Goal: Transaction & Acquisition: Purchase product/service

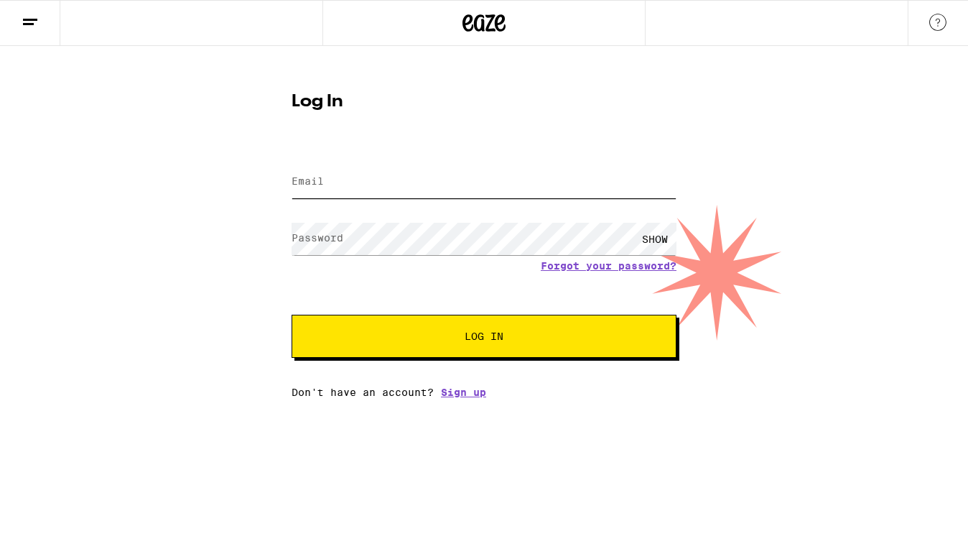
type input "[EMAIL_ADDRESS][DOMAIN_NAME]"
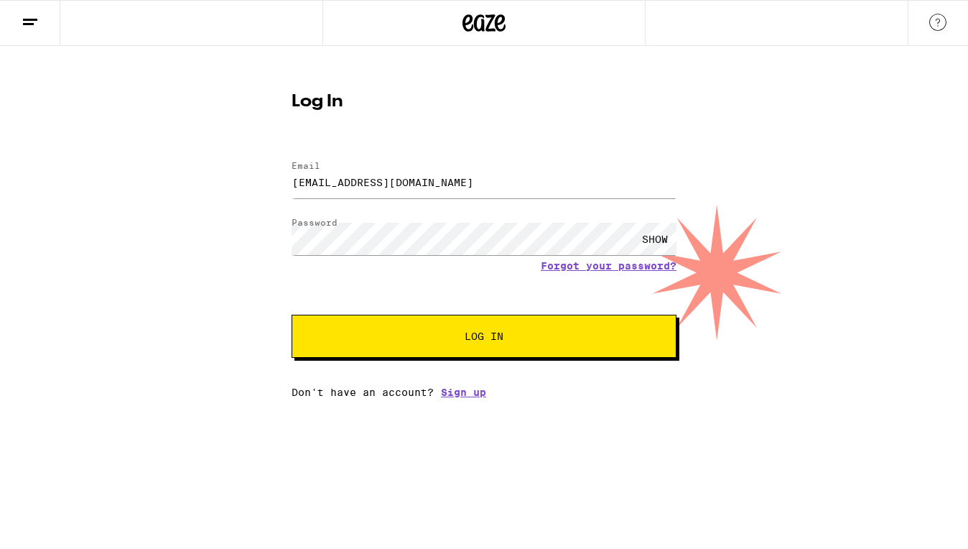
click at [406, 351] on button "Log In" at bounding box center [483, 335] width 385 height 43
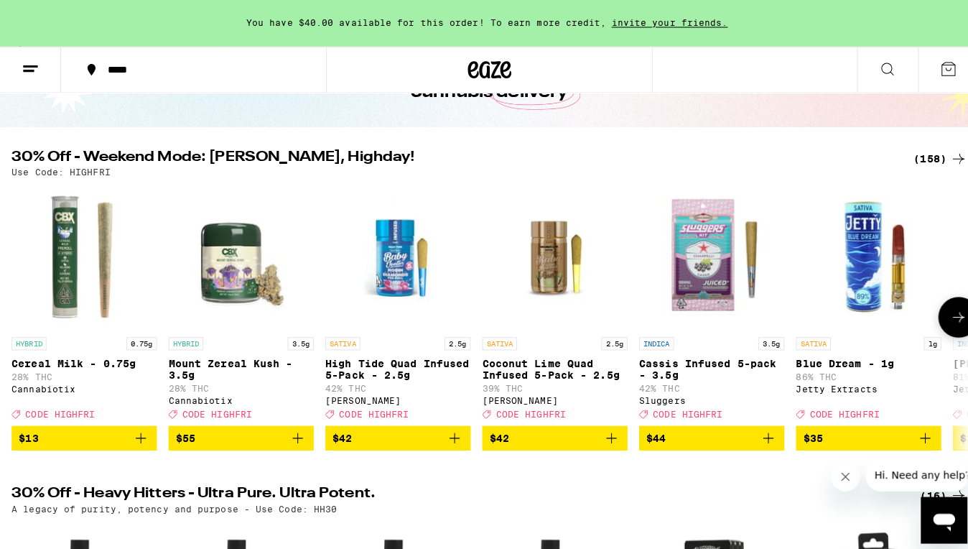
scroll to position [106, 0]
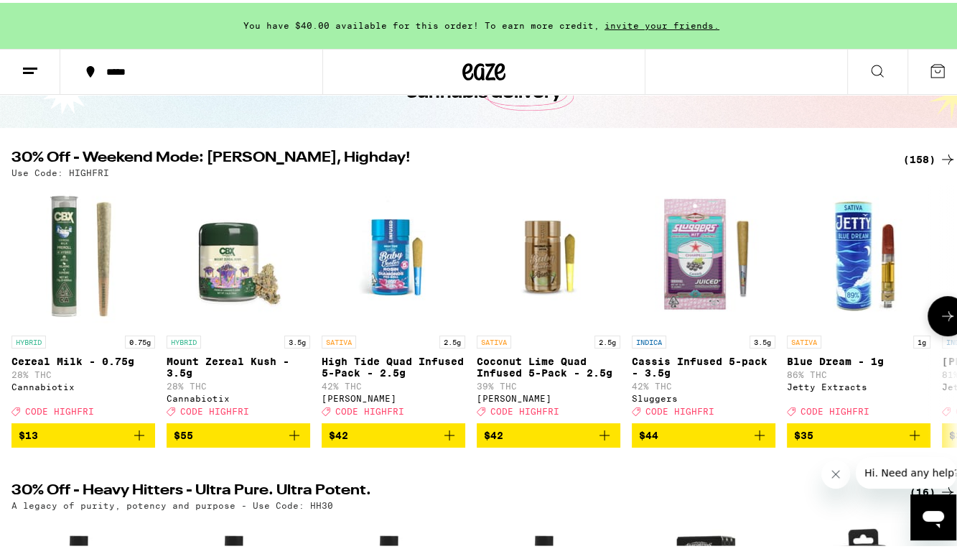
click at [225, 441] on span "$55" at bounding box center [238, 432] width 129 height 17
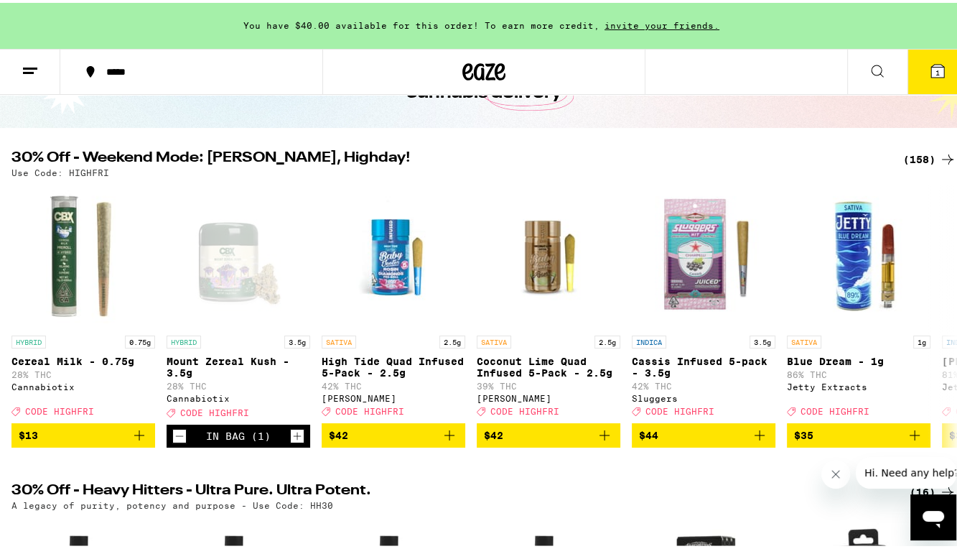
click at [936, 73] on span "1" at bounding box center [938, 69] width 4 height 9
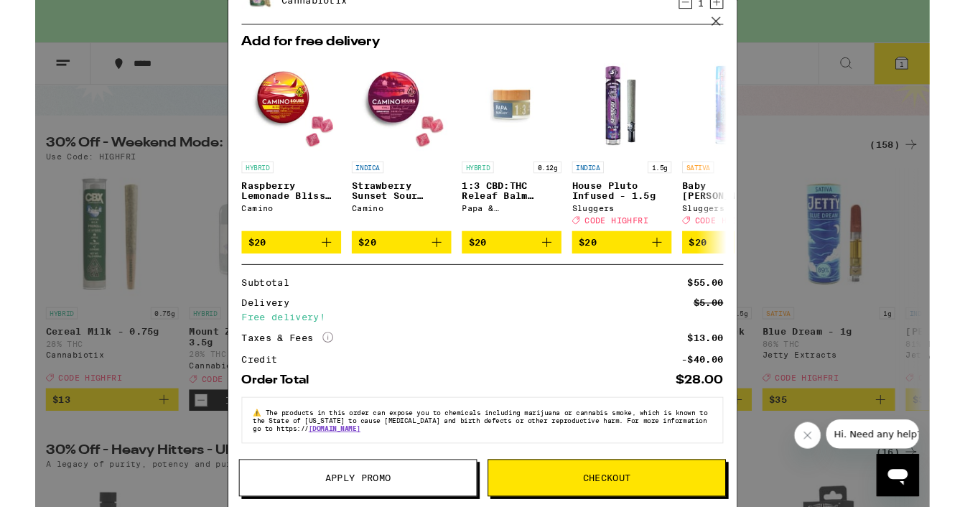
scroll to position [131, 0]
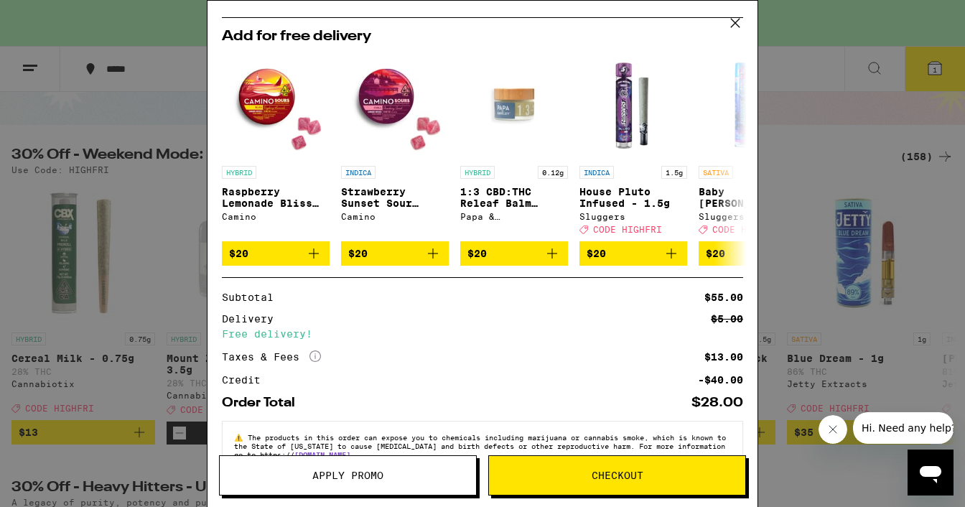
click at [537, 472] on span "Checkout" at bounding box center [617, 475] width 256 height 10
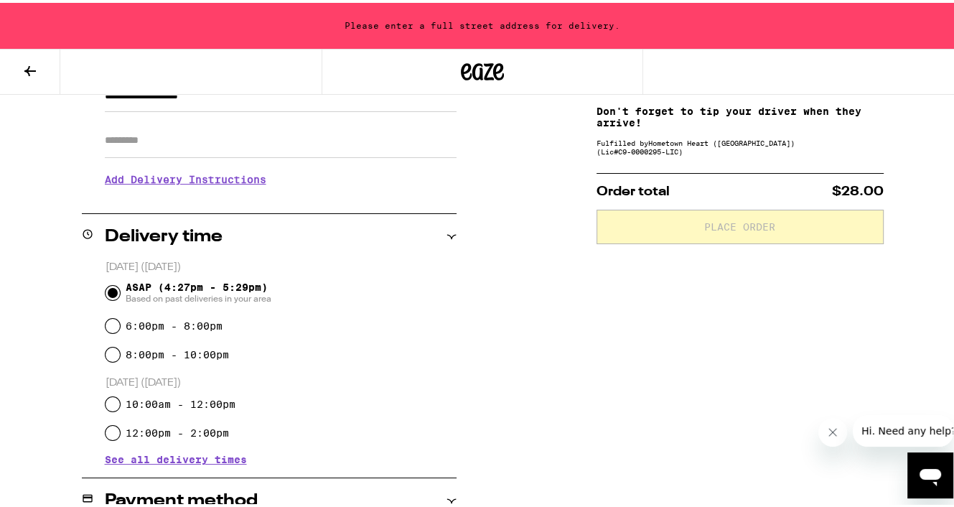
scroll to position [246, 0]
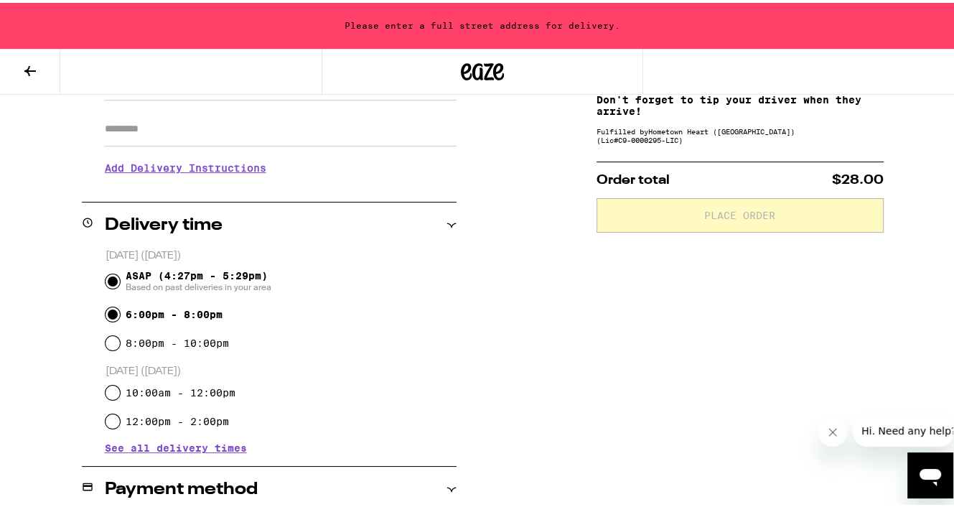
click at [111, 312] on input "6:00pm - 8:00pm" at bounding box center [113, 311] width 14 height 14
radio input "true"
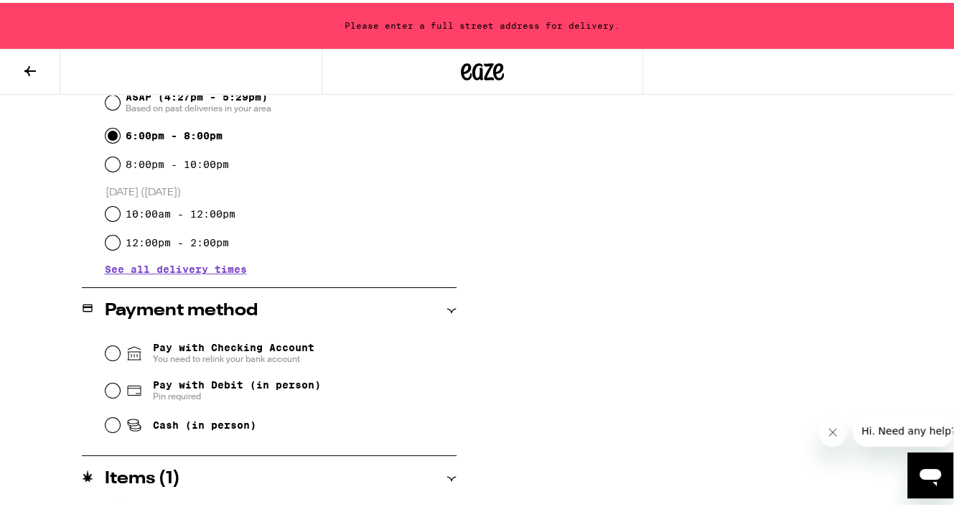
scroll to position [425, 0]
click at [108, 386] on input "Pay with Debit (in person) Pin required" at bounding box center [113, 387] width 14 height 14
radio input "true"
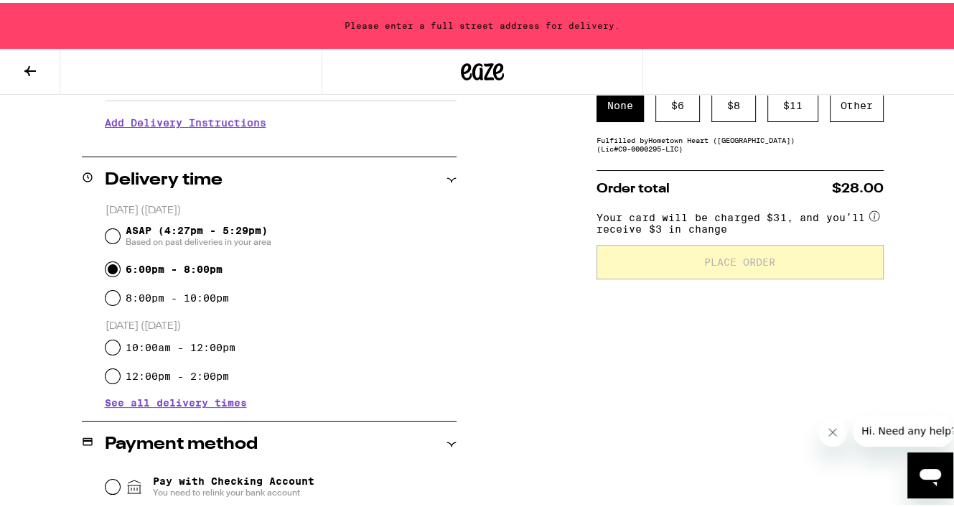
scroll to position [290, 0]
click at [667, 104] on div "$ 6" at bounding box center [678, 103] width 45 height 33
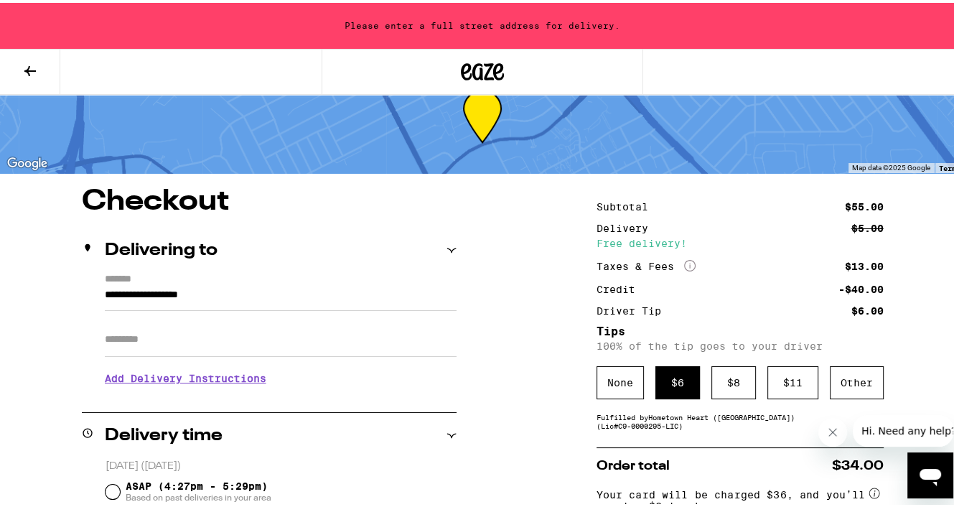
scroll to position [54, 0]
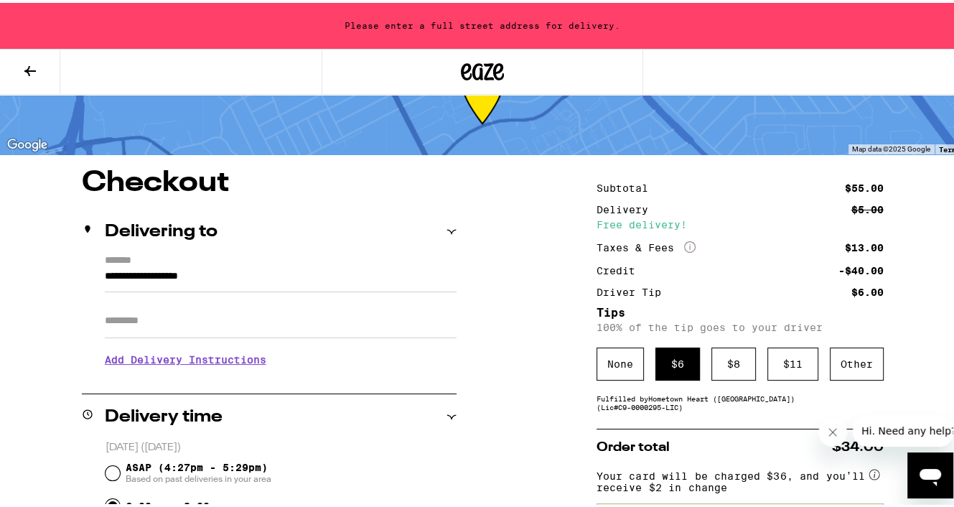
click at [218, 309] on input "Apt/Suite" at bounding box center [281, 318] width 352 height 34
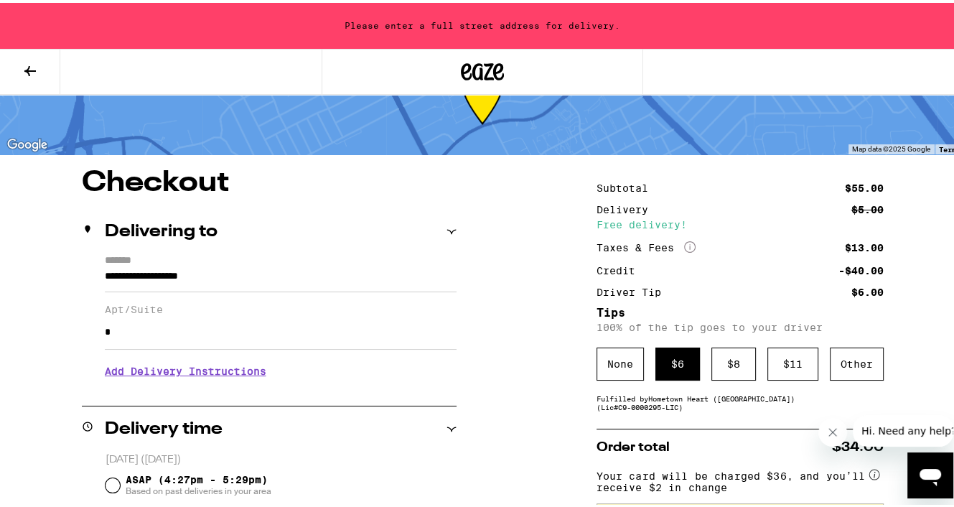
type input "*"
click at [215, 372] on h3 "Add Delivery Instructions" at bounding box center [281, 368] width 352 height 33
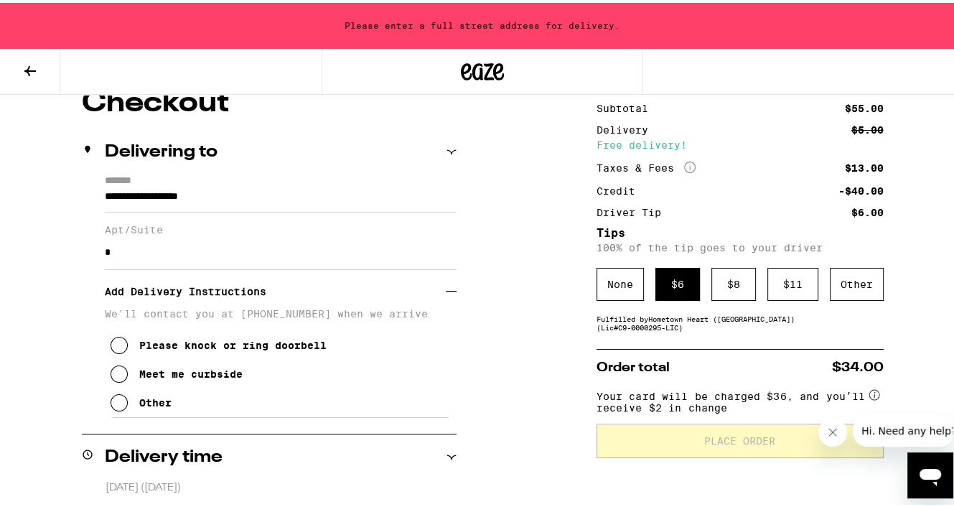
scroll to position [138, 0]
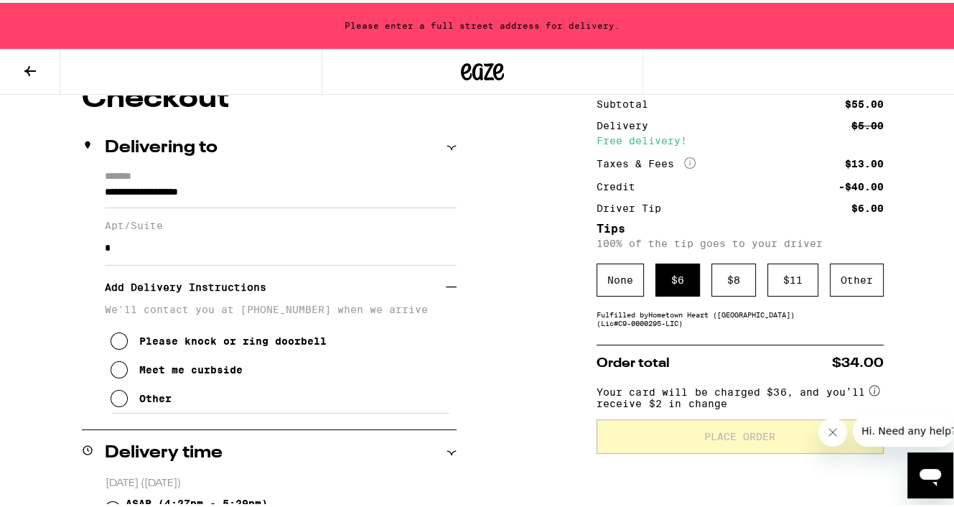
click at [112, 368] on icon at bounding box center [119, 366] width 17 height 17
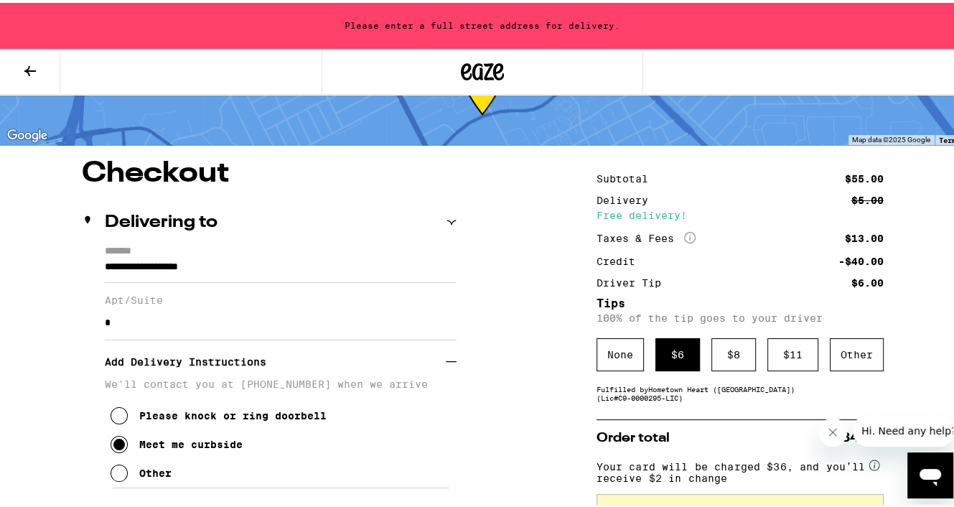
scroll to position [62, 0]
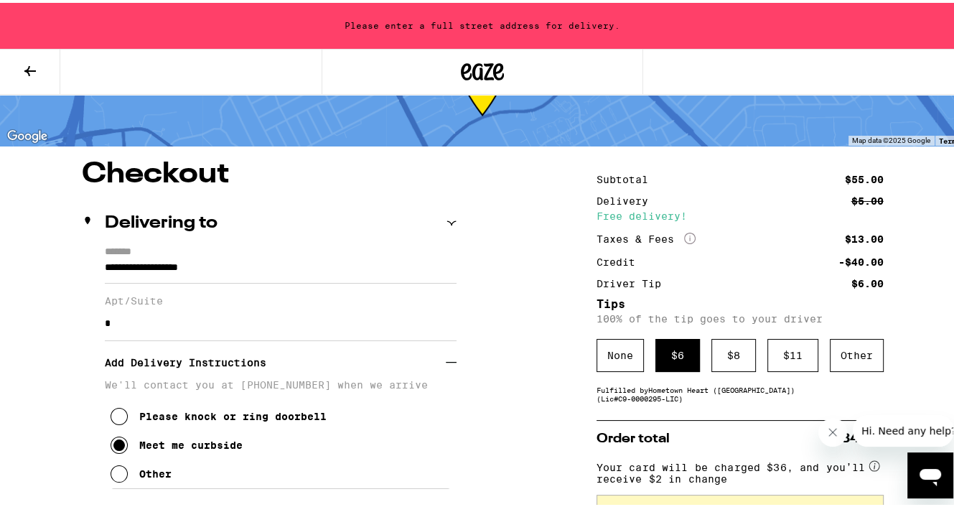
click at [211, 330] on input "*" at bounding box center [281, 321] width 352 height 34
drag, startPoint x: 104, startPoint y: 267, endPoint x: 291, endPoint y: 259, distance: 187.6
click at [291, 259] on input "**********" at bounding box center [281, 268] width 352 height 24
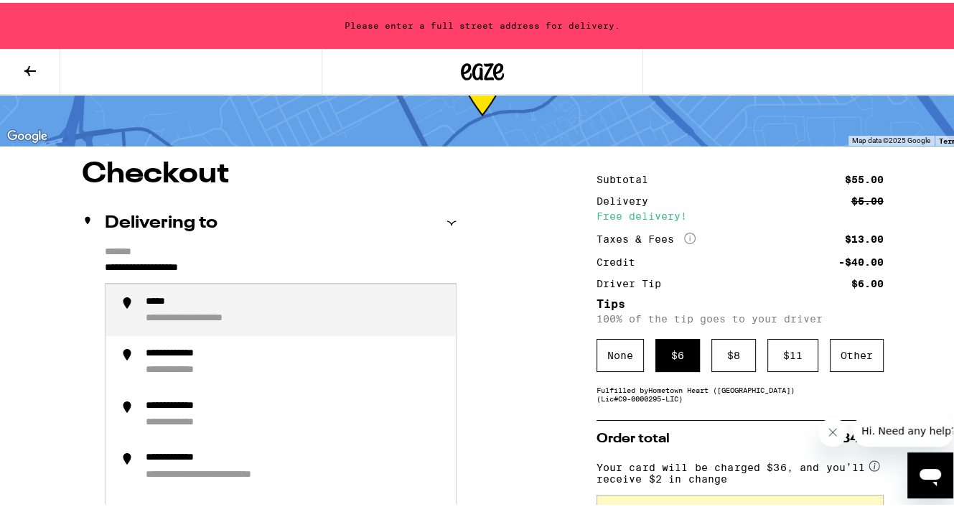
click at [291, 258] on input "**********" at bounding box center [281, 268] width 352 height 24
click at [297, 312] on div "**********" at bounding box center [295, 307] width 299 height 29
type input "**********"
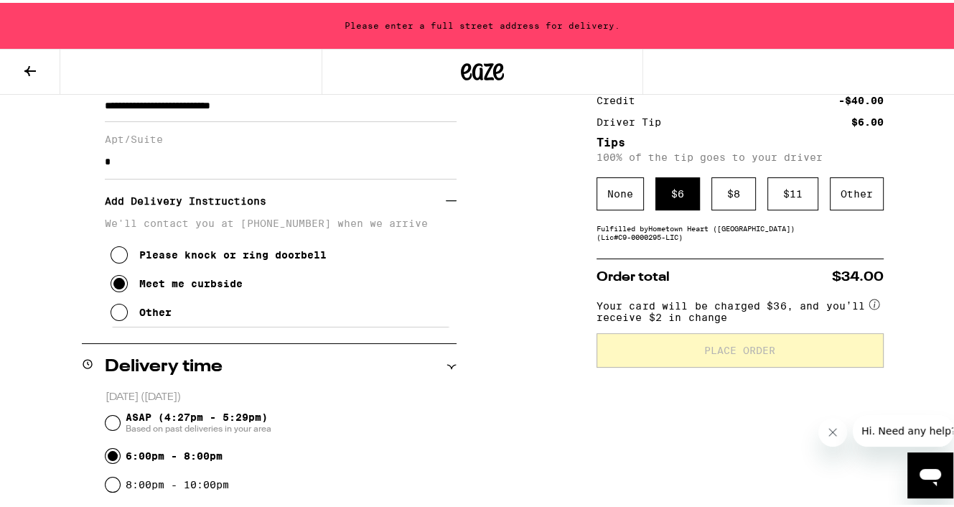
scroll to position [236, 0]
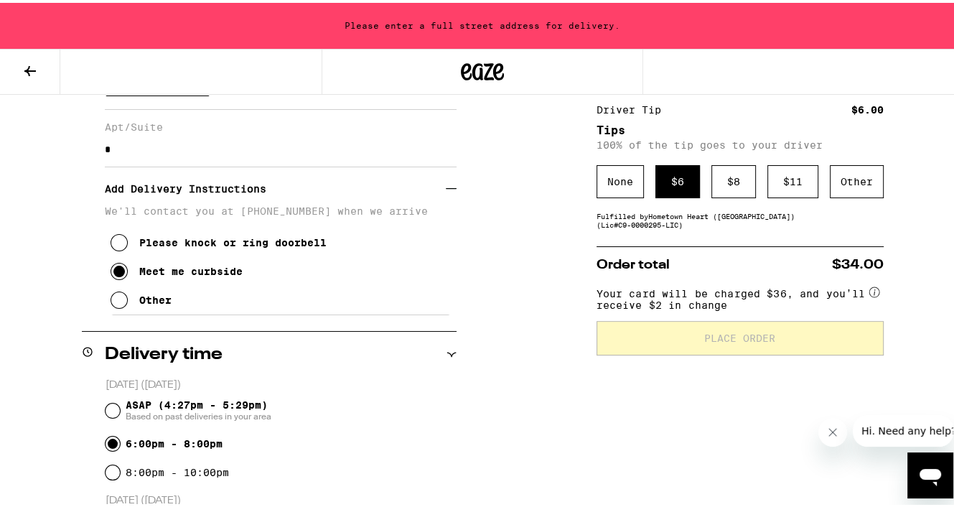
click at [908, 443] on button "Hi. Need any help?" at bounding box center [908, 431] width 112 height 32
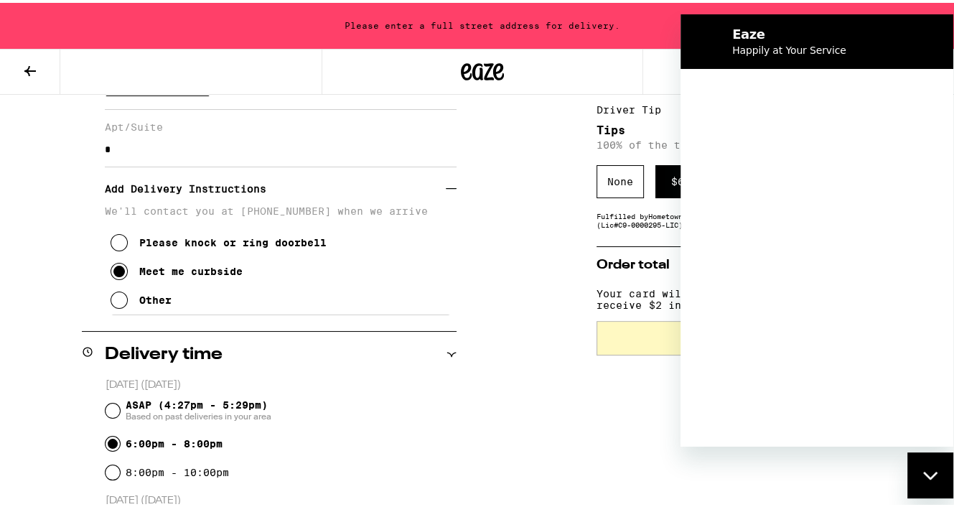
scroll to position [0, 0]
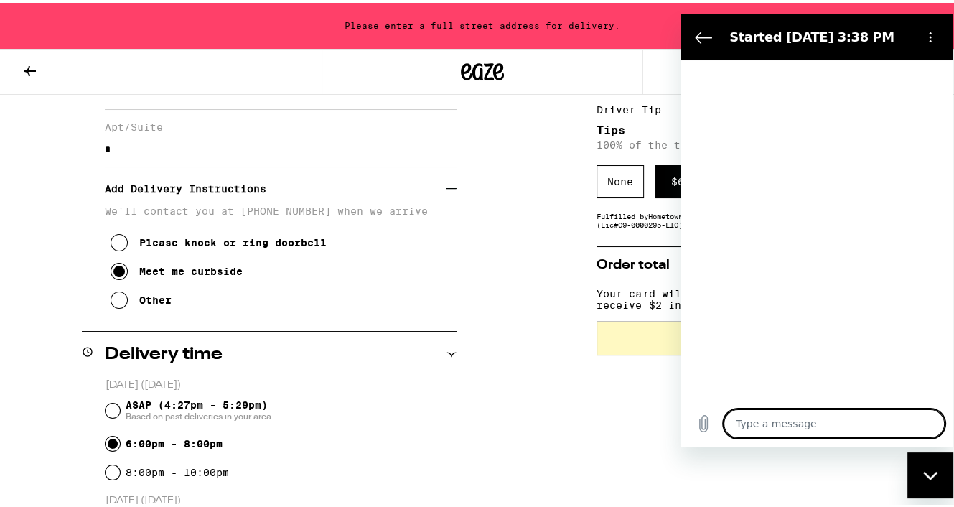
type textarea "x"
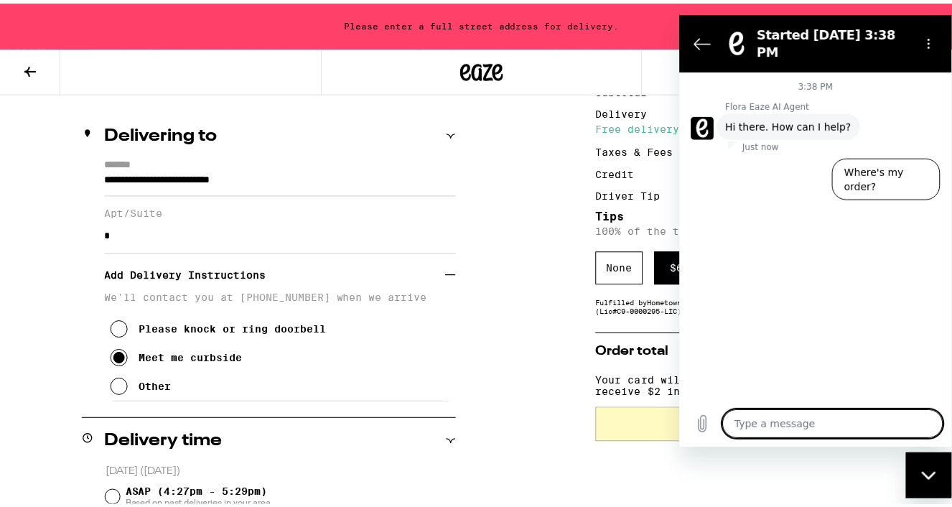
scroll to position [151, 0]
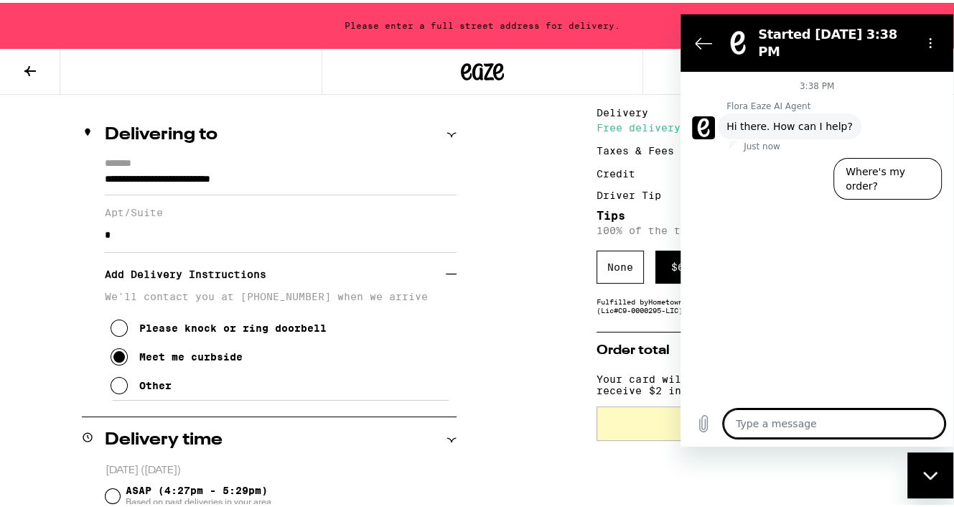
type textarea "H"
type textarea "x"
type textarea "He"
type textarea "x"
type textarea "Hel"
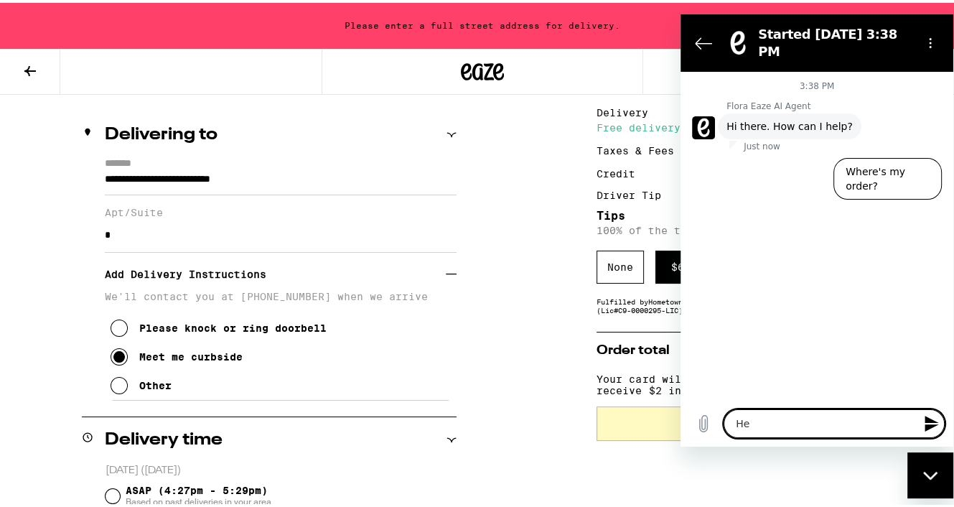
type textarea "x"
type textarea "Hell"
type textarea "x"
type textarea "Hello"
type textarea "x"
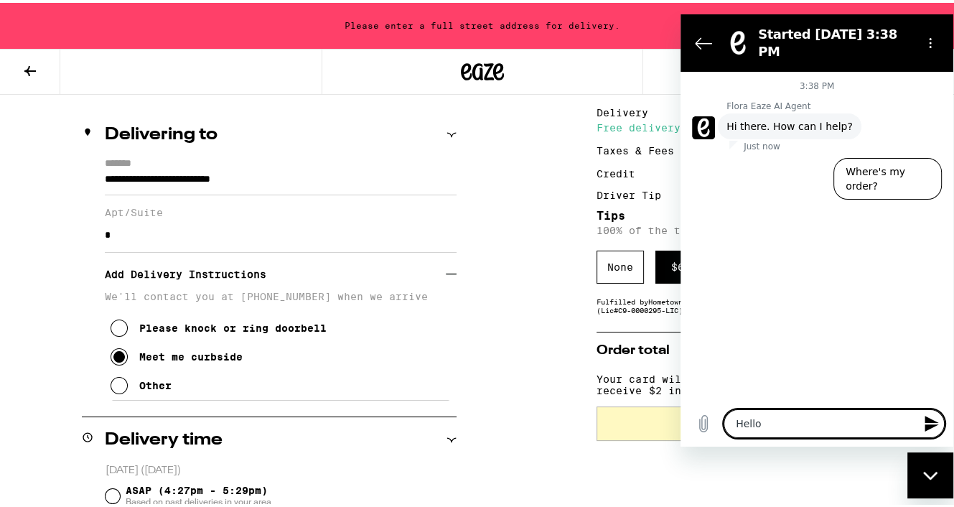
type textarea "Hello."
type textarea "x"
type textarea "Hello."
type textarea "x"
type textarea "Hello."
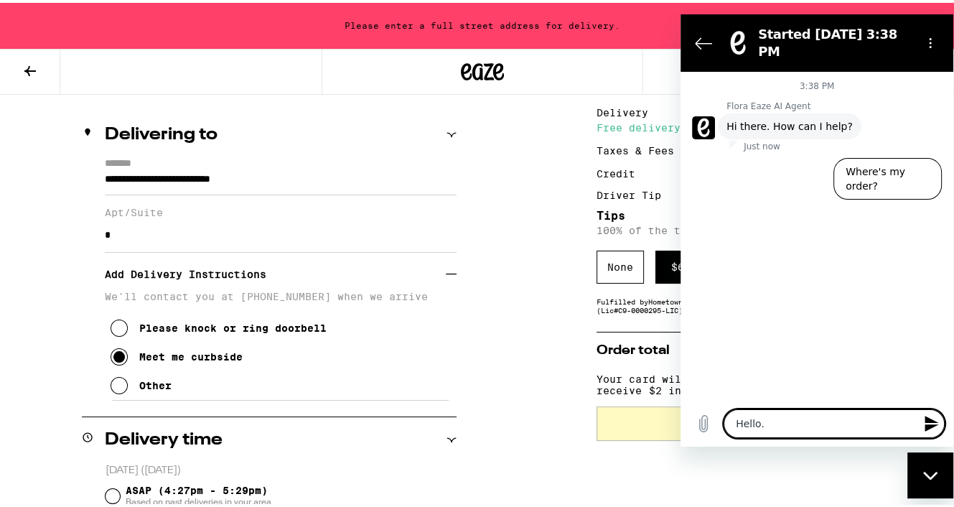
type textarea "x"
type textarea "Hello. I"
type textarea "x"
type textarea "Hello. I"
type textarea "x"
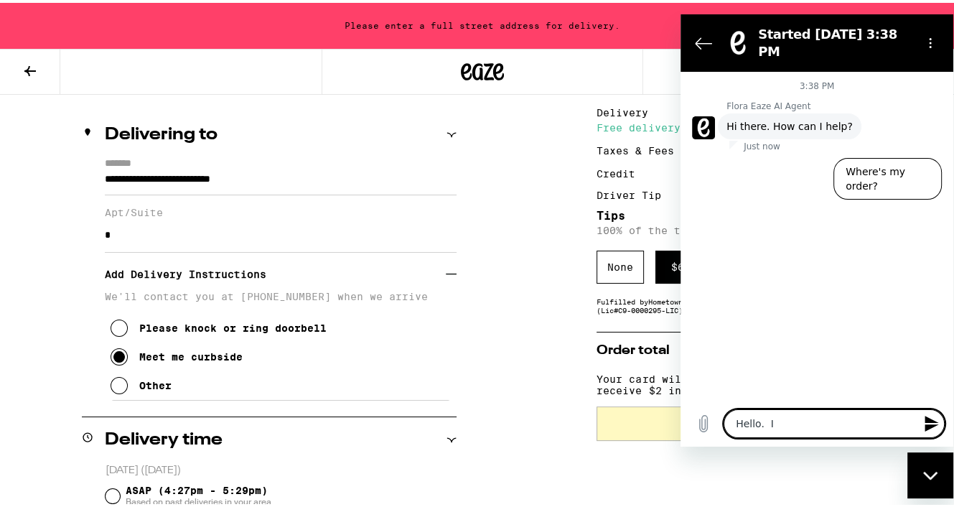
type textarea "Hello. I h"
type textarea "x"
type textarea "Hello. I ha"
type textarea "x"
type textarea "Hello. I hav"
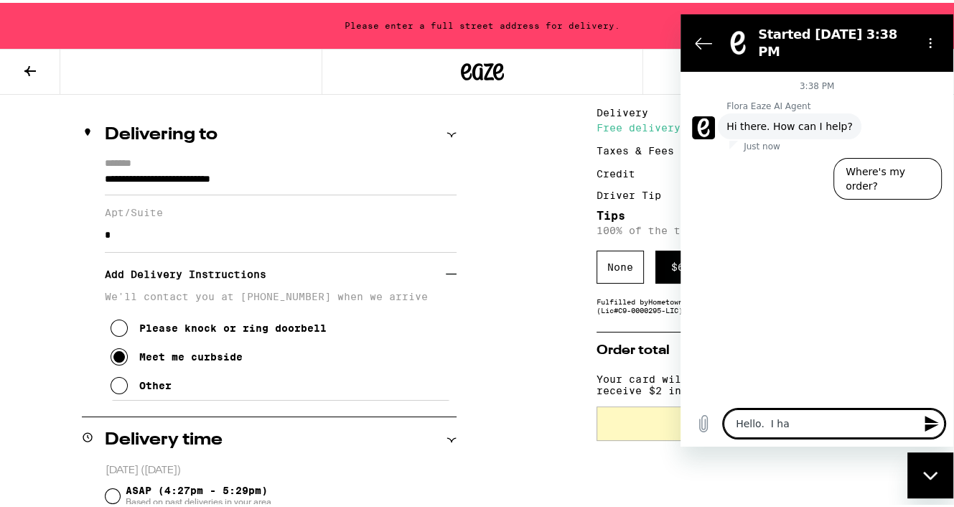
type textarea "x"
type textarea "Hello. I have"
type textarea "x"
type textarea "Hello. I have"
type textarea "x"
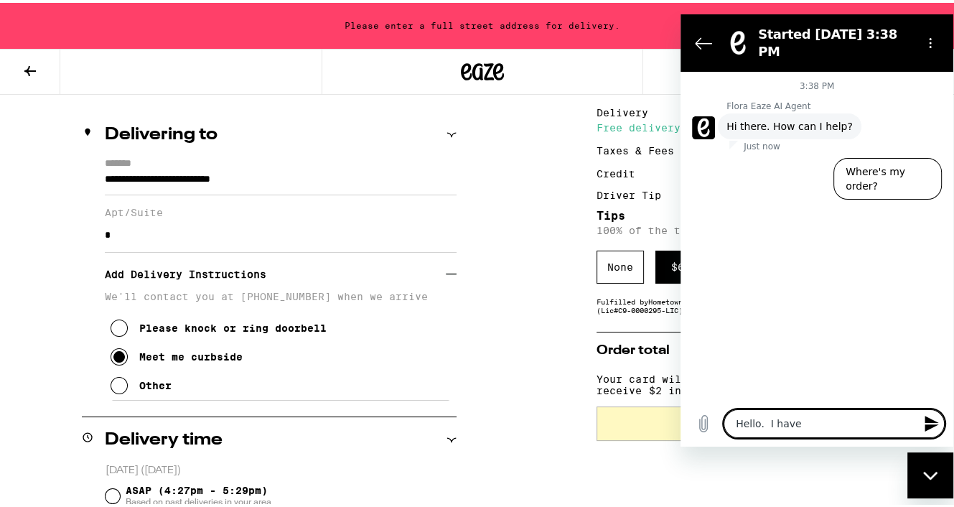
type textarea "Hello. I have p"
type textarea "x"
type textarea "Hello. I have pr"
type textarea "x"
type textarea "Hello. I have pre"
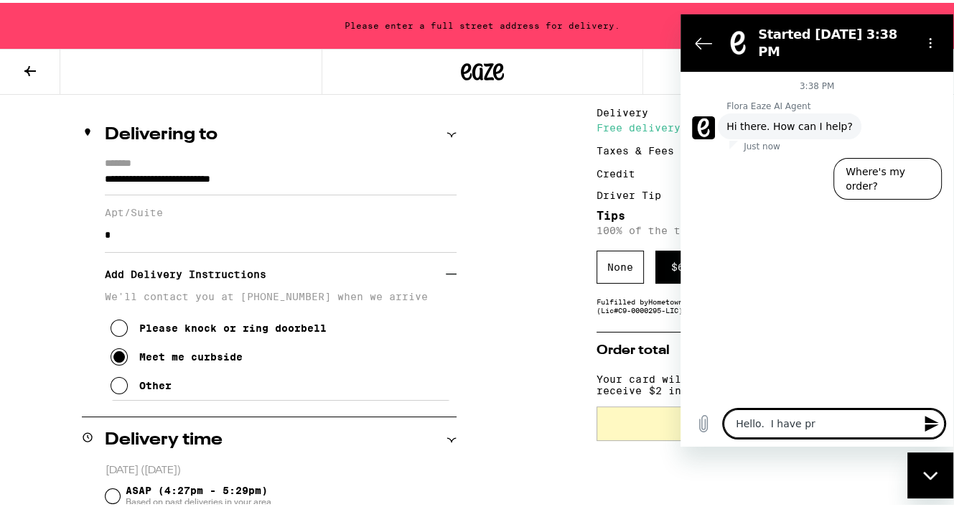
type textarea "x"
type textarea "Hello. I have prep"
type textarea "x"
type textarea "Hello. I have prepa"
type textarea "x"
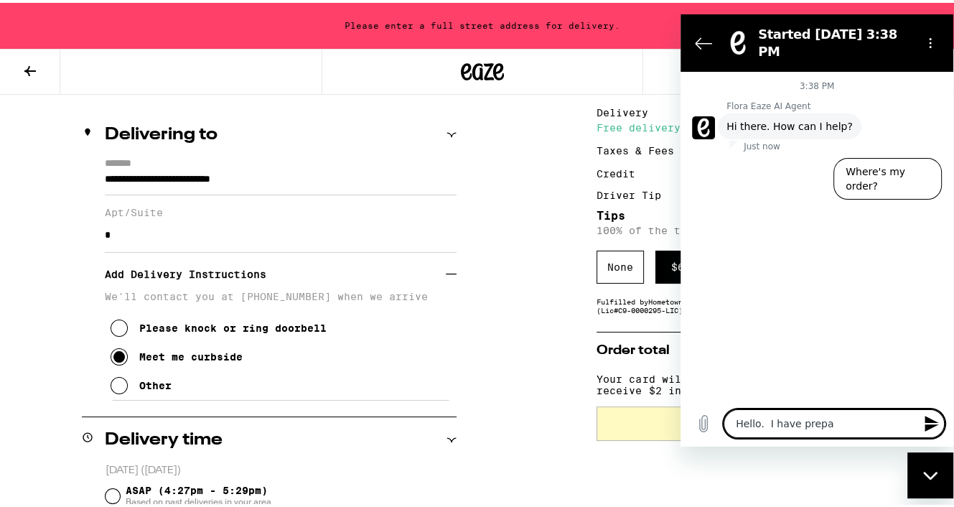
type textarea "Hello. I have prepar"
type textarea "x"
type textarea "Hello. I have prepare"
type textarea "x"
type textarea "Hello. I have prepared"
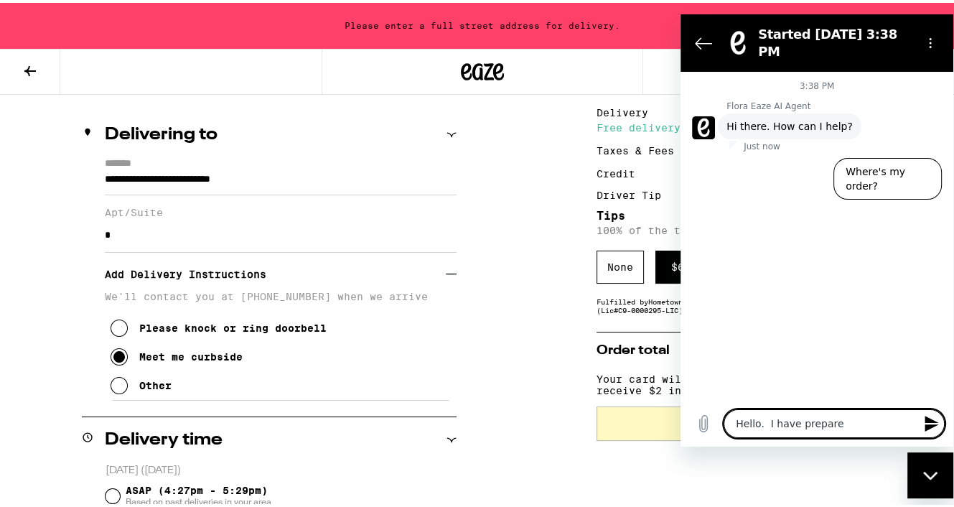
type textarea "x"
type textarea "Hello. I have prepared"
type textarea "x"
type textarea "Hello. I have prepared a"
type textarea "x"
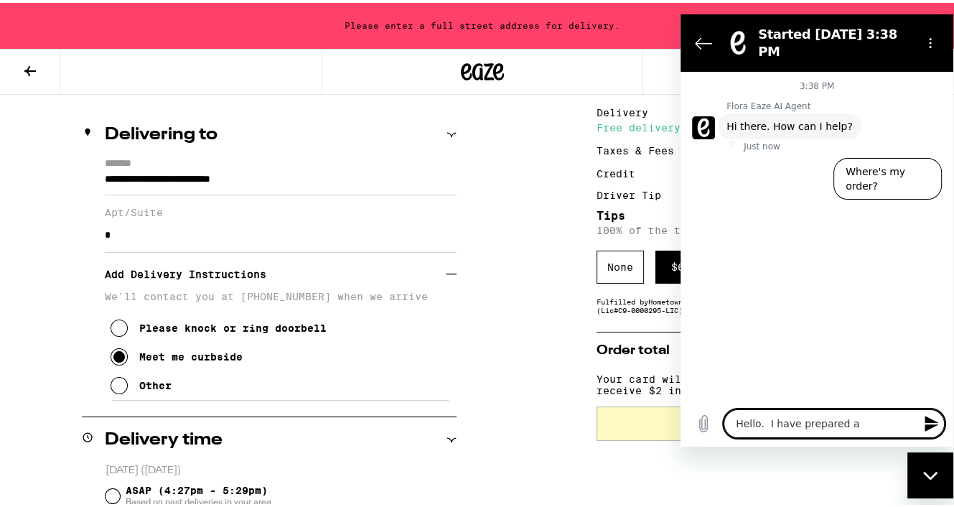
type textarea "Hello. I have prepared an"
type textarea "x"
type textarea "Hello. I have prepared an"
type textarea "x"
type textarea "Hello. I have prepared an o"
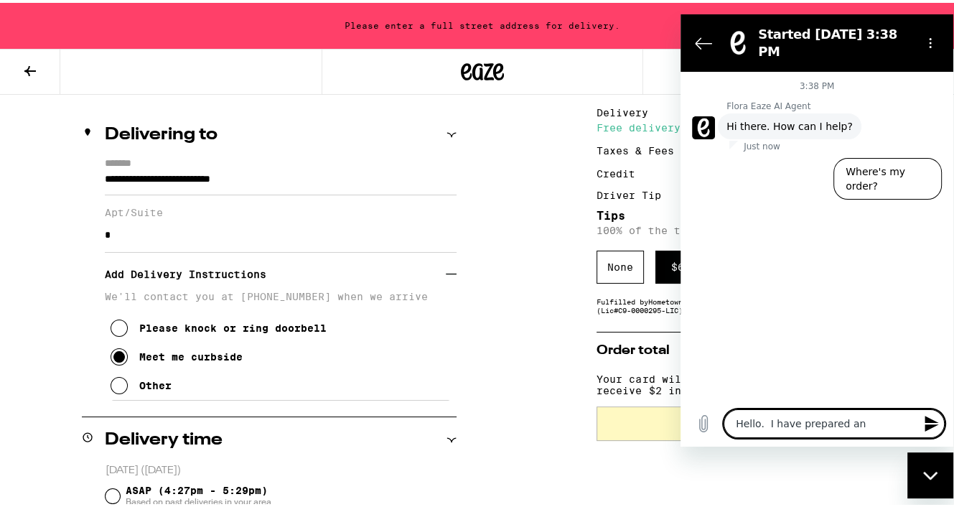
type textarea "x"
type textarea "Hello. I have prepared an or"
type textarea "x"
type textarea "Hello. I have prepared an ord"
type textarea "x"
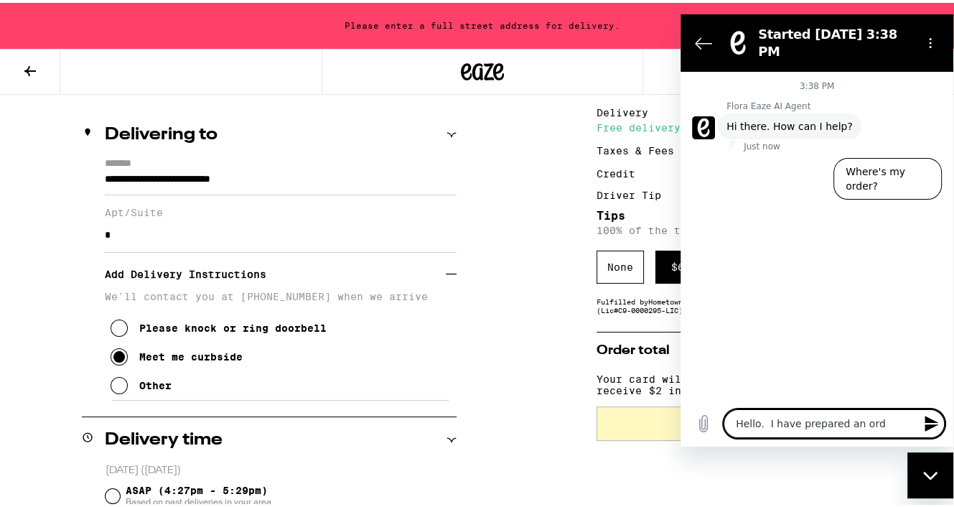
type textarea "Hello. I have prepared an orde"
type textarea "x"
type textarea "Hello. I have prepared an order"
type textarea "x"
type textarea "Hello. I have prepared an order,"
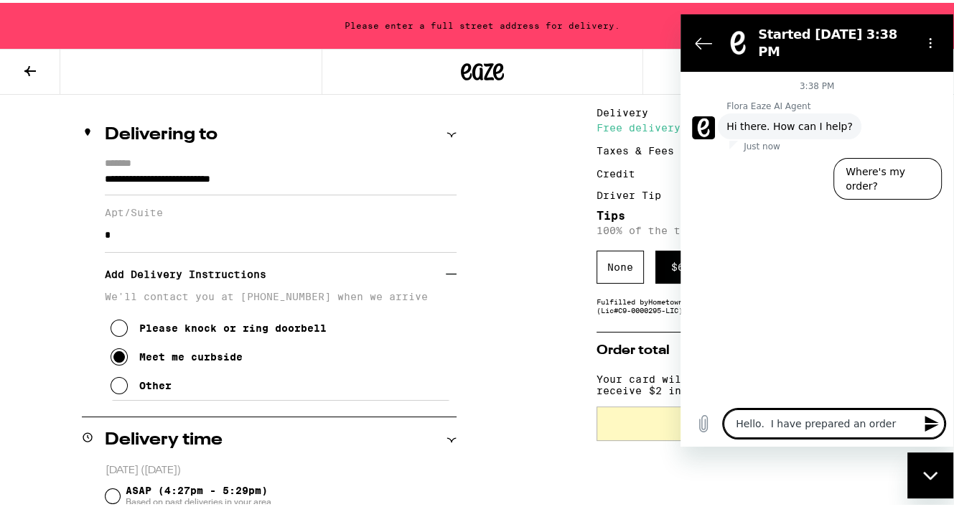
type textarea "x"
type textarea "Hello. I have prepared an order,"
type textarea "x"
type textarea "Hello. I have prepared an order,"
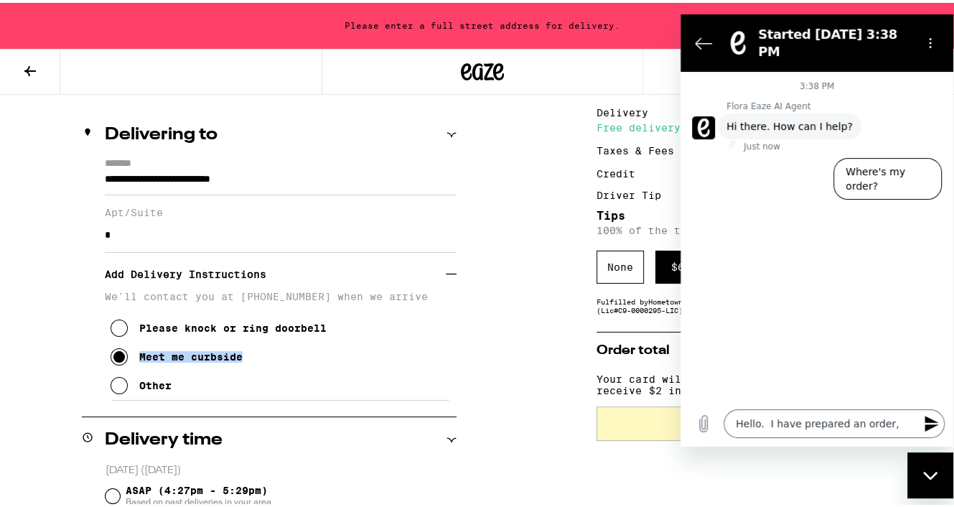
drag, startPoint x: 494, startPoint y: 328, endPoint x: 505, endPoint y: 348, distance: 22.8
click at [505, 348] on div "**********" at bounding box center [482, 507] width 965 height 876
drag, startPoint x: 778, startPoint y: 25, endPoint x: 908, endPoint y: 28, distance: 129.3
click at [908, 28] on div "Started [DATE] 3:38 PM" at bounding box center [814, 42] width 192 height 40
click at [908, 22] on div "Started [DATE] 3:38 PM" at bounding box center [814, 42] width 192 height 40
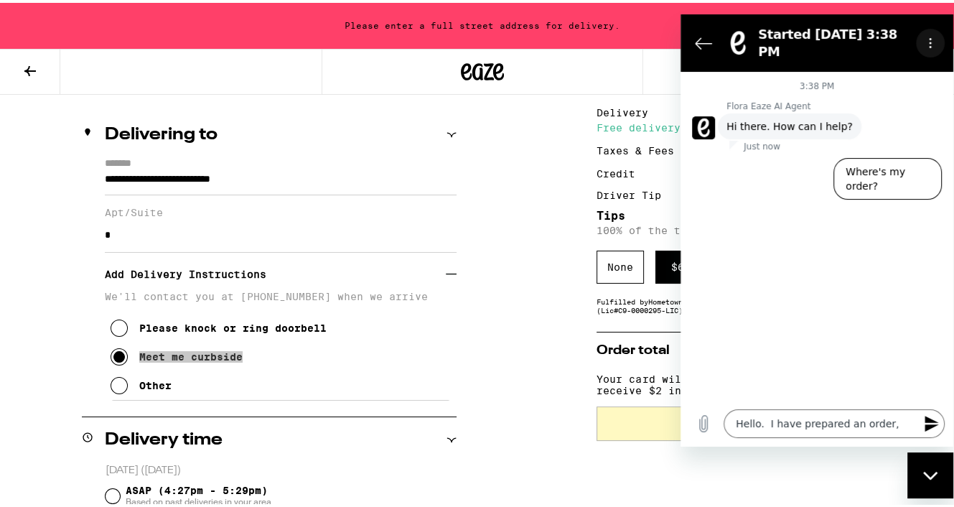
drag, startPoint x: 908, startPoint y: 22, endPoint x: 929, endPoint y: 37, distance: 26.3
click at [929, 37] on section "Started [DATE] 3:38 PM" at bounding box center [817, 42] width 273 height 57
click at [704, 34] on icon "Back to the conversation list" at bounding box center [701, 42] width 17 height 17
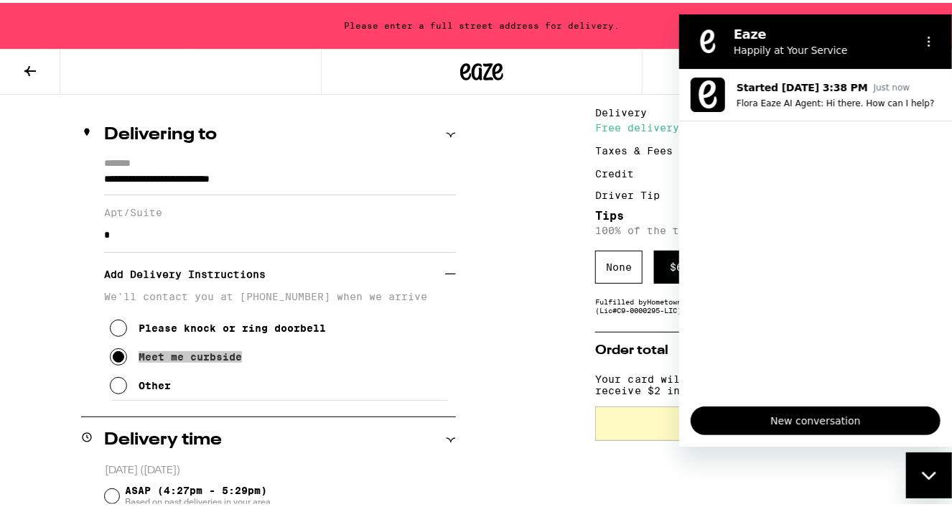
click at [931, 472] on icon "Close messaging window" at bounding box center [928, 475] width 15 height 9
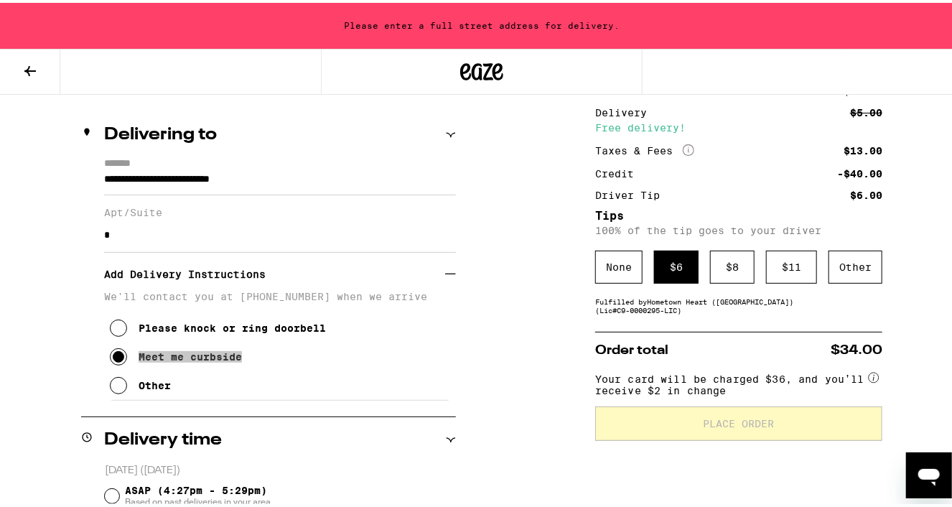
click at [931, 472] on icon "Open messaging window" at bounding box center [929, 477] width 22 height 17
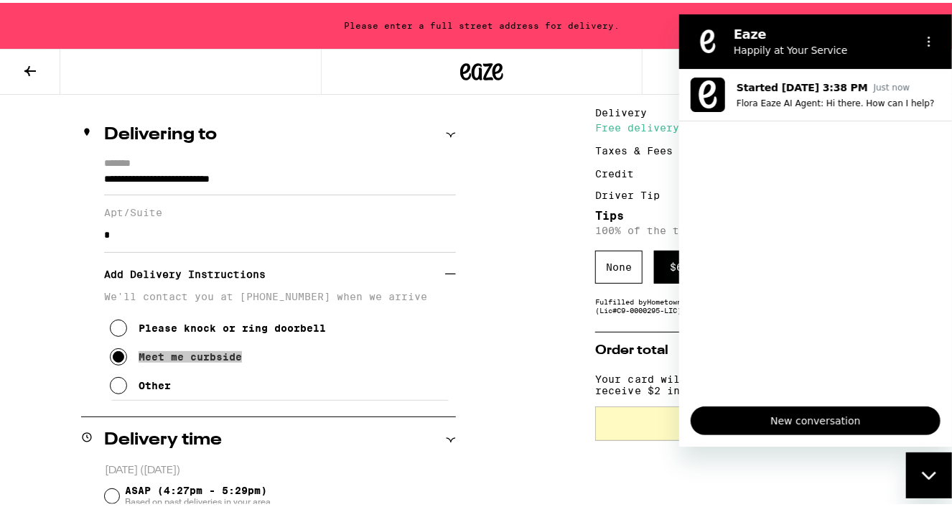
click at [846, 274] on ul "Started [DATE] 3:38 PM Just now Flora Eaze AI Agent: Hi there. How can I help?" at bounding box center [814, 232] width 273 height 326
click at [836, 421] on span "New conversation" at bounding box center [814, 420] width 225 height 17
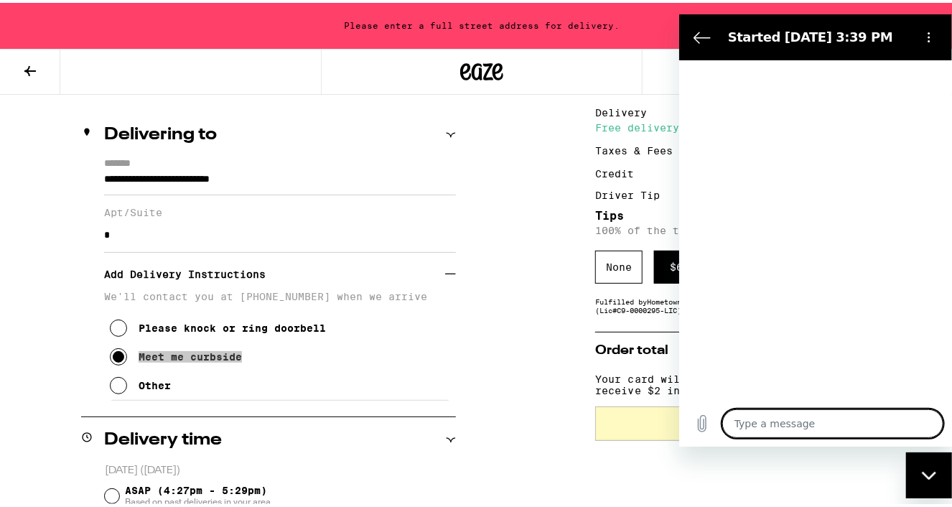
type textarea "x"
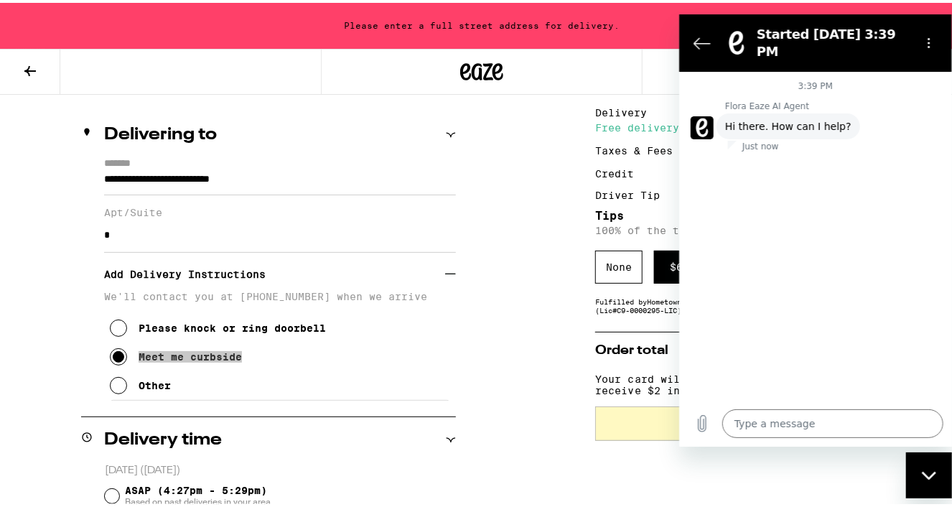
click at [775, 118] on div "Flora Eaze AI Agent says: Hi there. How can I help?" at bounding box center [820, 125] width 261 height 27
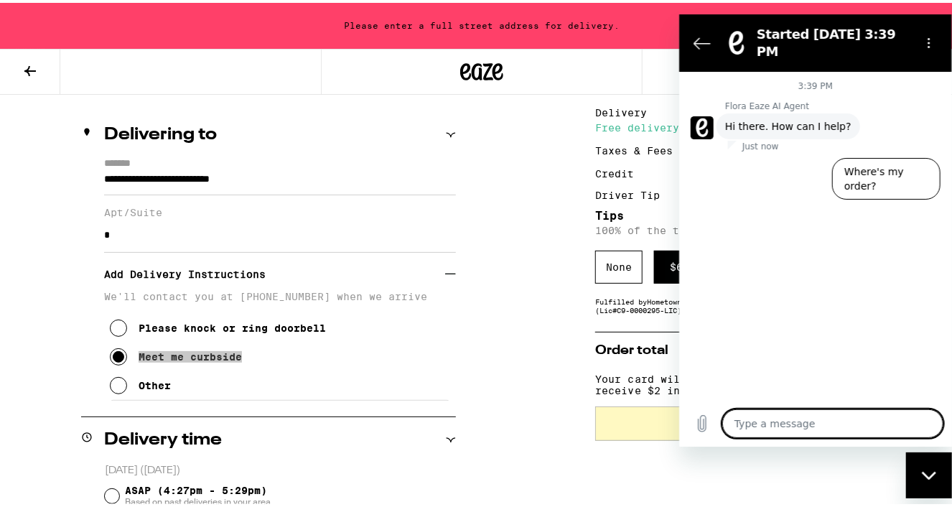
click at [742, 424] on textarea at bounding box center [832, 423] width 221 height 29
type textarea "H"
type textarea "x"
type textarea "Hi"
type textarea "x"
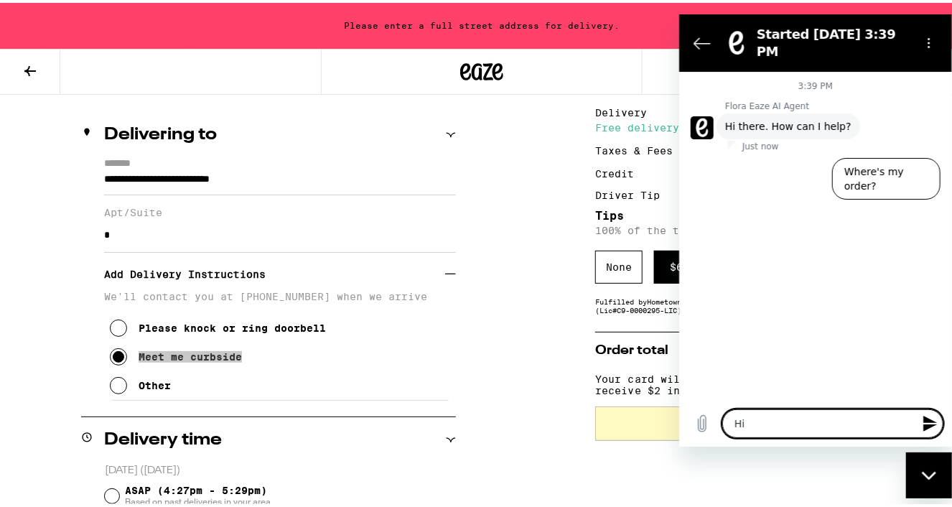
type textarea "Hi."
type textarea "x"
type textarea "Hi."
type textarea "x"
type textarea "Hi."
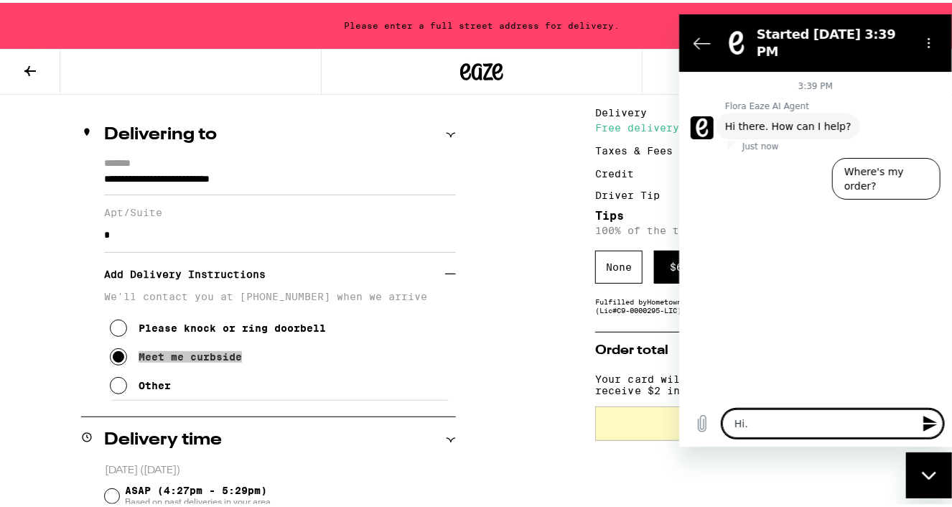
type textarea "x"
type textarea "Hi. I"
type textarea "x"
type textarea "Hi. I"
type textarea "x"
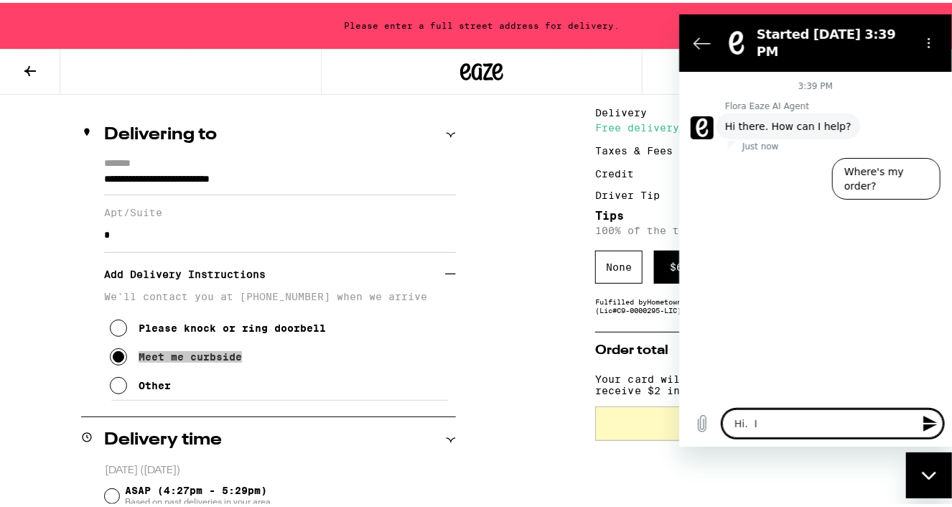
type textarea "Hi. I h"
type textarea "x"
type textarea "Hi. I ha"
type textarea "x"
type textarea "Hi. I ham"
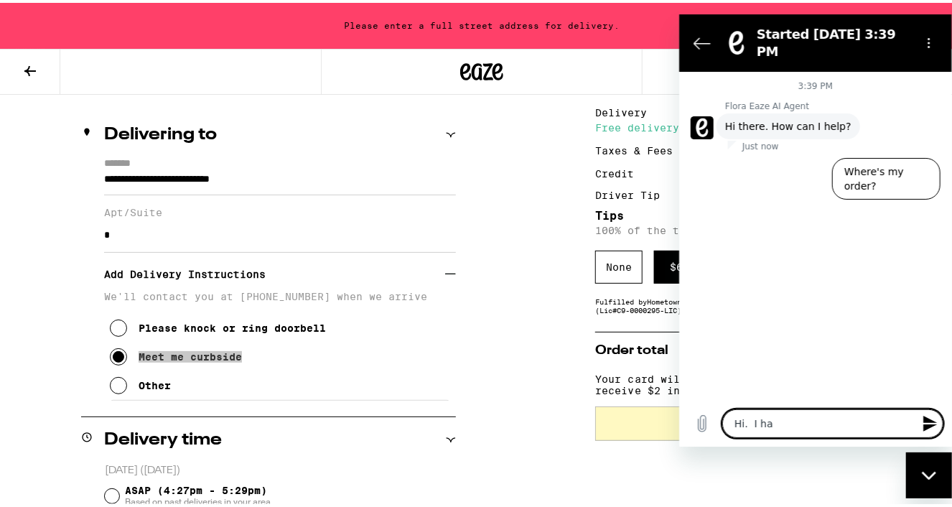
type textarea "x"
type textarea "Hi. I ha"
type textarea "x"
type textarea "Hi. I hav"
type textarea "x"
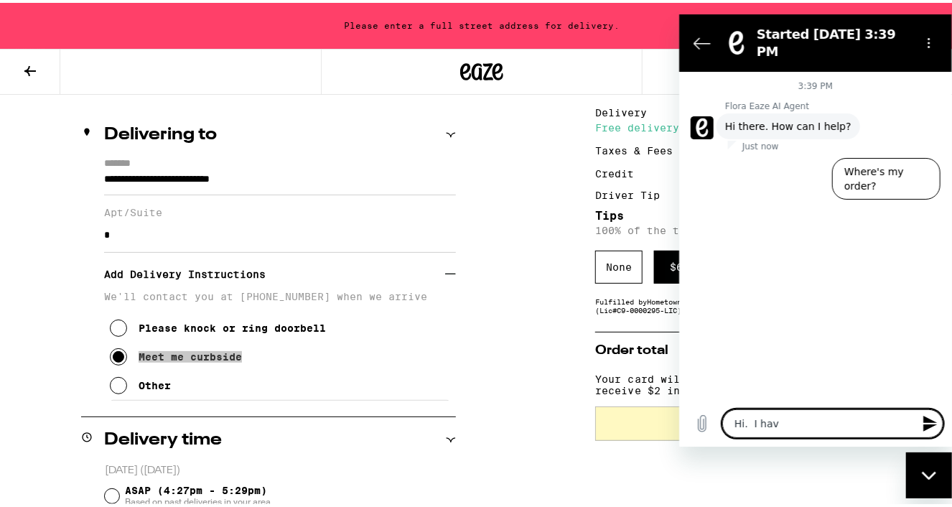
type textarea "Hi. I have"
type textarea "x"
type textarea "Hi. I have"
type textarea "x"
type textarea "Hi. I have r"
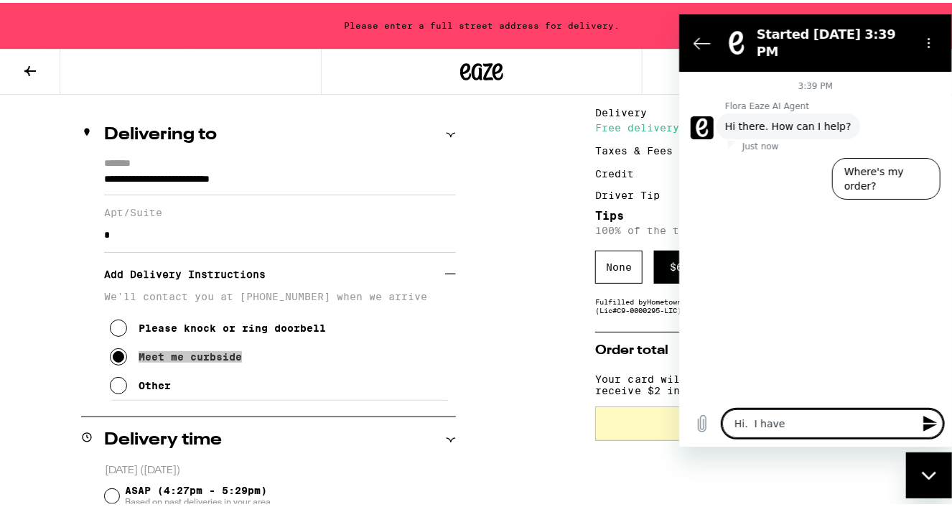
type textarea "x"
type textarea "Hi. I have"
type textarea "x"
type textarea "Hi. I have p"
type textarea "x"
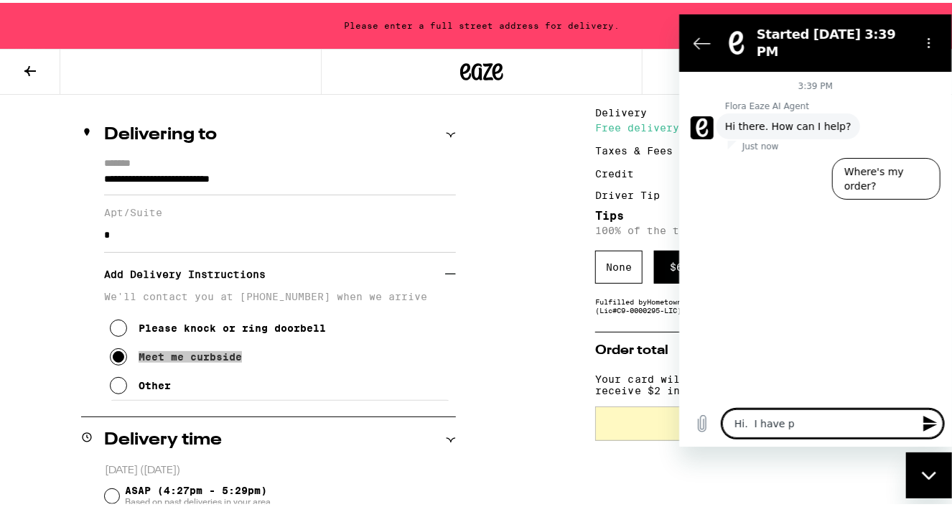
type textarea "Hi. I have pr"
type textarea "x"
type textarea "Hi. I have pre"
type textarea "x"
type textarea "Hi. I have prep"
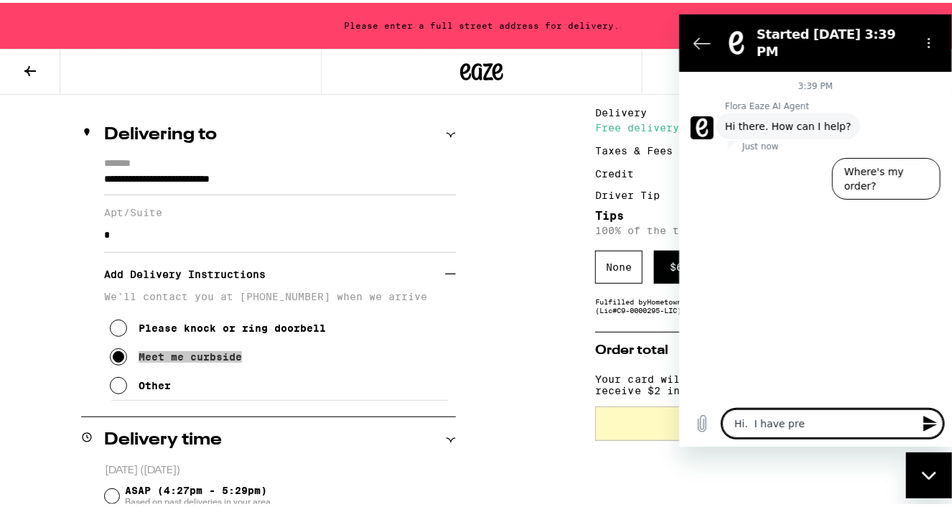
type textarea "x"
type textarea "Hi. I have prepa"
type textarea "x"
type textarea "Hi. I have prepar"
type textarea "x"
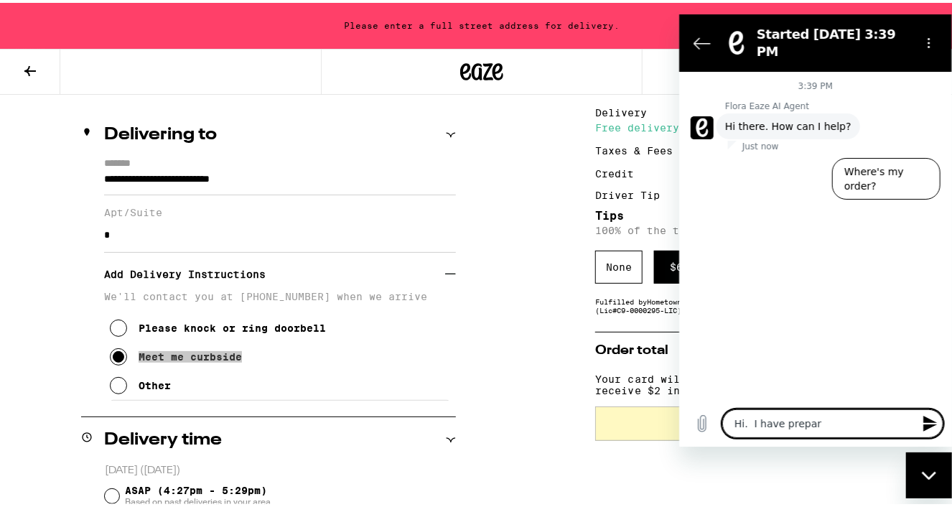
type textarea "Hi. I have prepart"
type textarea "x"
type textarea "Hi. I have preparte"
type textarea "x"
type textarea "Hi. I have preparted"
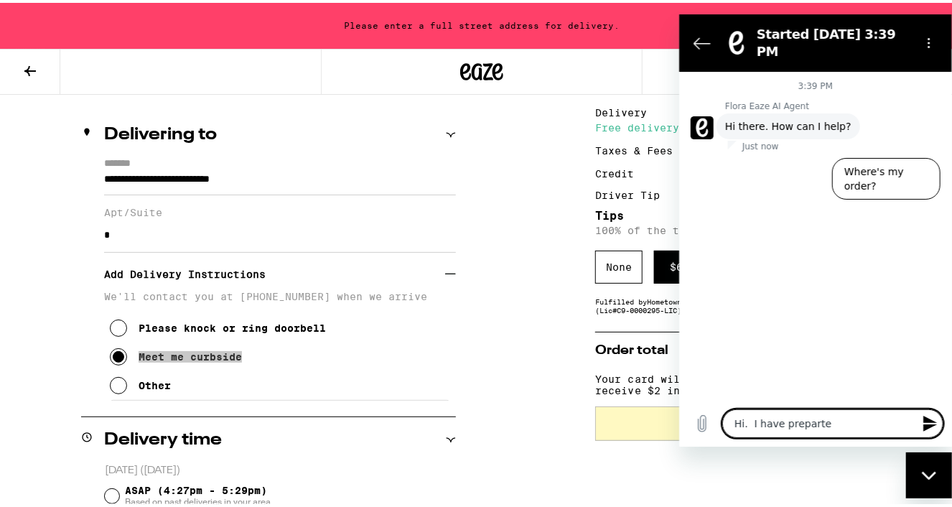
type textarea "x"
type textarea "Hi. I have preparte"
type textarea "x"
type textarea "Hi. I have prepart"
type textarea "x"
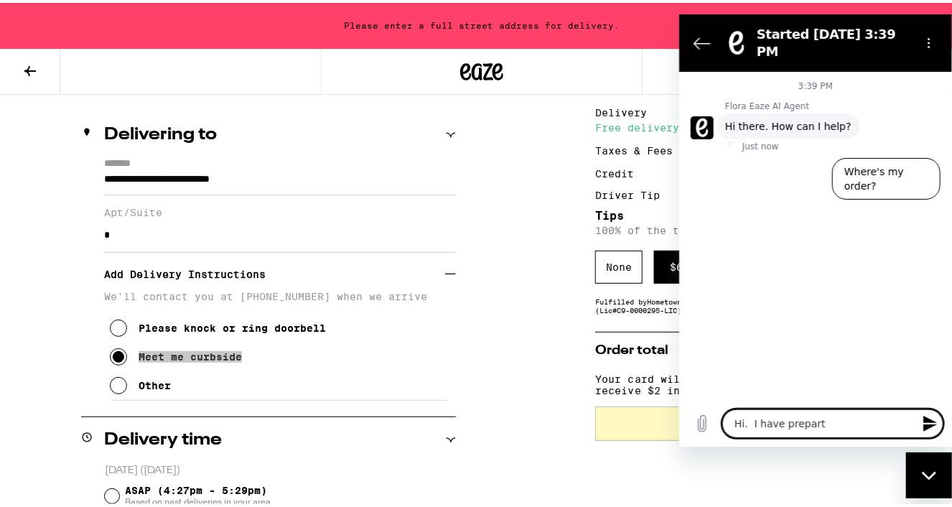
type textarea "Hi. I have prepar"
type textarea "x"
type textarea "Hi. I have prepare"
type textarea "x"
type textarea "Hi. I have prepared"
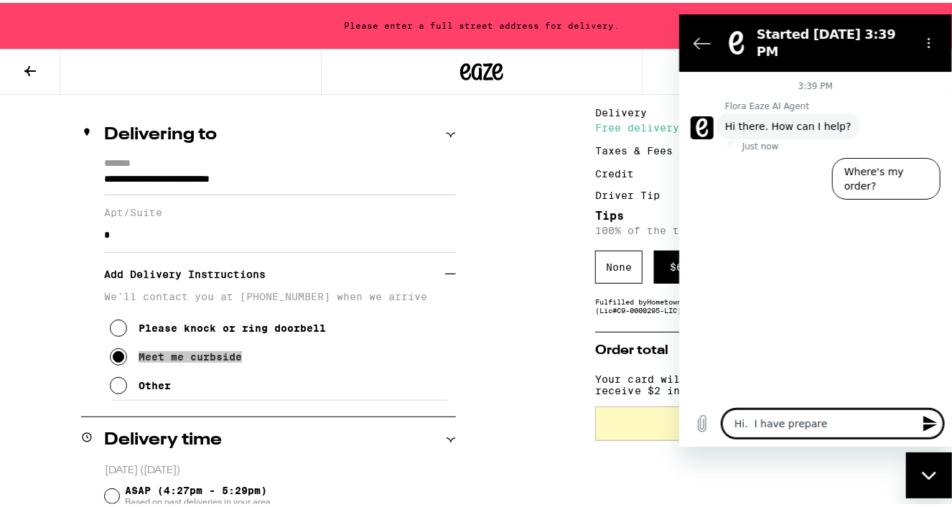
type textarea "x"
type textarea "Hi. I have prepared"
type textarea "x"
type textarea "Hi. I have prepared a"
type textarea "x"
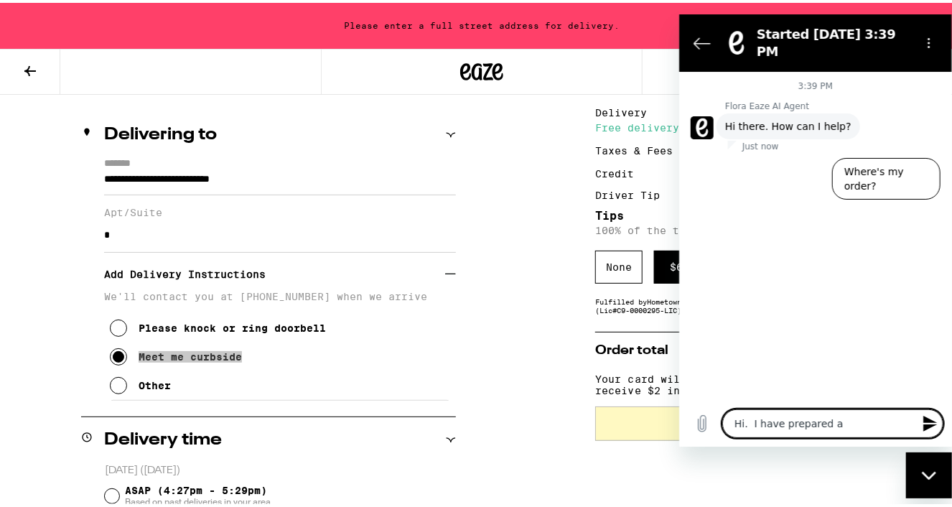
type textarea "Hi. I have prepared an"
type textarea "x"
type textarea "Hi. I have prepared an"
type textarea "x"
type textarea "Hi. I have prepared an o"
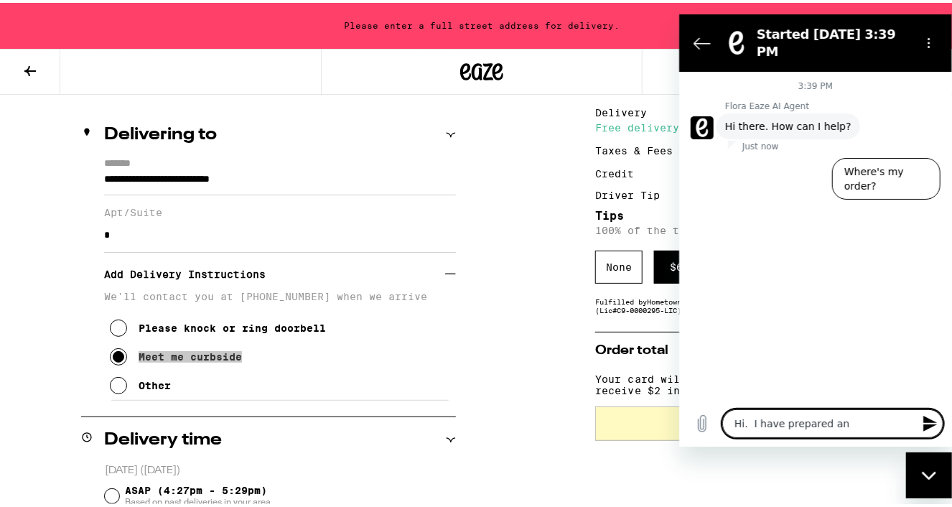
type textarea "x"
type textarea "Hi. I have prepared an or"
type textarea "x"
type textarea "Hi. I have prepared an ord"
type textarea "x"
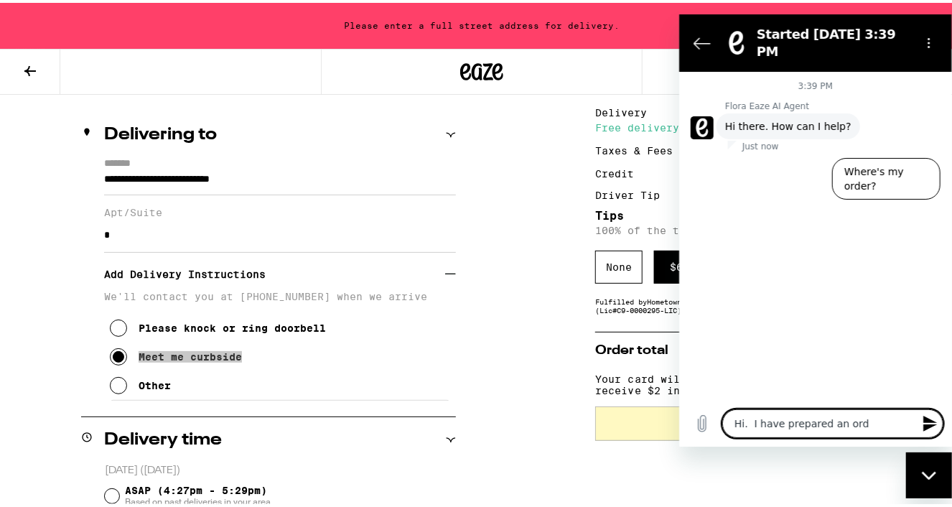
type textarea "Hi. I have prepared an orde"
type textarea "x"
type textarea "Hi. I have prepared an order"
type textarea "x"
type textarea "Hi. I have prepared an order"
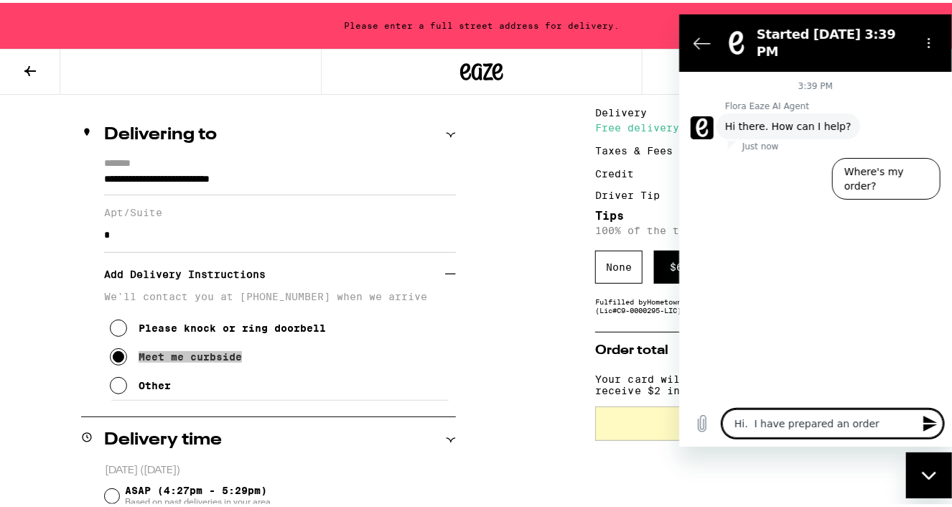
type textarea "x"
type textarea "Hi. I have prepared an order"
type textarea "x"
type textarea "Hi. I have prepared an order,"
type textarea "x"
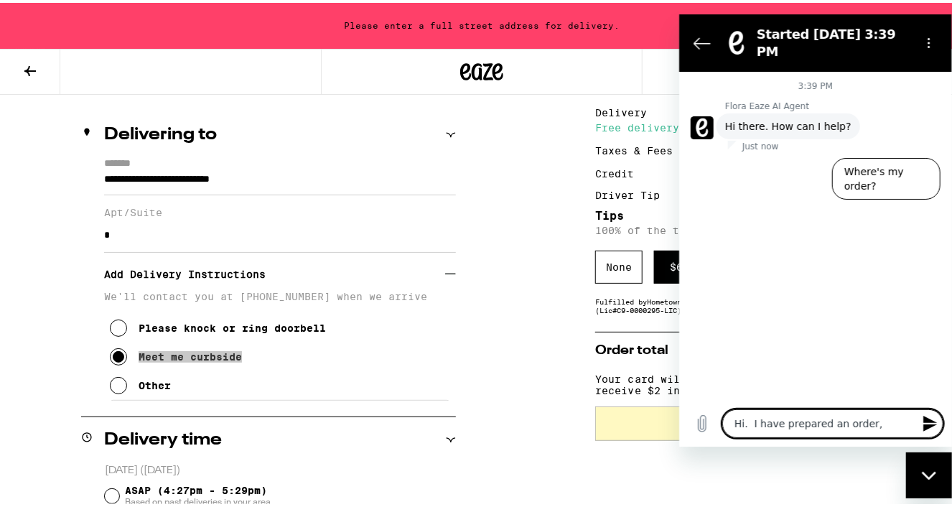
type textarea "Hi. I have prepared an order,"
type textarea "x"
type textarea "Hi. I have prepared an order, a"
type textarea "x"
type textarea "Hi. I have prepared an order, an"
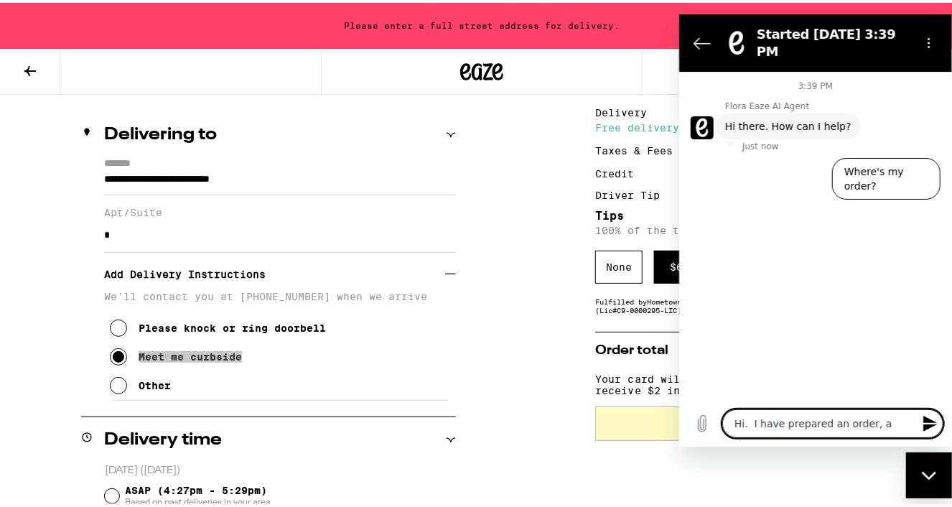
type textarea "x"
type textarea "Hi. I have prepared an order, and"
type textarea "x"
type textarea "Hi. I have prepared an order, and"
type textarea "x"
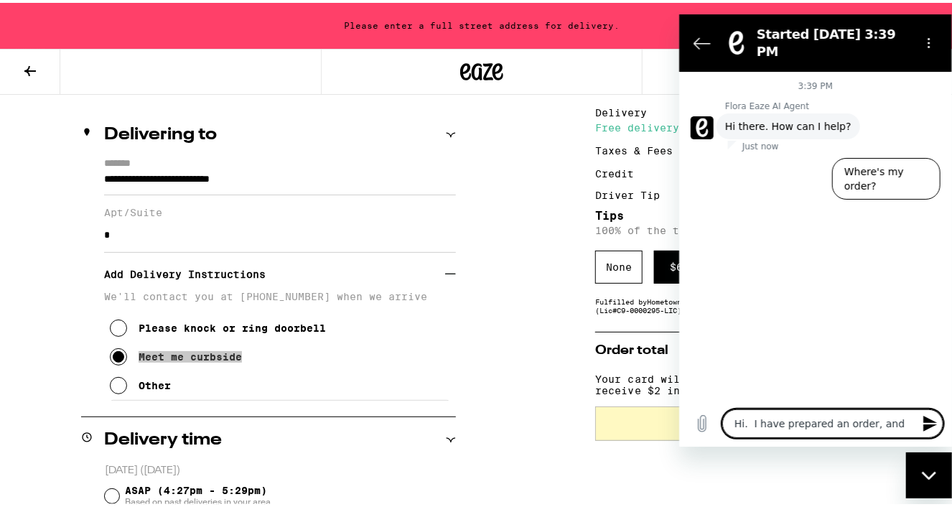
type textarea "Hi. I have prepared an order, and t"
type textarea "x"
type textarea "Hi. I have prepared an order, and th"
type textarea "x"
type textarea "Hi. I have prepared an order, and the"
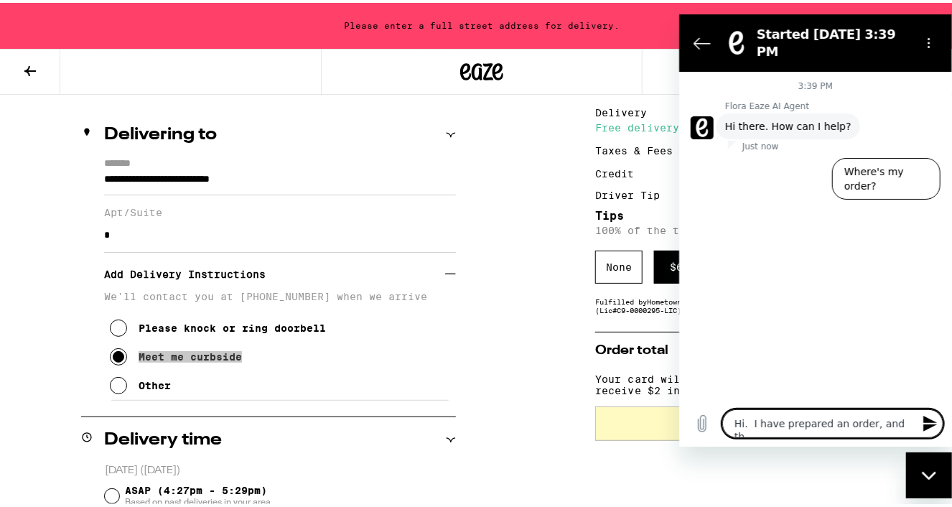
type textarea "x"
type textarea "Hi. I have prepared an order, and the"
type textarea "x"
type textarea "Hi. I have prepared an order, and the t"
type textarea "x"
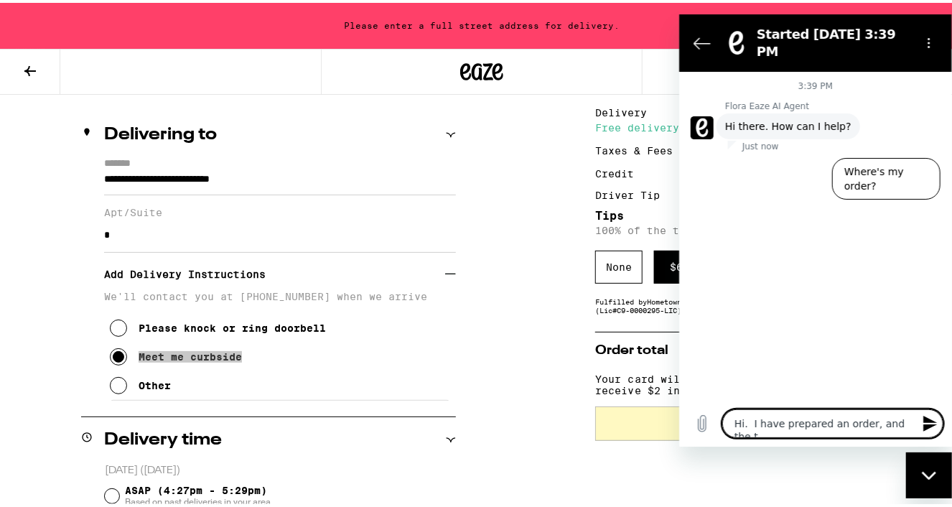
type textarea "Hi. I have prepared an order, and the to"
type textarea "x"
type textarea "Hi. I have prepared an order, and the tot"
type textarea "x"
type textarea "Hi. I have prepared an order, and the tota"
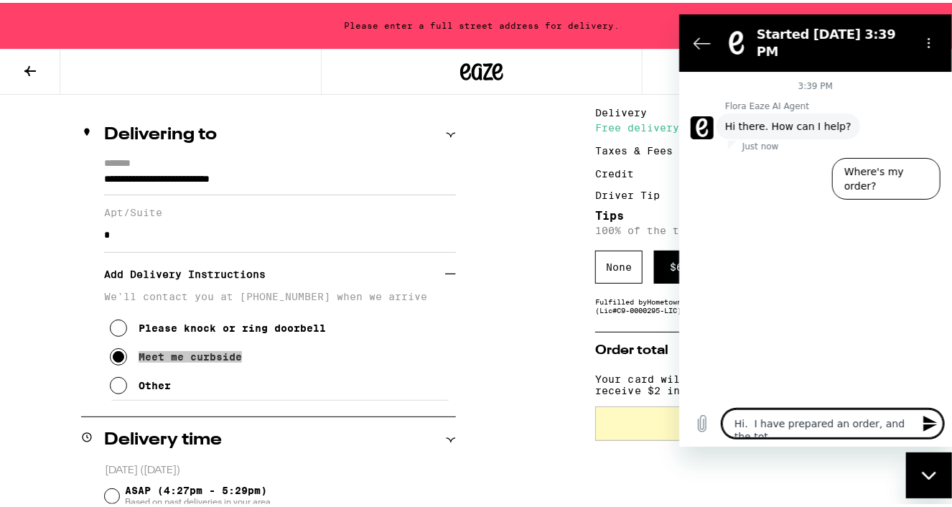
type textarea "x"
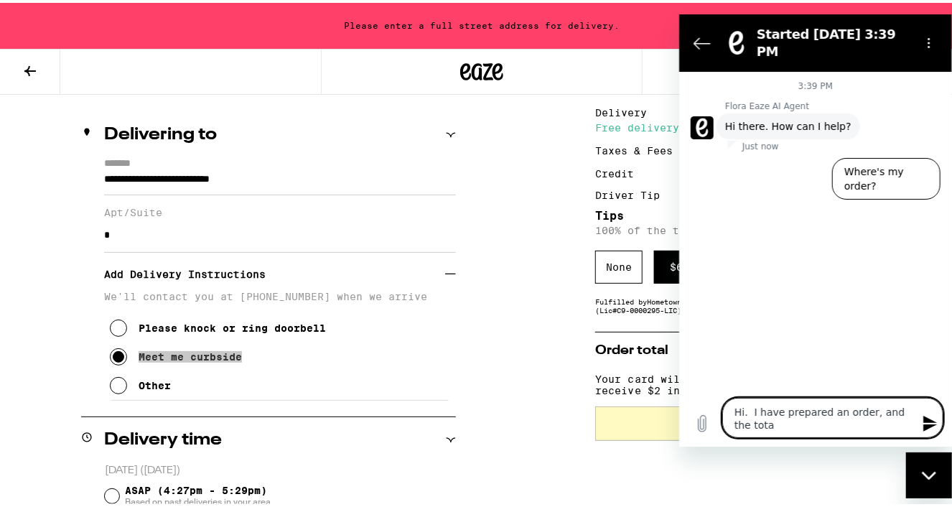
type textarea "Hi. I have prepared an order, and the total"
type textarea "x"
type textarea "Hi. I have prepared an order, and the total"
type textarea "x"
type textarea "Hi. I have prepared an order, and the total i"
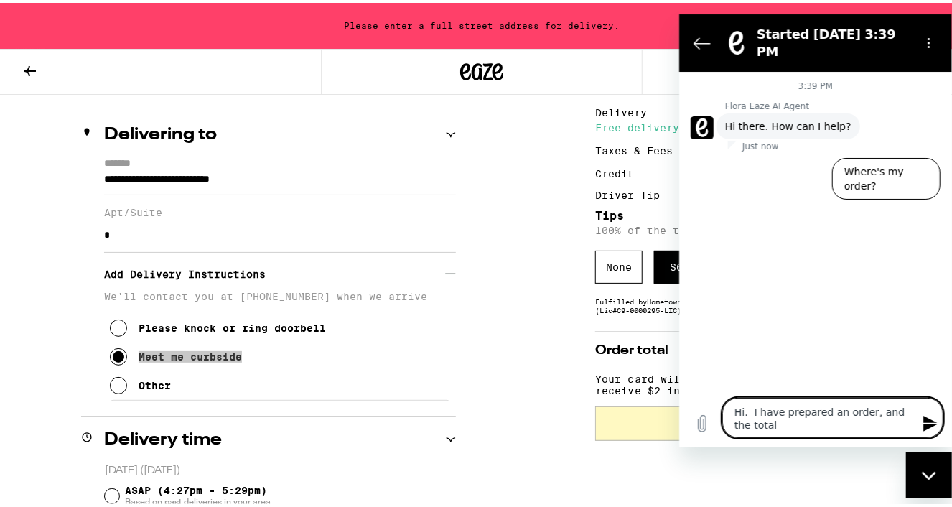
type textarea "x"
type textarea "Hi. I have prepared an order, and the total is"
type textarea "x"
type textarea "Hi. I have prepared an order, and the total is"
type textarea "x"
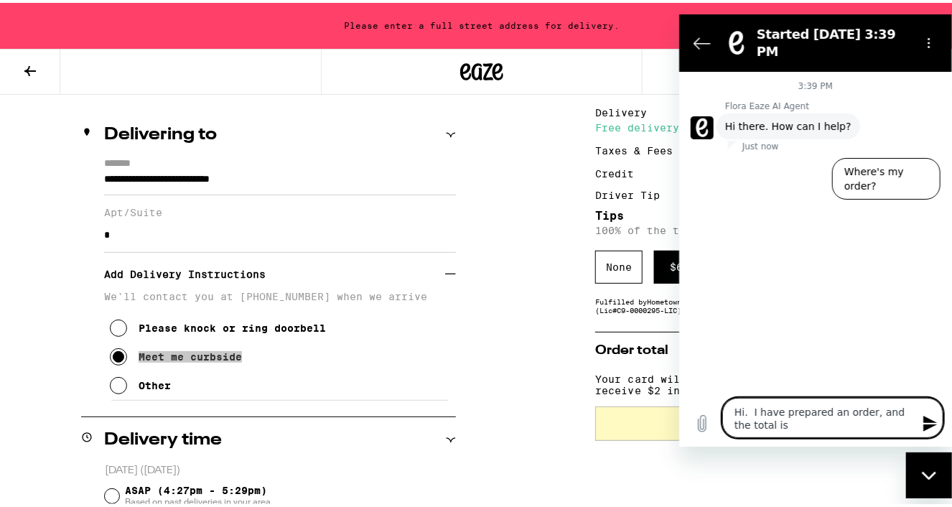
type textarea "Hi. I have prepared an order, and the total is $"
type textarea "x"
type textarea "Hi. I have prepared an order, and the total is $3"
type textarea "x"
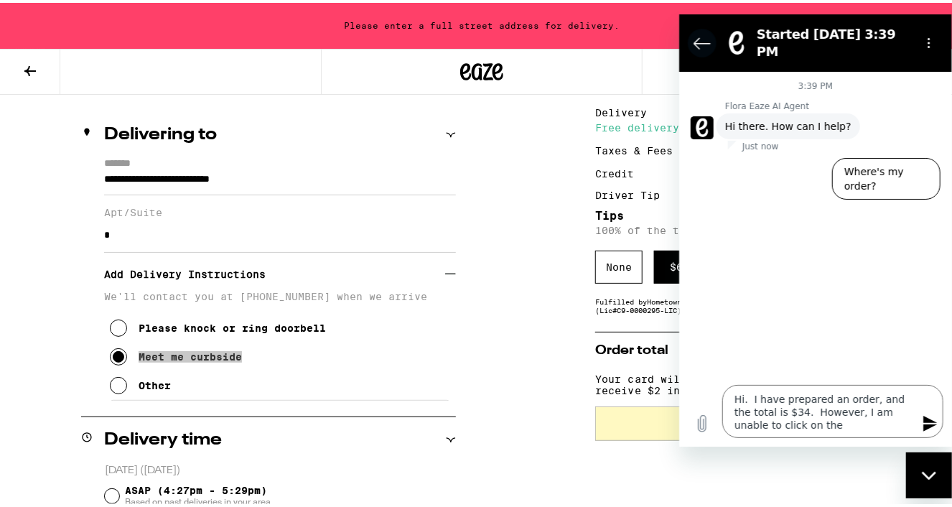
click at [704, 35] on icon "Back to the conversation list" at bounding box center [701, 42] width 17 height 17
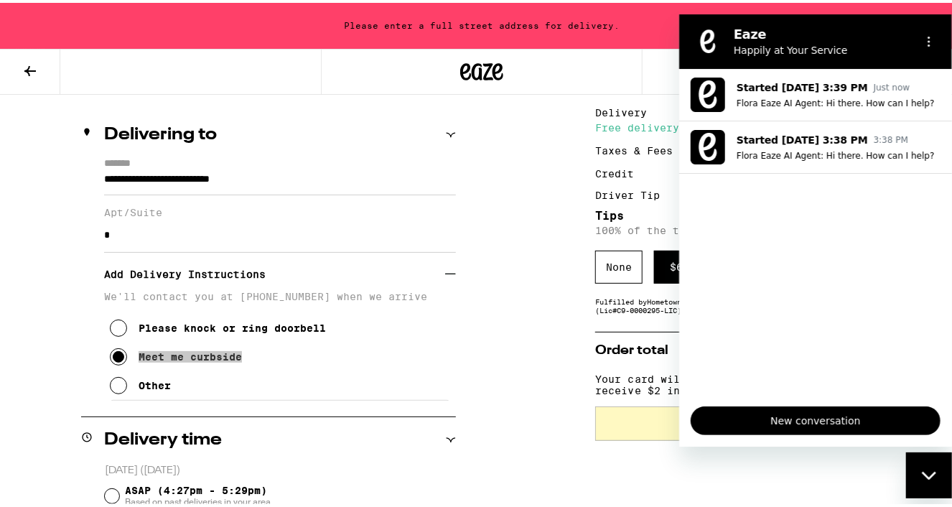
click at [928, 473] on icon "Close messaging window" at bounding box center [928, 475] width 15 height 9
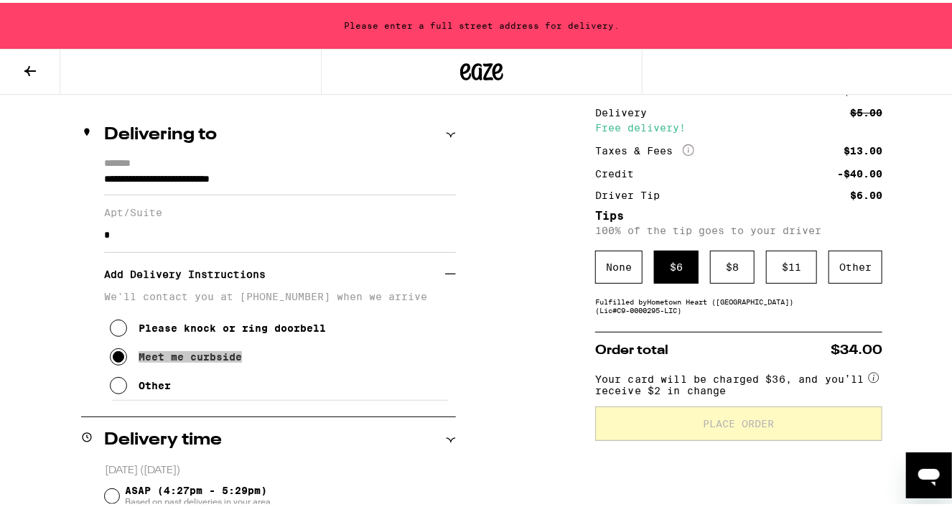
click at [928, 473] on icon "Open messaging window" at bounding box center [929, 477] width 22 height 17
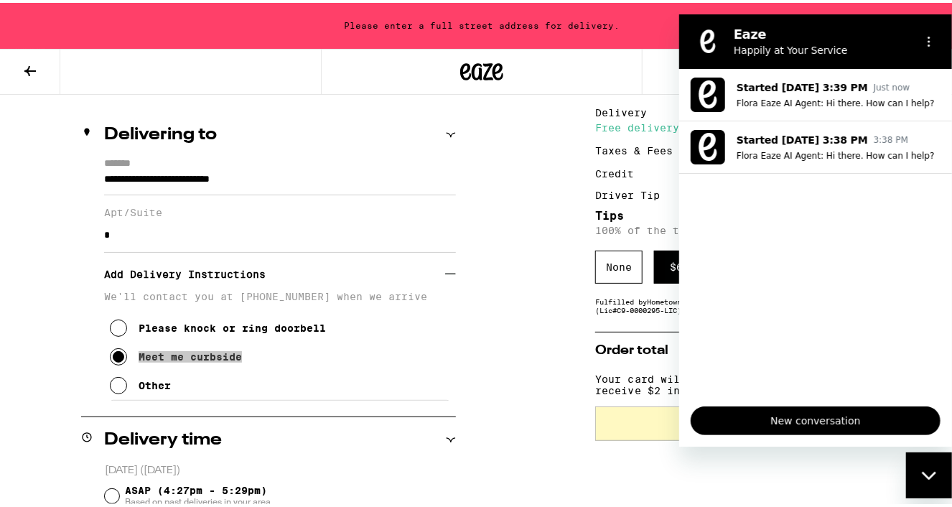
click at [843, 416] on span "New conversation" at bounding box center [814, 420] width 225 height 17
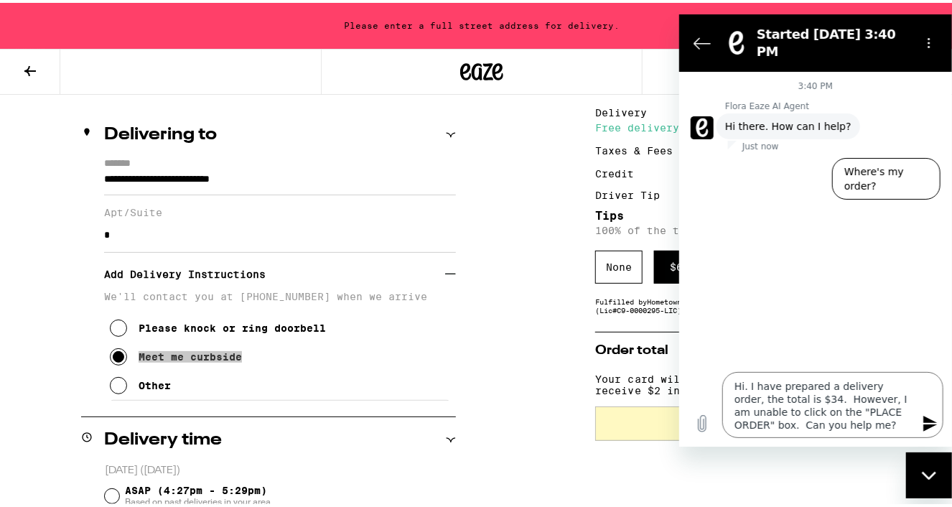
click at [933, 423] on icon "Send message" at bounding box center [929, 423] width 17 height 17
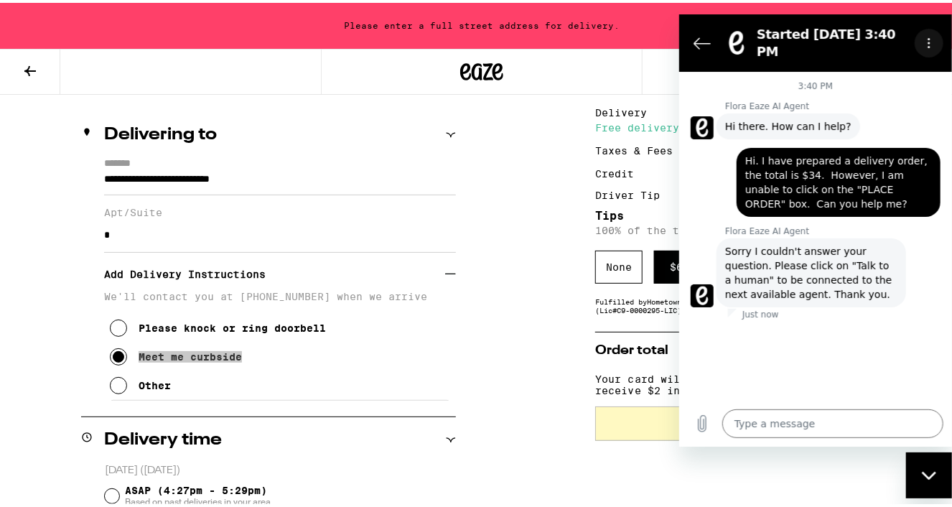
click at [926, 37] on icon "Options menu" at bounding box center [928, 42] width 11 height 11
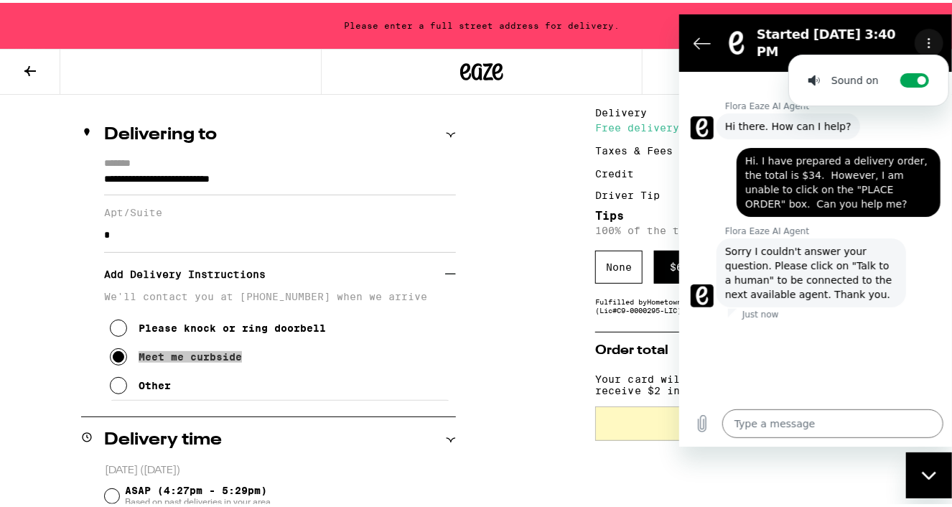
click at [926, 37] on icon "Options menu" at bounding box center [928, 42] width 11 height 11
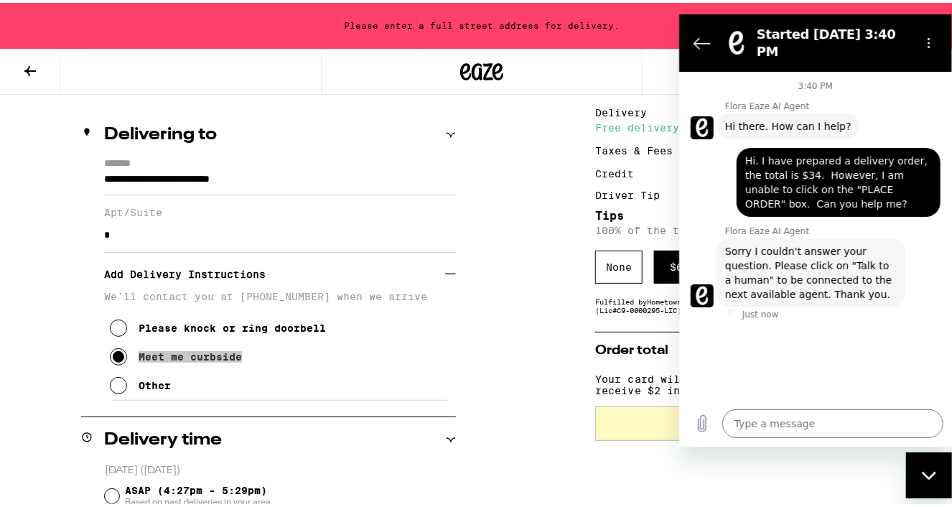
click at [931, 477] on icon "Close messaging window" at bounding box center [928, 475] width 15 height 9
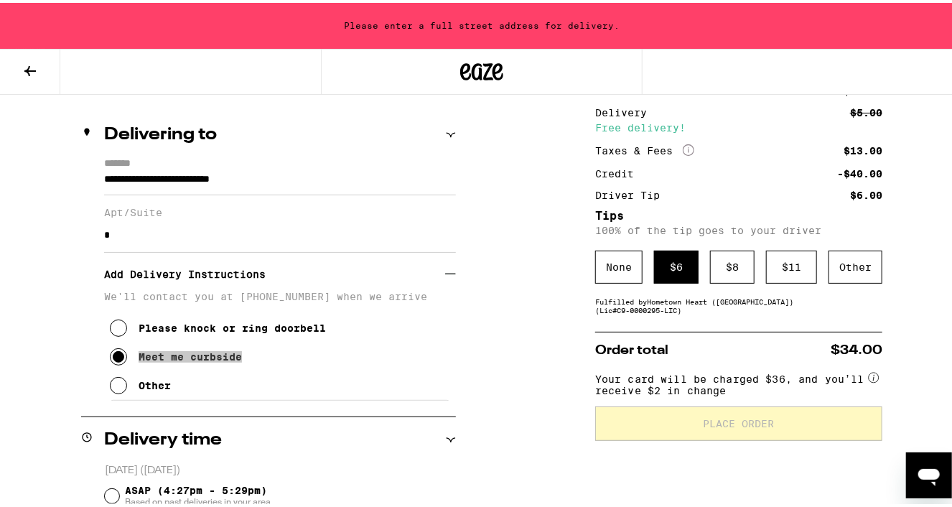
click at [39, 61] on button at bounding box center [30, 69] width 60 height 45
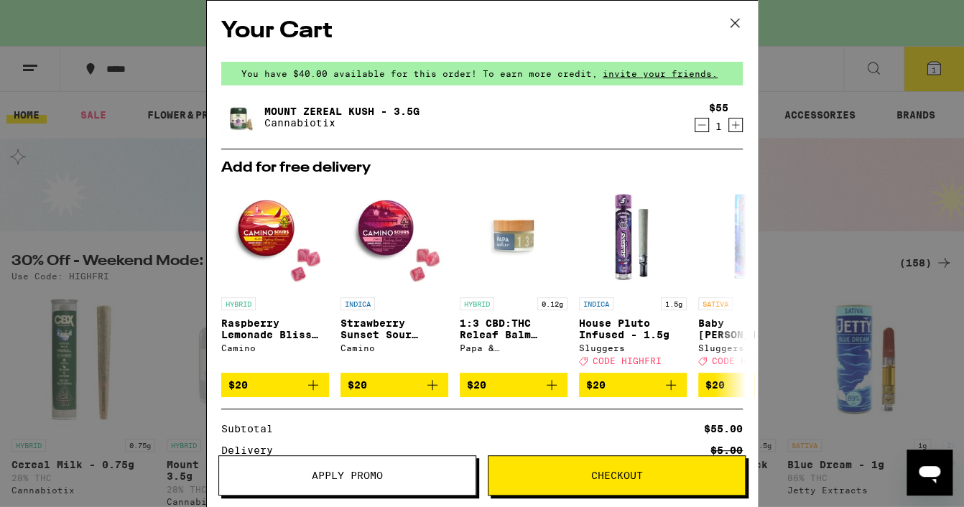
click at [579, 470] on span "Checkout" at bounding box center [616, 475] width 256 height 10
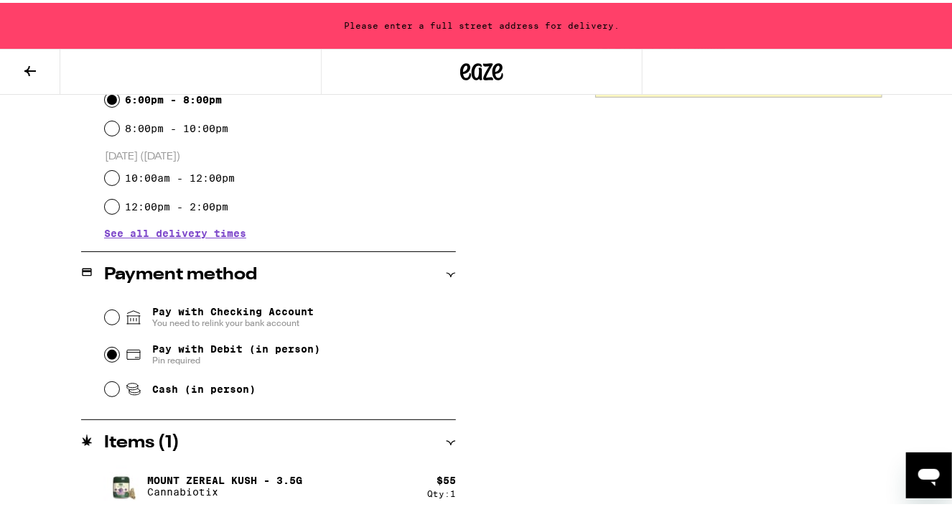
scroll to position [480, 0]
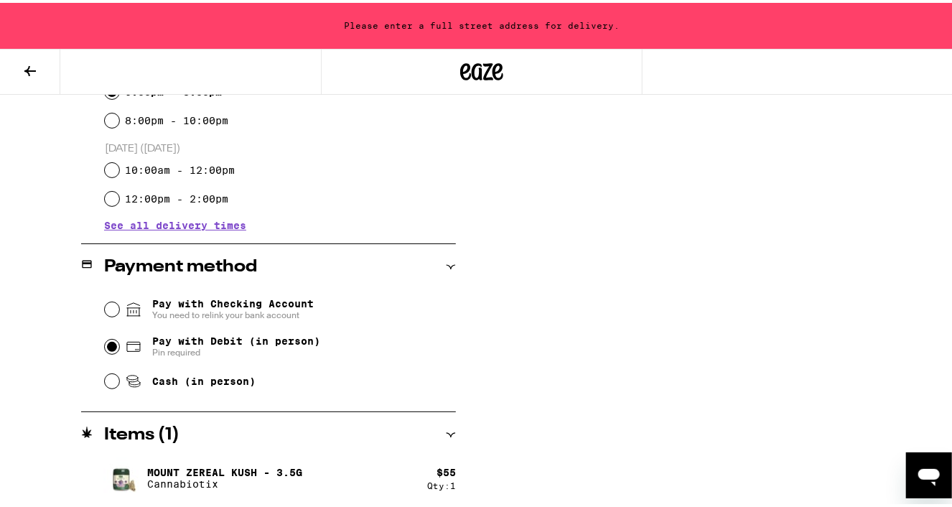
click at [932, 474] on icon "Open messaging window" at bounding box center [929, 477] width 22 height 17
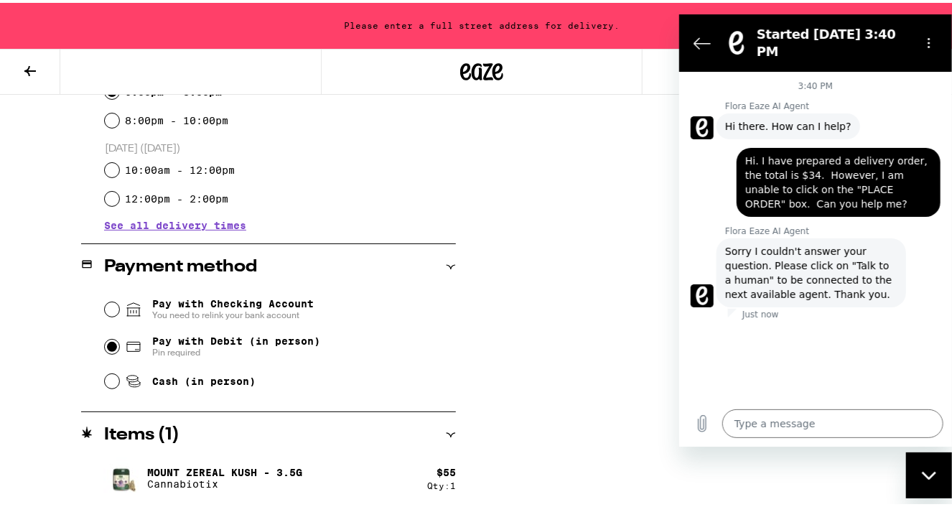
click at [519, 247] on div "**********" at bounding box center [482, 123] width 964 height 768
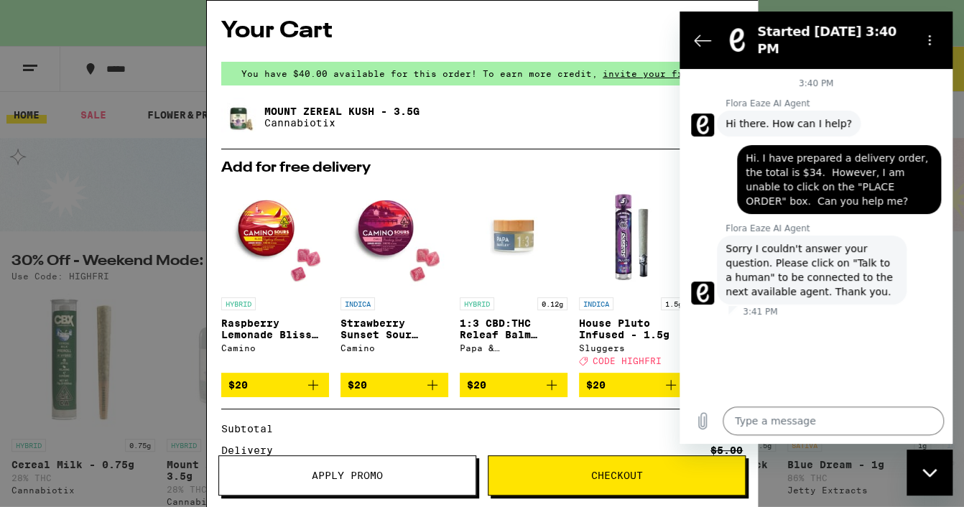
click at [612, 481] on button "Checkout" at bounding box center [617, 475] width 258 height 40
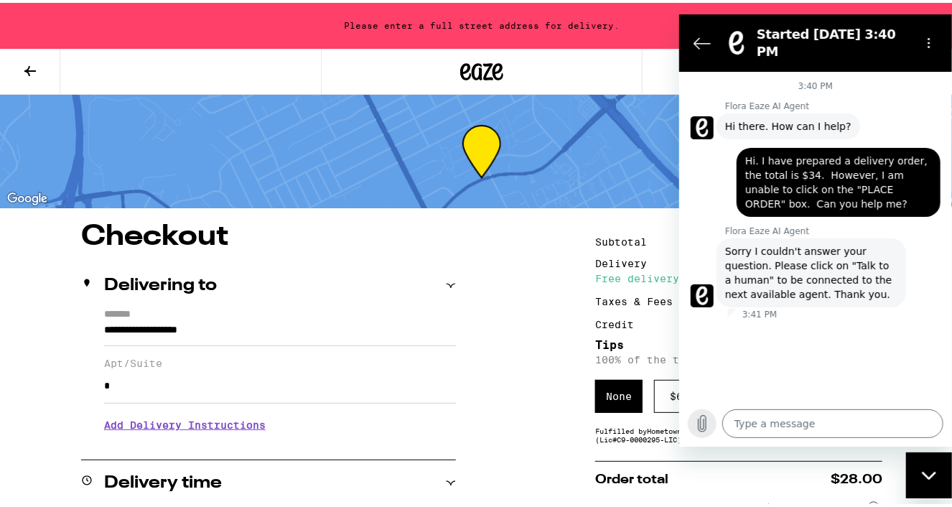
click at [706, 429] on icon "Upload file" at bounding box center [701, 423] width 17 height 17
click at [929, 41] on icon "Options menu" at bounding box center [928, 42] width 11 height 11
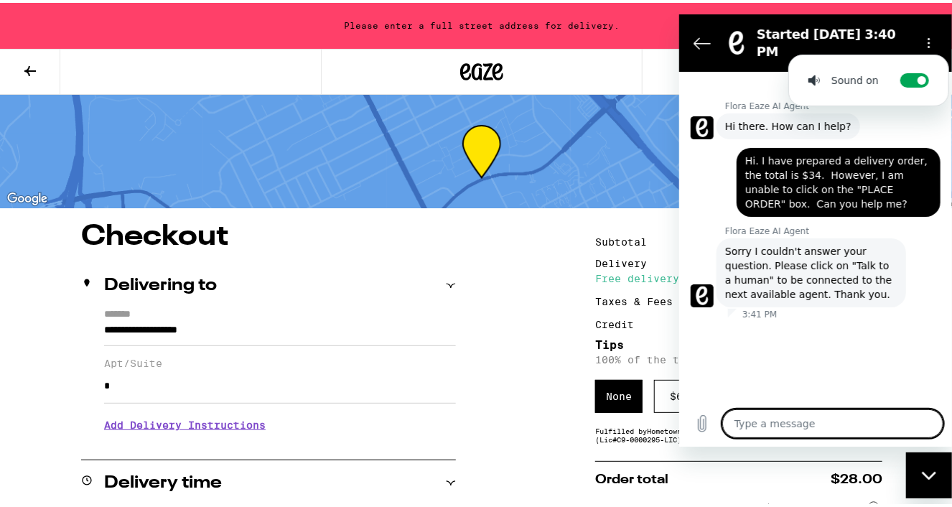
click at [778, 429] on textarea at bounding box center [832, 423] width 221 height 29
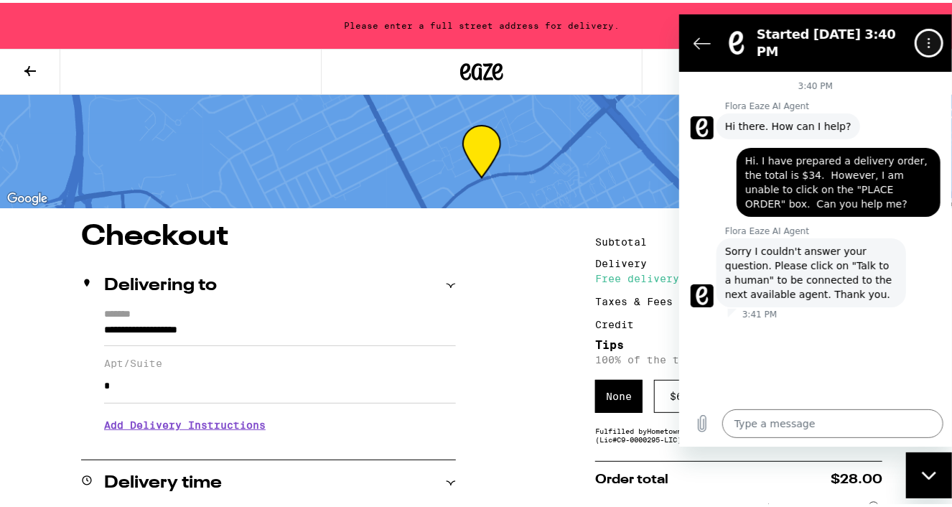
click at [927, 37] on icon "Options menu" at bounding box center [928, 42] width 11 height 11
click at [336, 276] on div "Delivering to" at bounding box center [268, 282] width 375 height 17
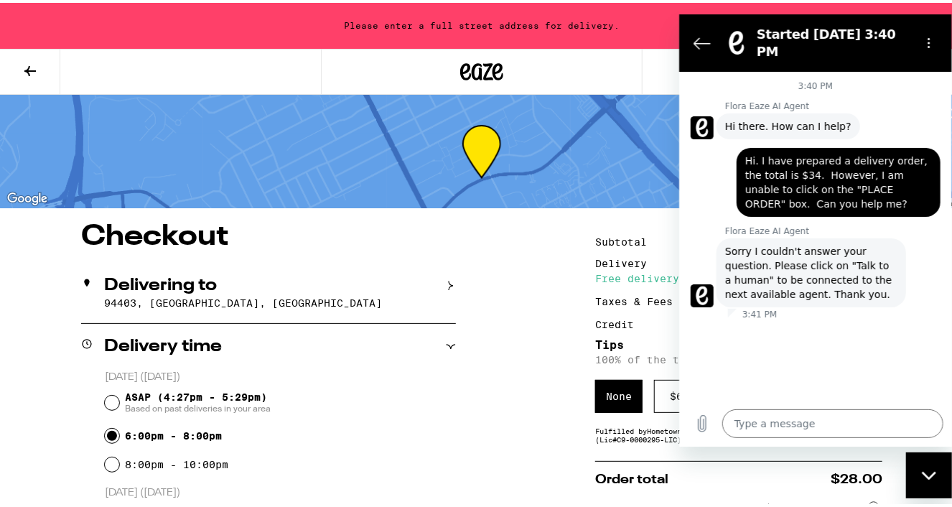
click at [930, 472] on icon "Close messaging window" at bounding box center [928, 475] width 15 height 9
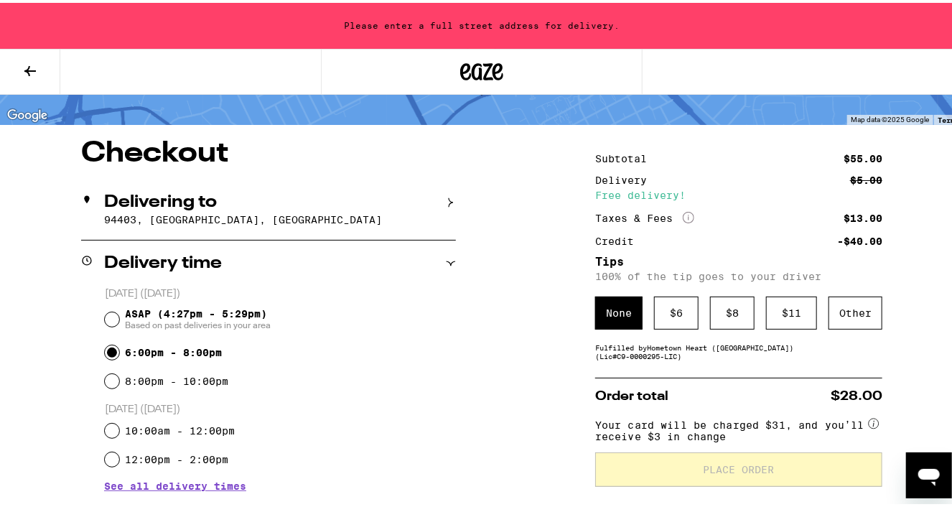
scroll to position [82, 0]
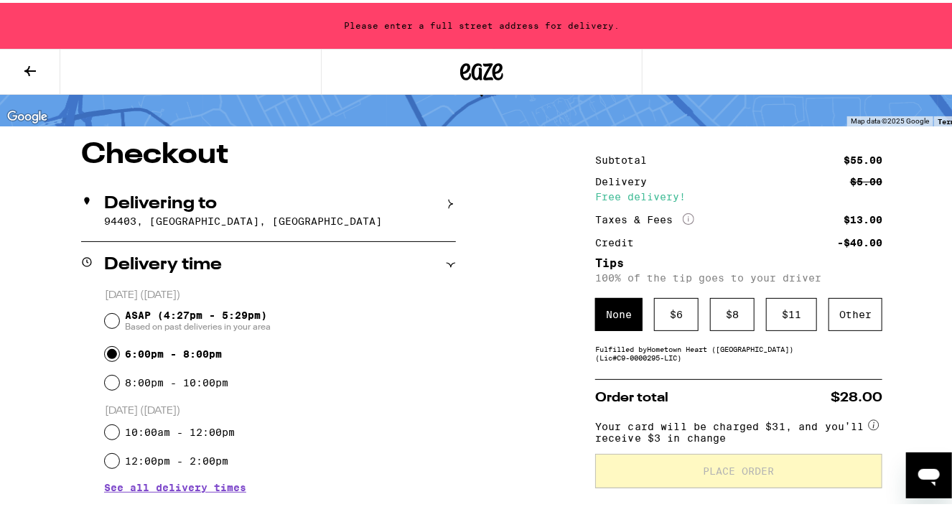
click at [263, 220] on p "94403, [GEOGRAPHIC_DATA], [GEOGRAPHIC_DATA]" at bounding box center [280, 218] width 352 height 11
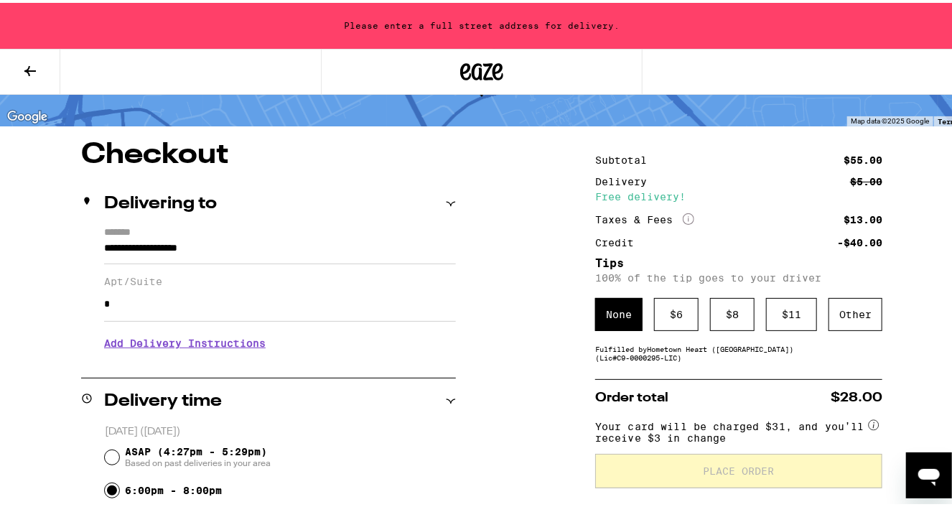
drag, startPoint x: 256, startPoint y: 255, endPoint x: -1, endPoint y: 209, distance: 261.1
click at [0, 209] on html "**********" at bounding box center [482, 412] width 964 height 988
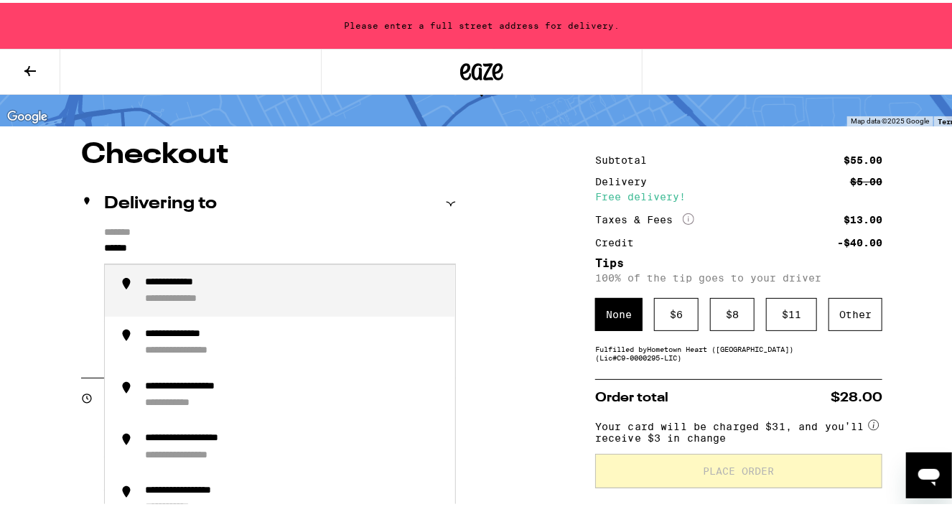
click at [165, 307] on li "**********" at bounding box center [280, 288] width 350 height 52
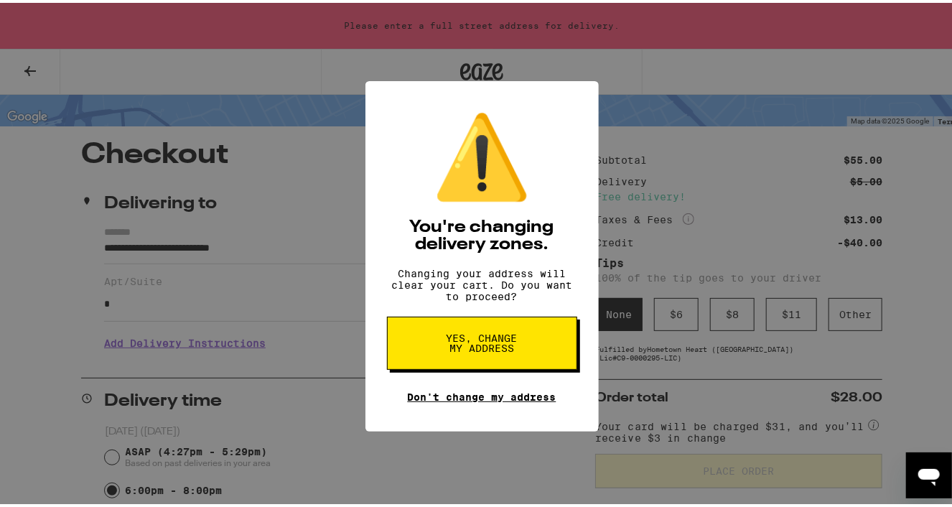
click at [521, 400] on link "Don't change my address" at bounding box center [482, 393] width 149 height 11
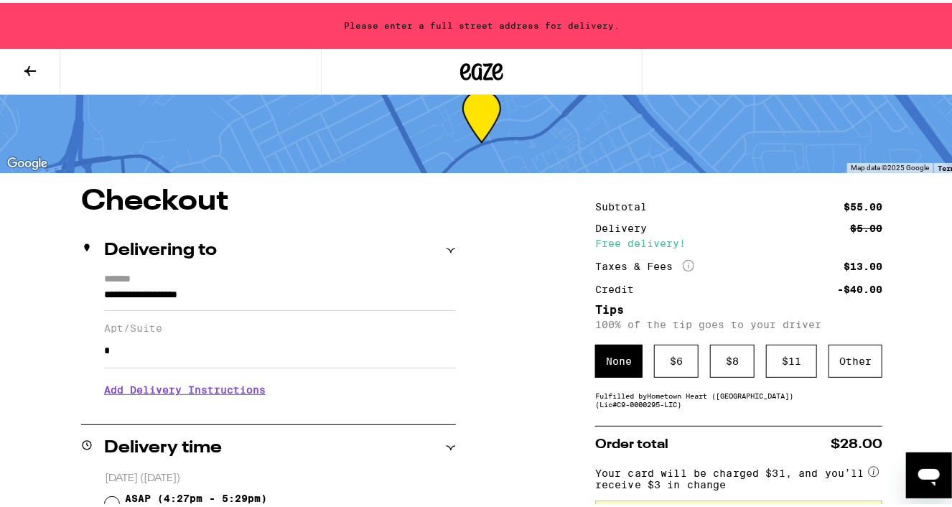
scroll to position [34, 0]
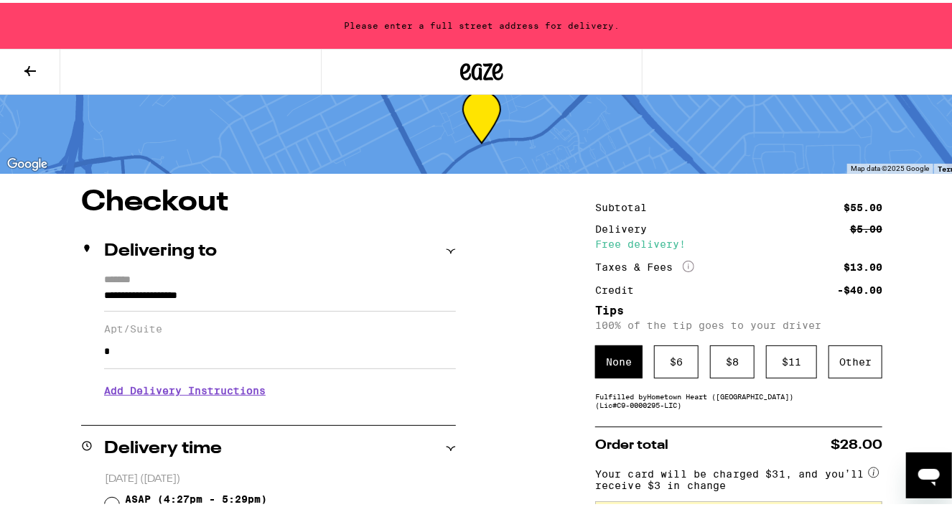
click at [925, 476] on icon "Open messaging window" at bounding box center [929, 477] width 22 height 17
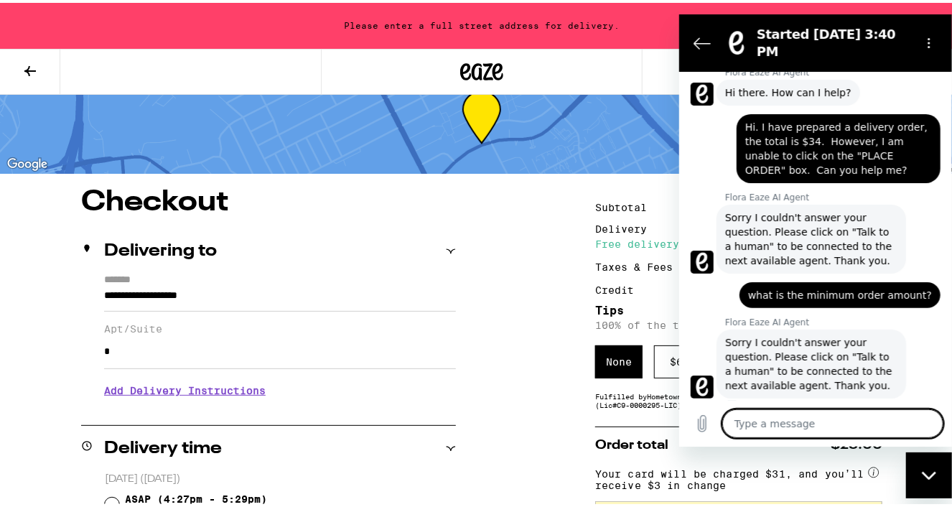
scroll to position [37, 0]
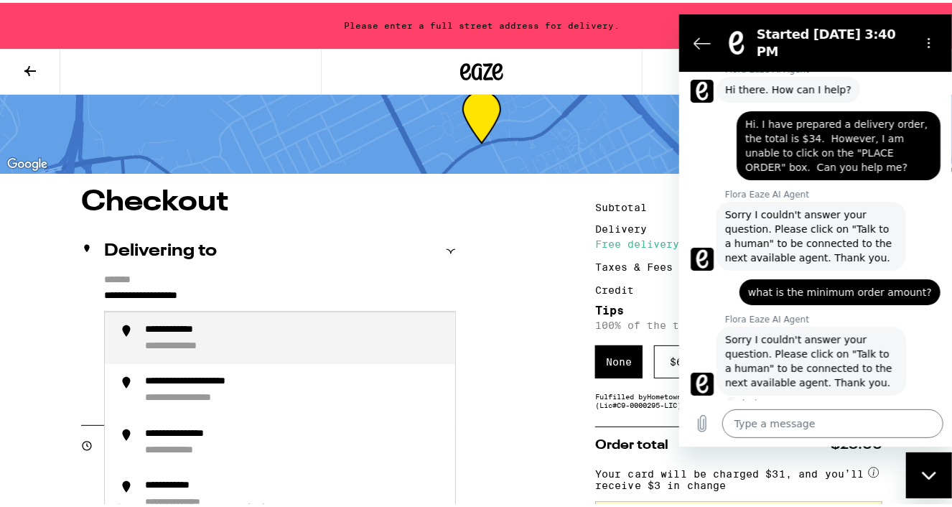
click at [281, 295] on input "**********" at bounding box center [280, 296] width 352 height 24
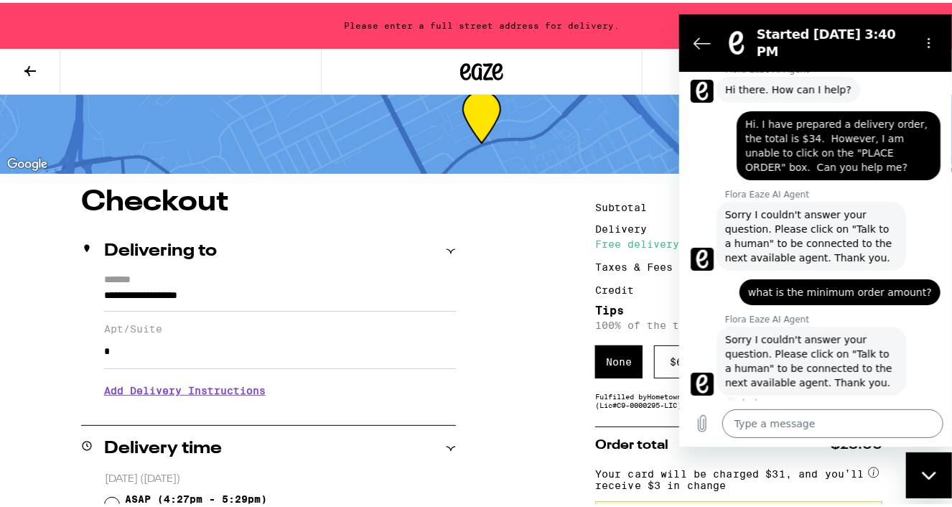
click at [940, 480] on div "Close messaging window" at bounding box center [928, 475] width 43 height 43
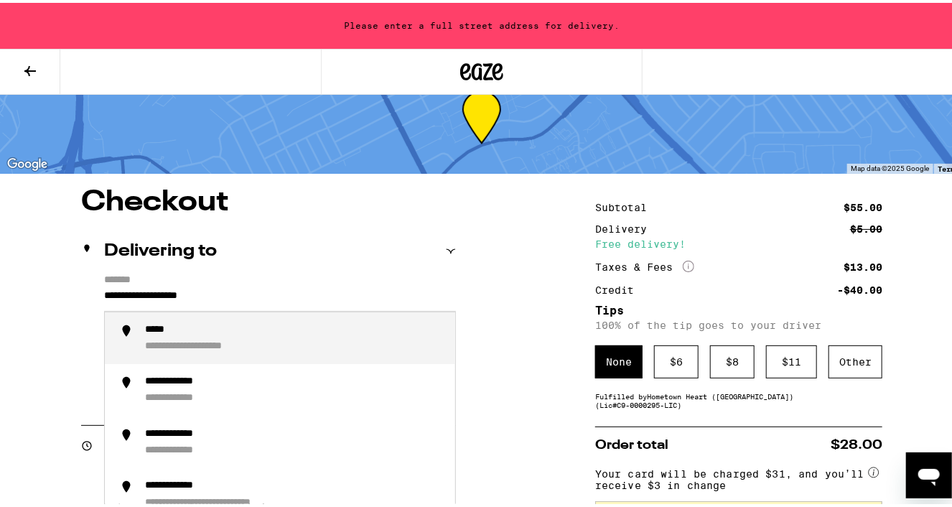
drag, startPoint x: 258, startPoint y: 297, endPoint x: 81, endPoint y: 276, distance: 178.5
click at [81, 276] on div "**********" at bounding box center [268, 338] width 375 height 135
click at [204, 347] on div "**********" at bounding box center [190, 343] width 91 height 13
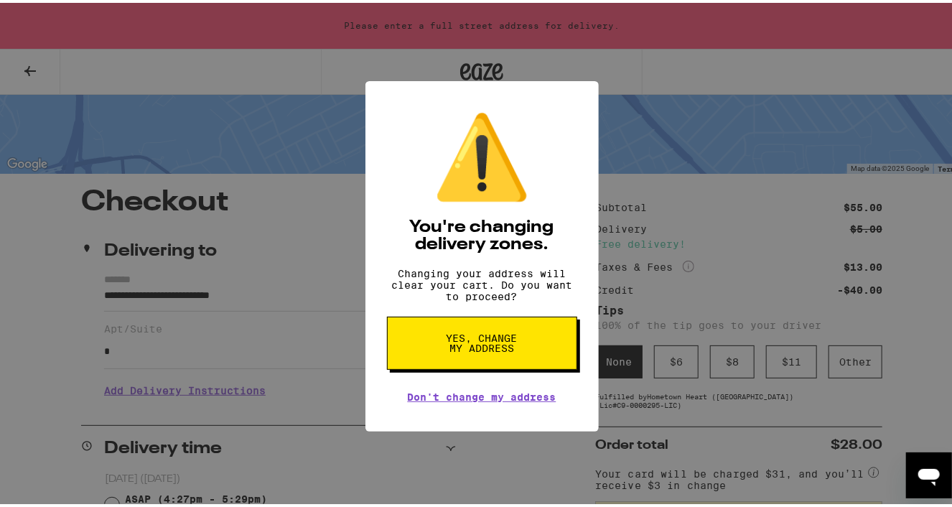
click at [509, 350] on span "Yes, change my address" at bounding box center [482, 340] width 74 height 20
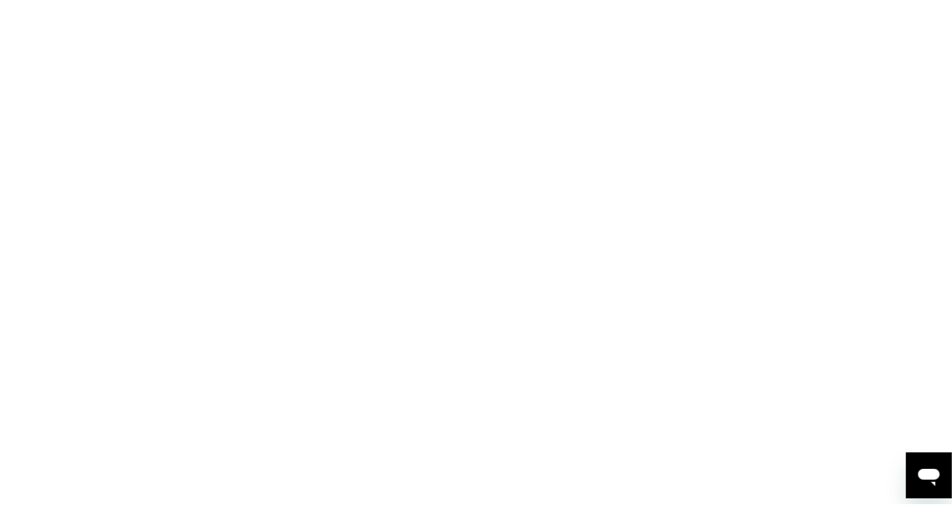
scroll to position [0, 0]
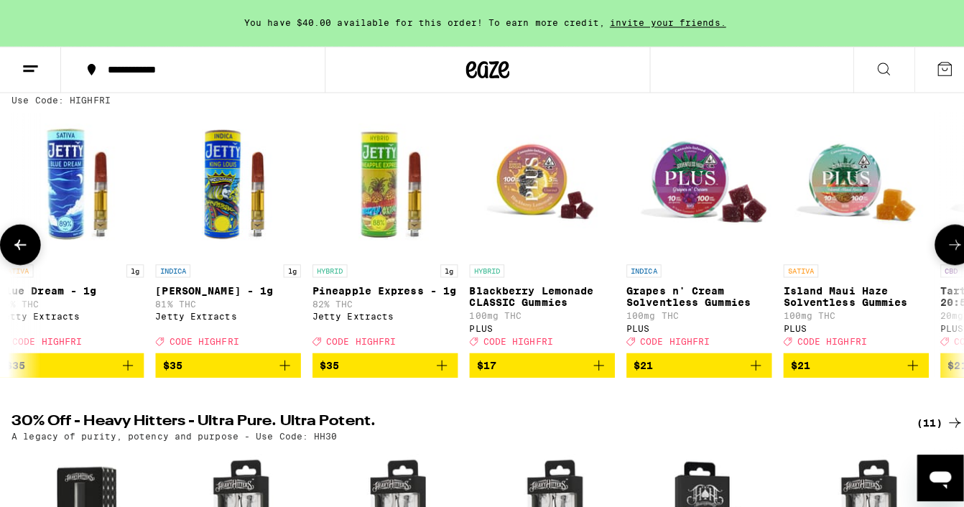
scroll to position [0, 475]
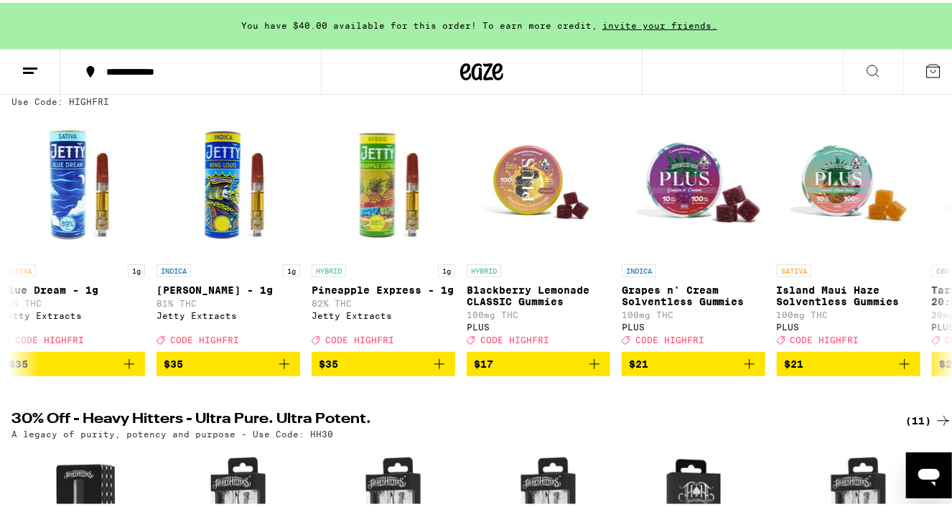
click at [927, 67] on icon at bounding box center [933, 68] width 17 height 17
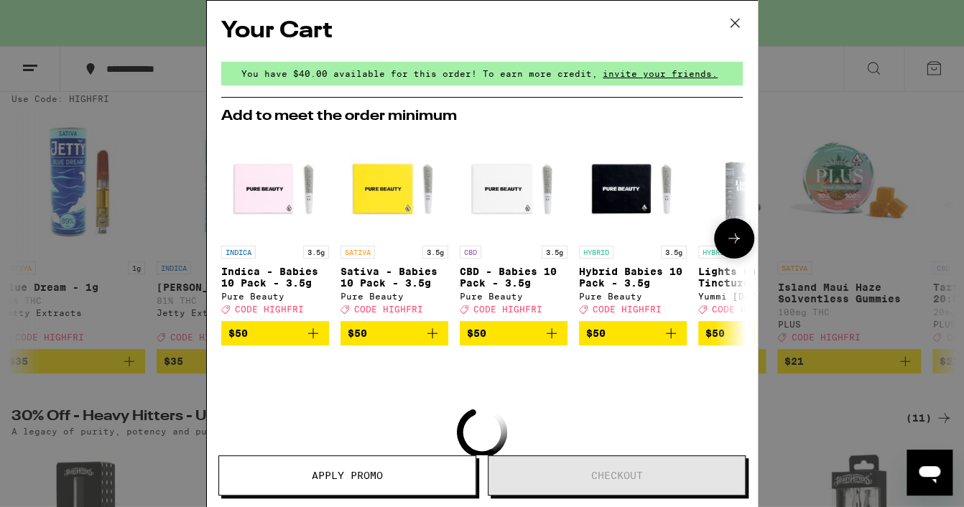
click at [728, 242] on icon at bounding box center [733, 238] width 17 height 17
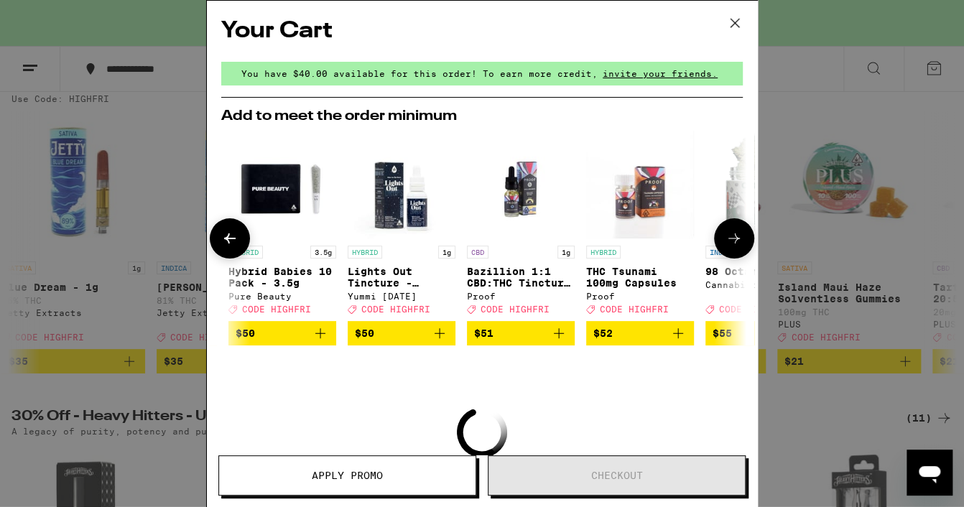
scroll to position [0, 353]
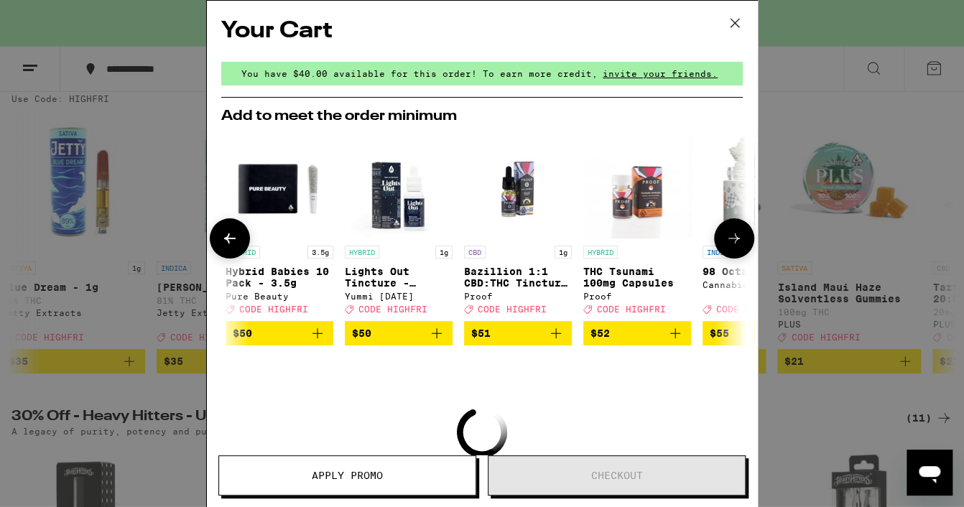
click at [728, 242] on icon at bounding box center [733, 238] width 17 height 17
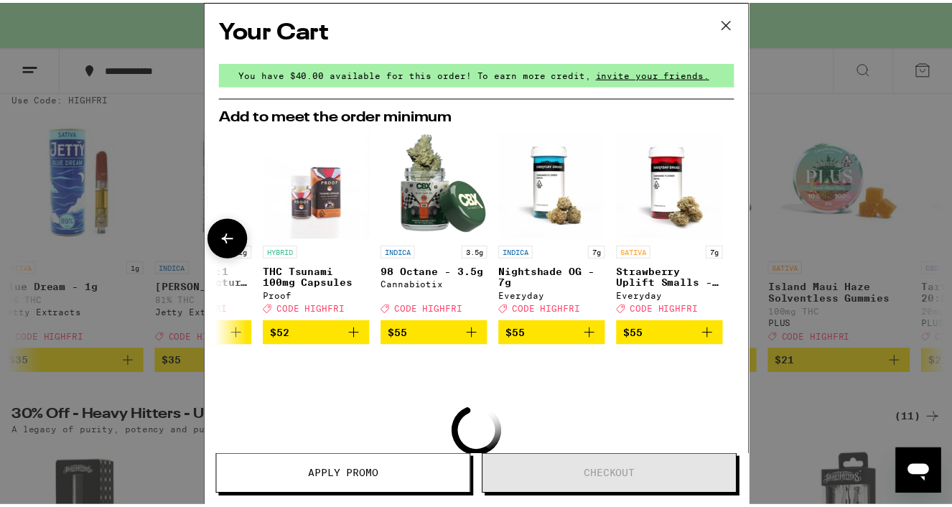
scroll to position [0, 681]
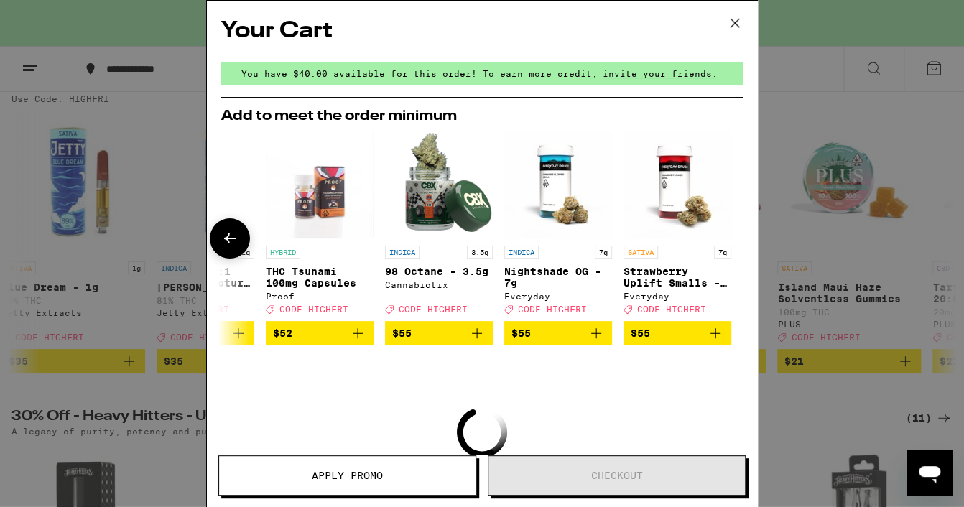
click at [728, 242] on div at bounding box center [734, 238] width 40 height 40
click at [737, 22] on icon at bounding box center [735, 23] width 22 height 22
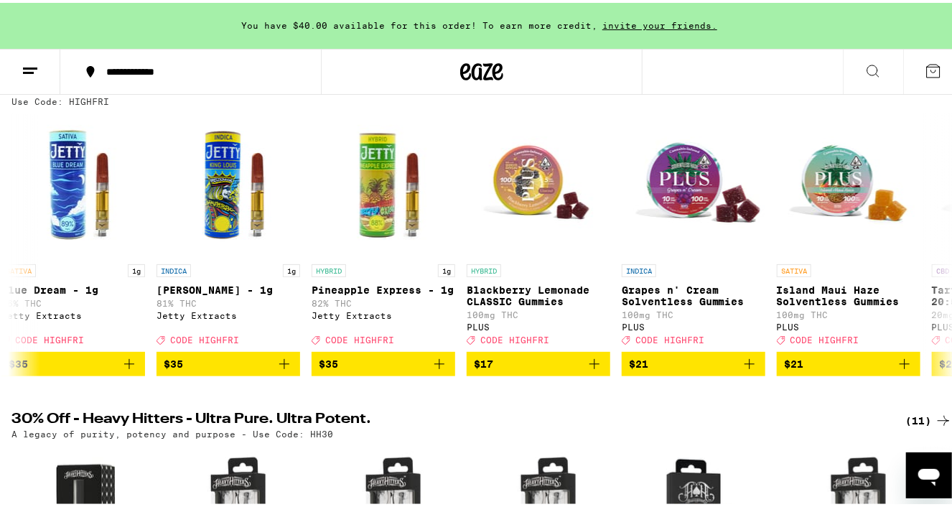
click at [925, 73] on icon at bounding box center [933, 68] width 17 height 17
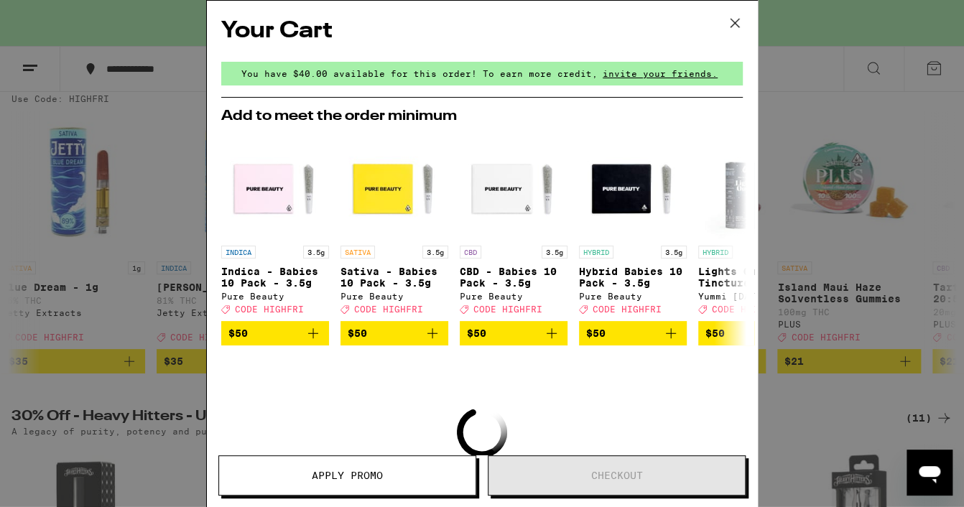
click at [794, 114] on div "Your Cart You have $40.00 available for this order! To earn more credit, invite…" at bounding box center [482, 253] width 964 height 507
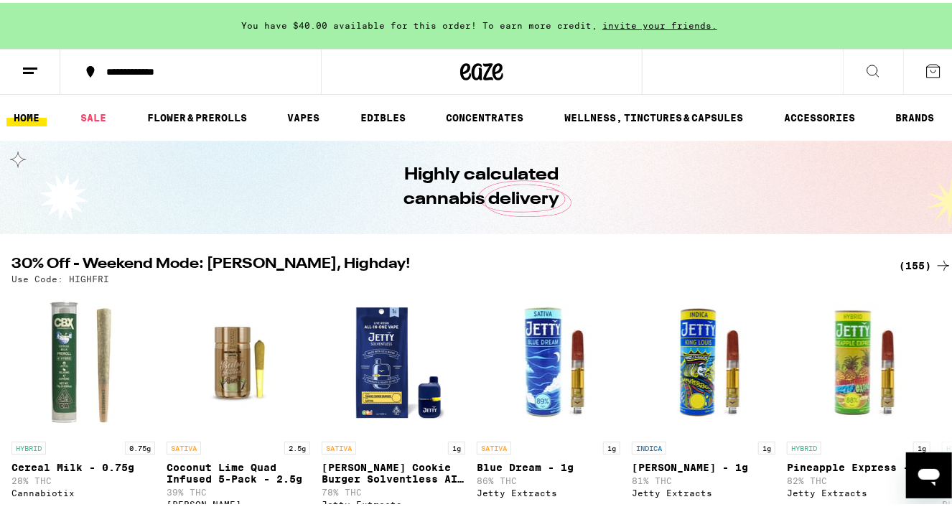
click at [920, 259] on div "(155)" at bounding box center [925, 262] width 53 height 17
click at [937, 261] on icon at bounding box center [943, 262] width 17 height 17
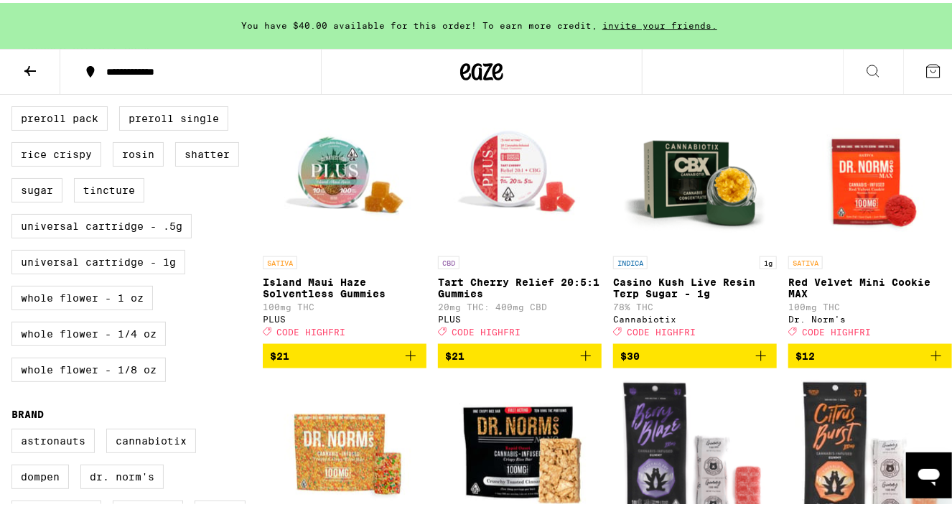
scroll to position [714, 0]
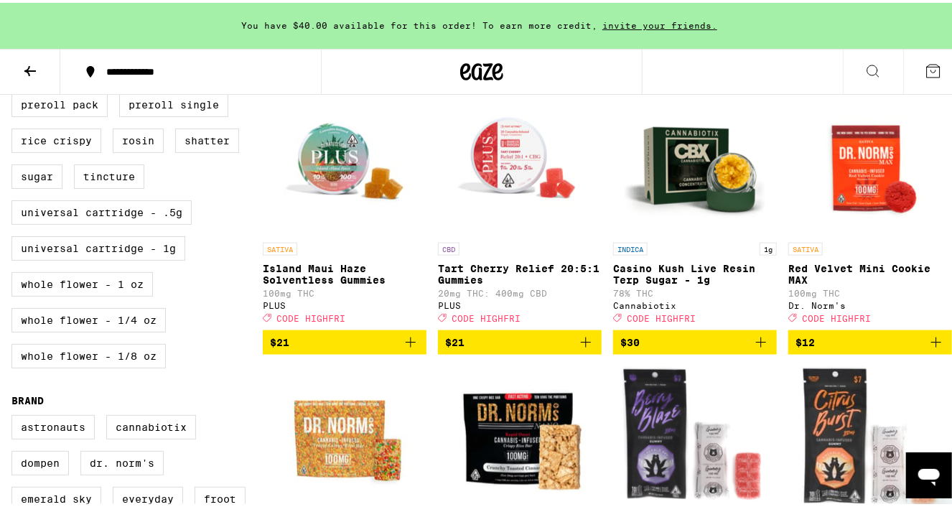
click at [523, 348] on span "$21" at bounding box center [519, 339] width 149 height 17
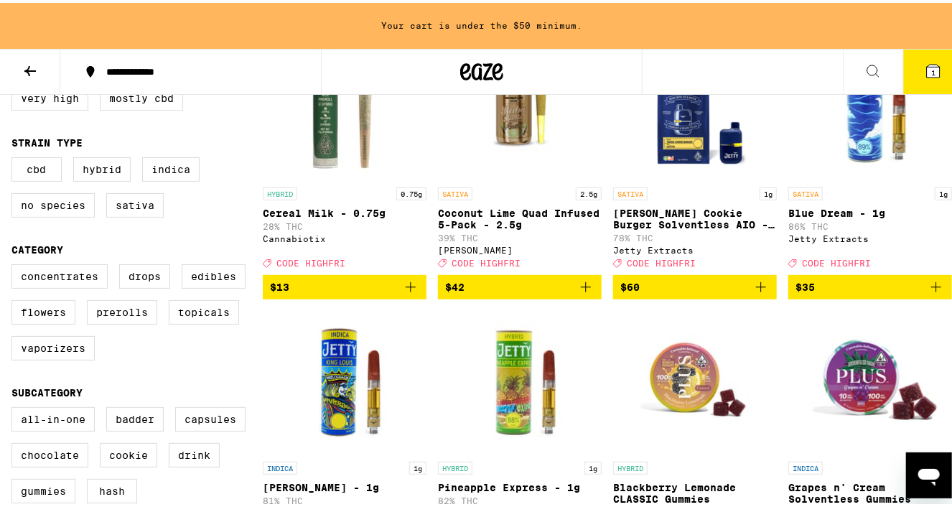
scroll to position [221, 0]
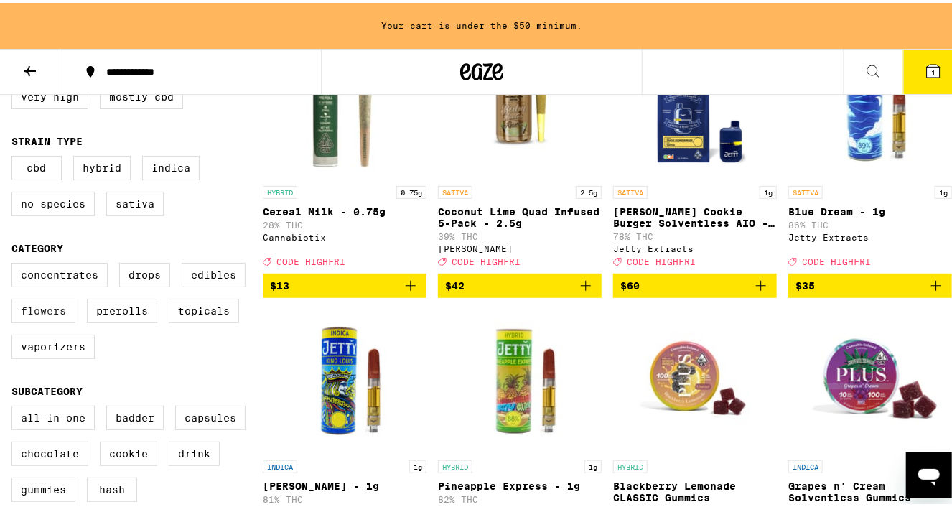
click at [42, 317] on label "Flowers" at bounding box center [43, 308] width 64 height 24
click at [15, 263] on input "Flowers" at bounding box center [14, 262] width 1 height 1
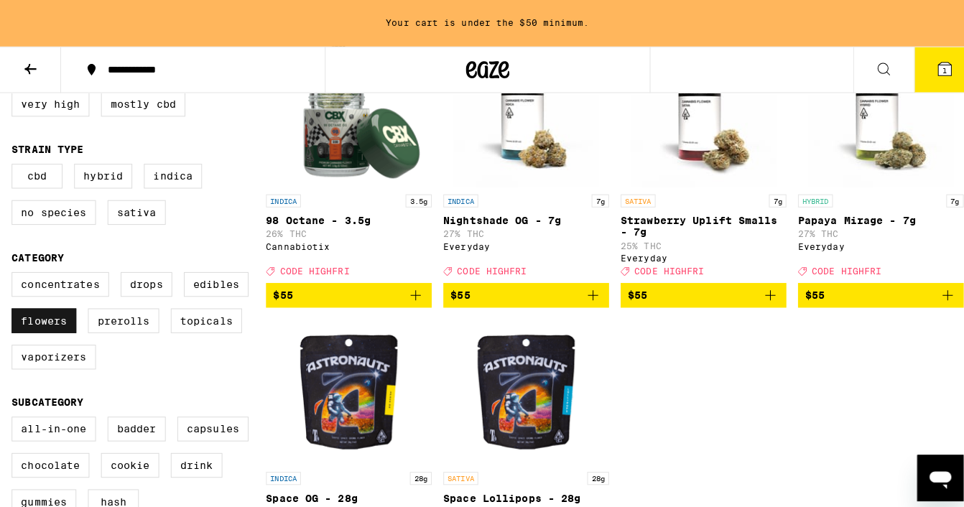
scroll to position [208, 0]
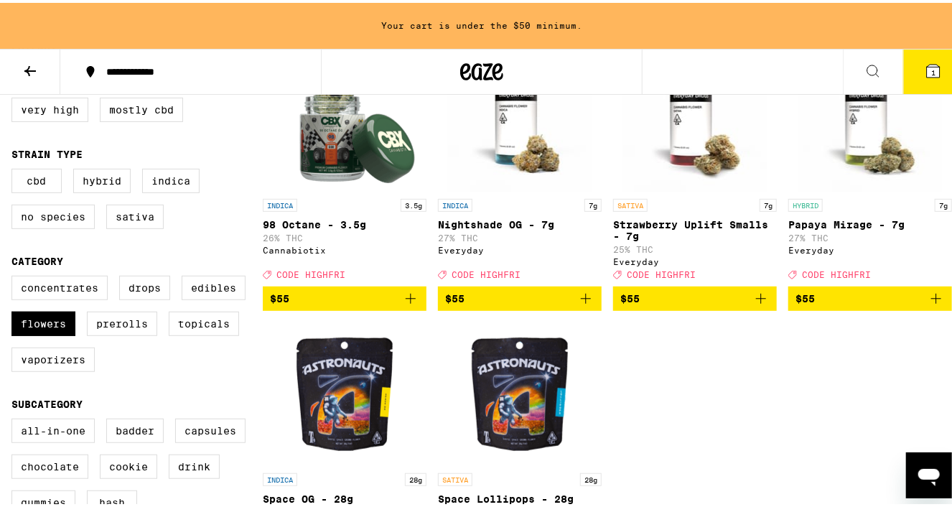
click at [355, 303] on span "$55" at bounding box center [344, 295] width 149 height 17
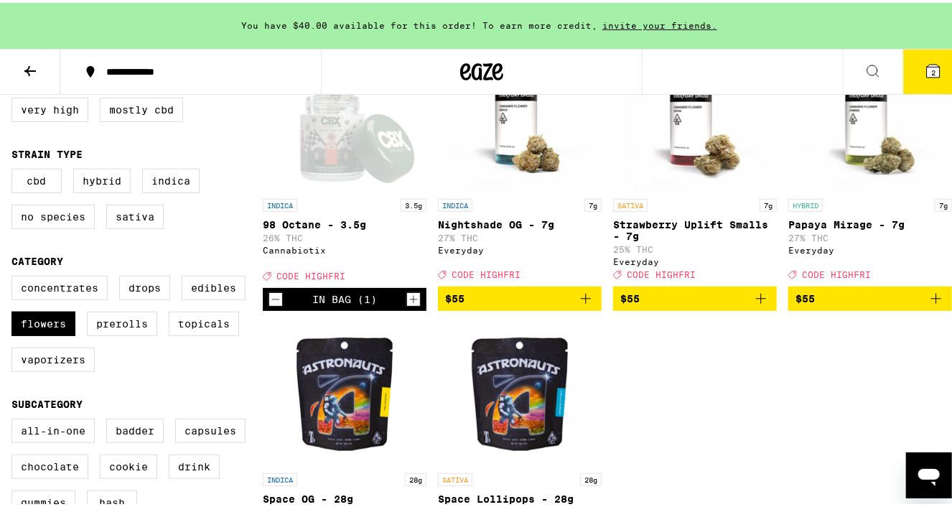
click at [930, 70] on icon at bounding box center [933, 68] width 17 height 17
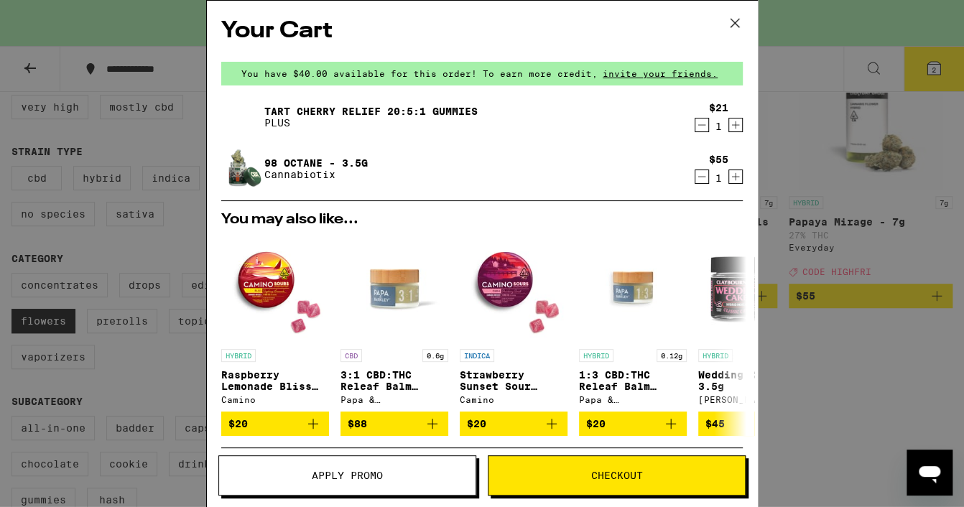
click at [695, 127] on icon "Decrement" at bounding box center [701, 124] width 13 height 17
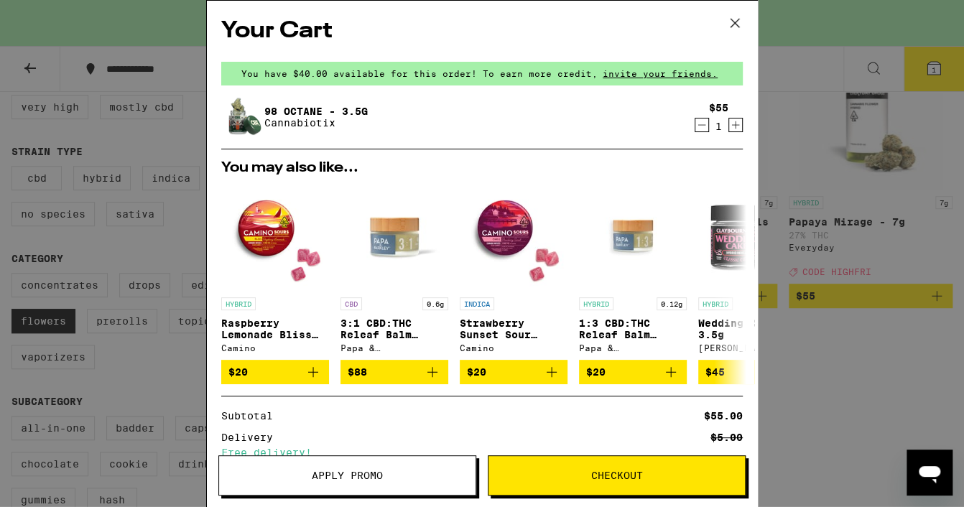
click at [382, 483] on button "Apply Promo" at bounding box center [347, 475] width 258 height 40
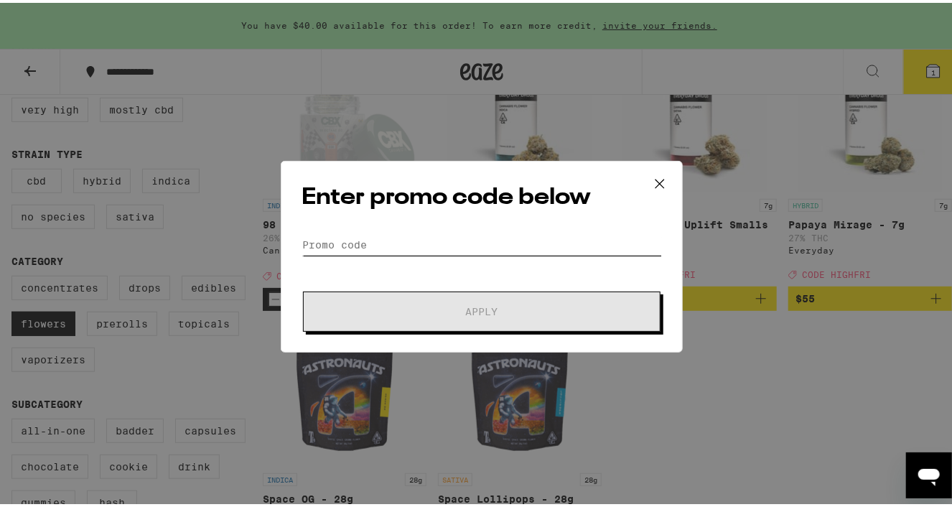
click at [402, 239] on input "Promo Code" at bounding box center [482, 242] width 360 height 22
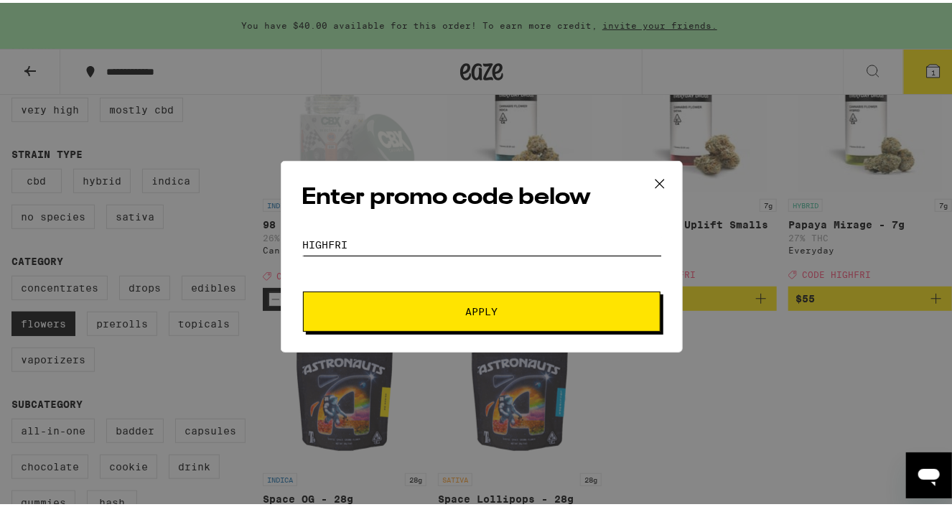
click at [303, 289] on button "Apply" at bounding box center [482, 309] width 358 height 40
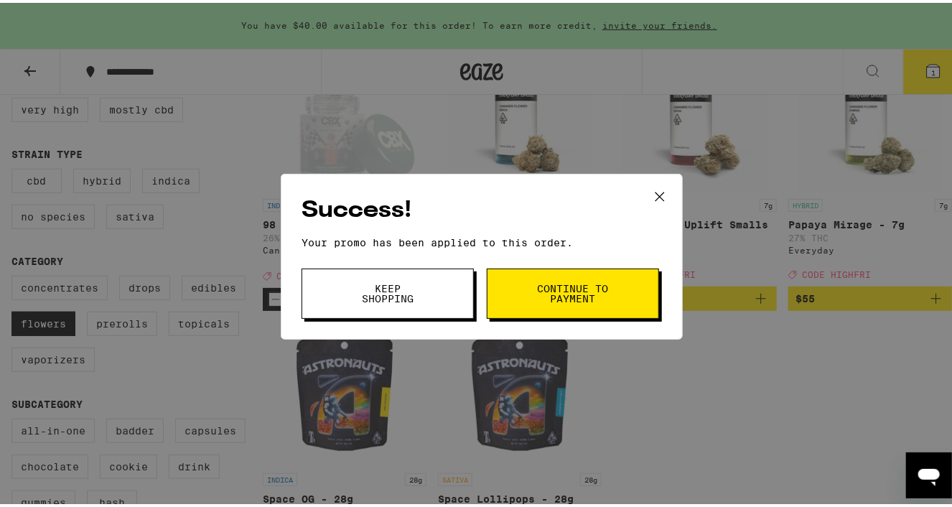
click at [659, 190] on icon at bounding box center [660, 194] width 22 height 22
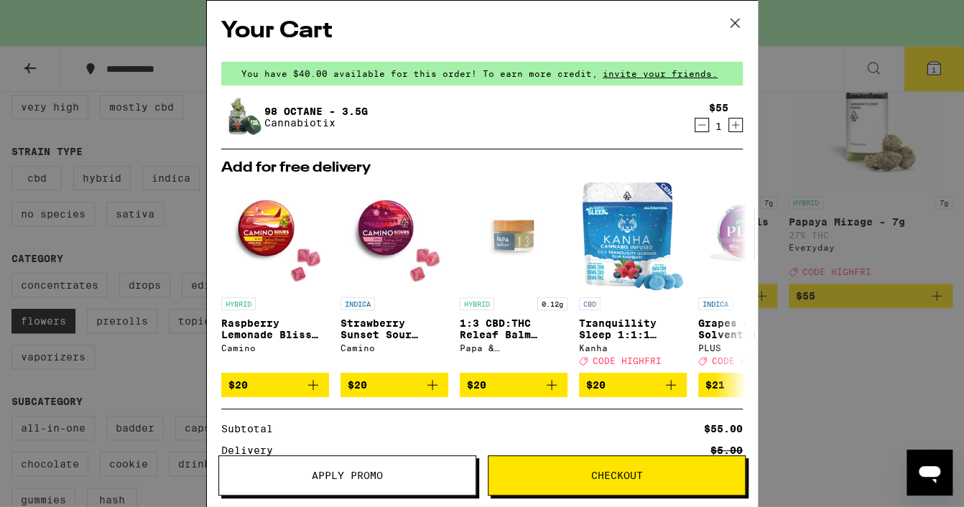
click at [589, 471] on span "Checkout" at bounding box center [616, 475] width 256 height 10
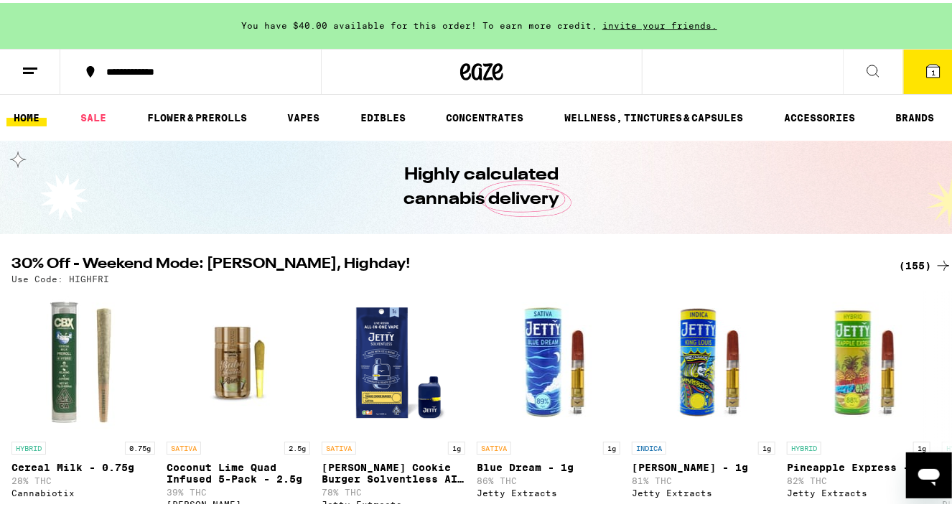
click at [927, 70] on icon at bounding box center [933, 68] width 13 height 13
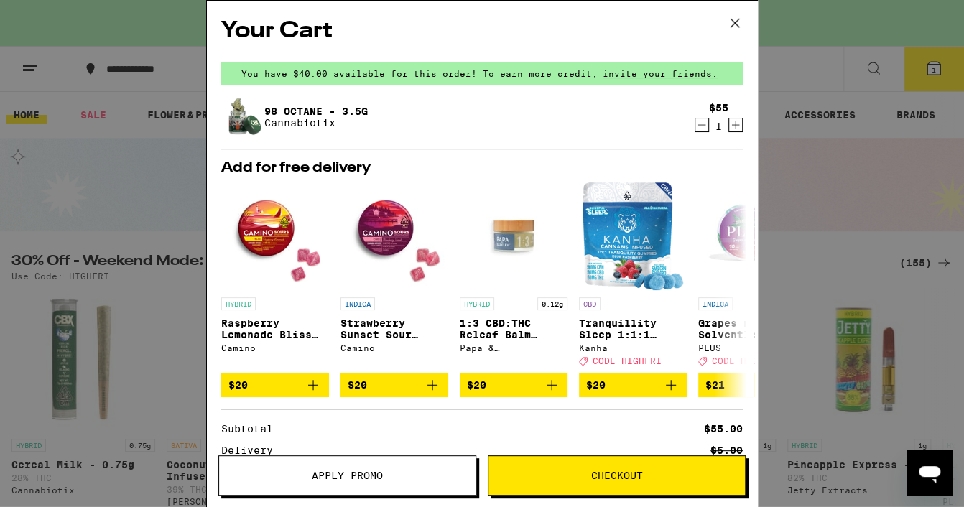
click at [373, 477] on span "Apply Promo" at bounding box center [347, 475] width 71 height 10
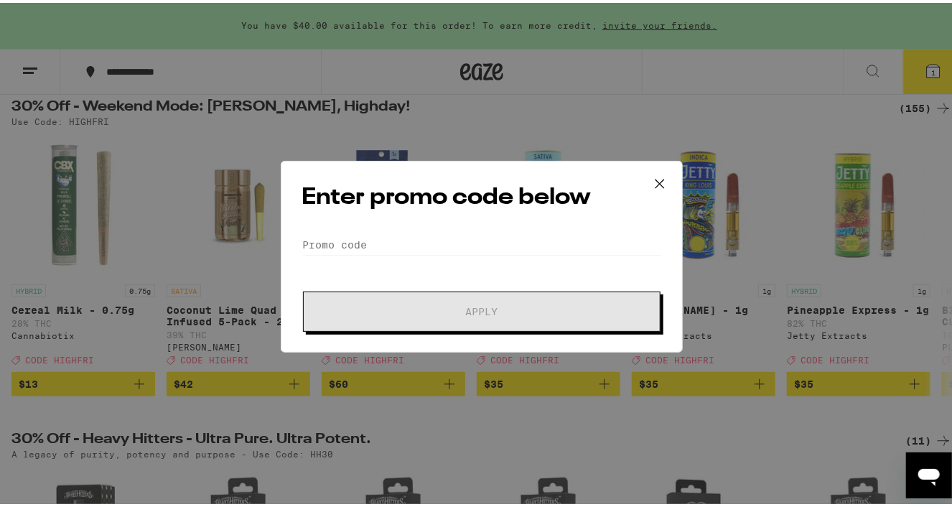
scroll to position [164, 0]
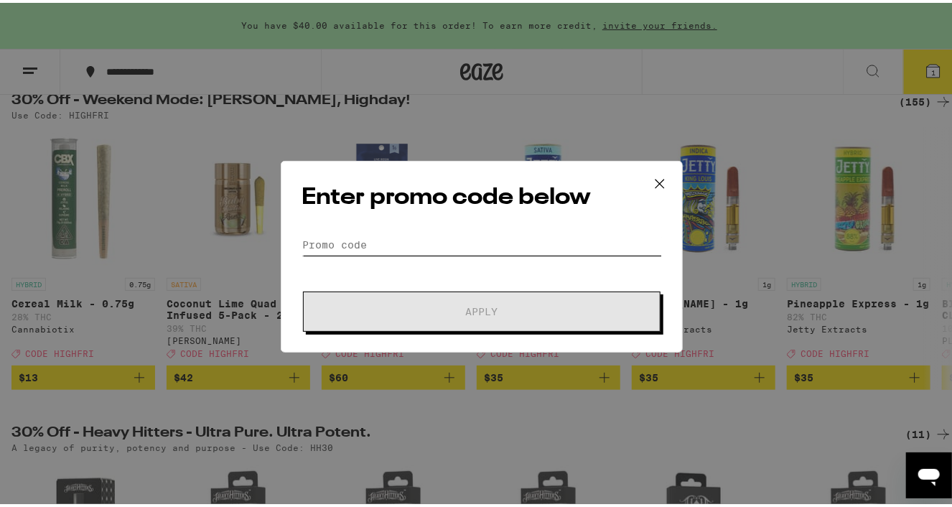
click at [365, 238] on input "Promo Code" at bounding box center [482, 242] width 360 height 22
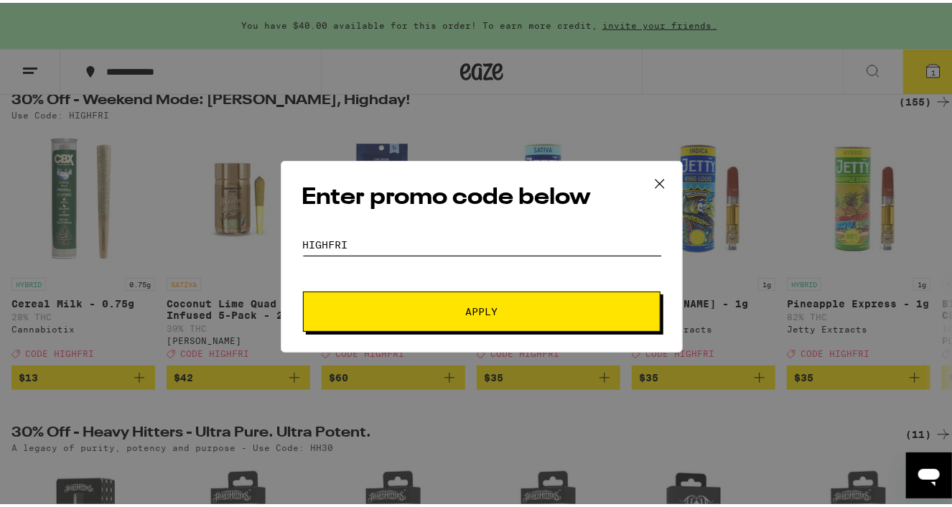
click at [303, 289] on button "Apply" at bounding box center [482, 309] width 358 height 40
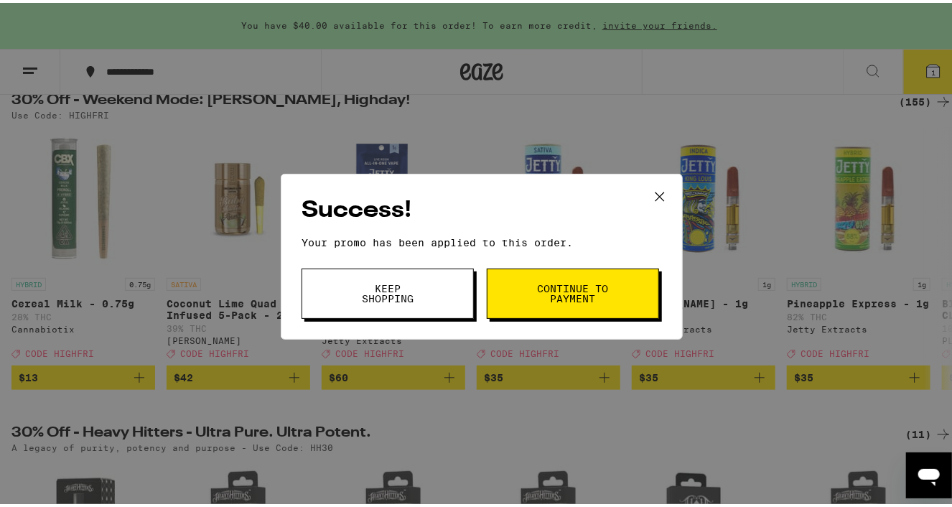
click at [656, 190] on icon at bounding box center [660, 193] width 9 height 9
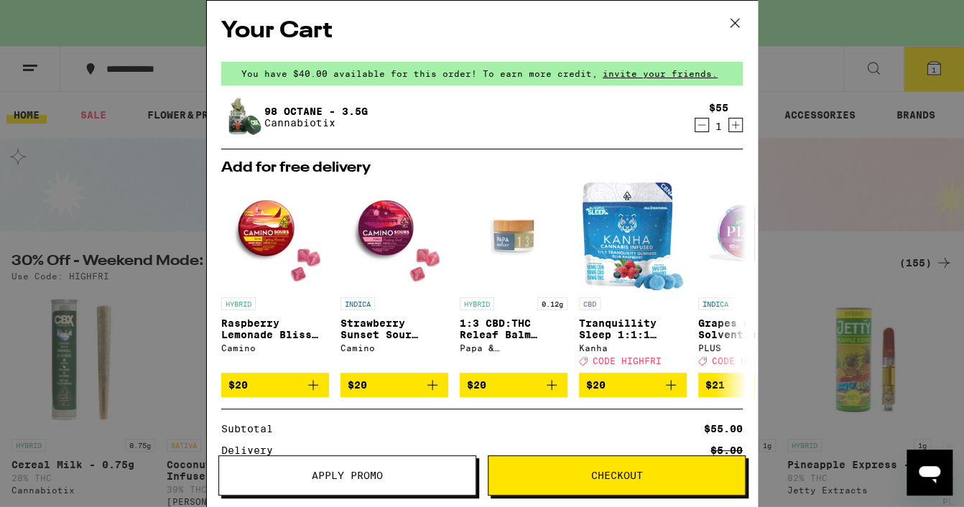
click at [549, 470] on span "Checkout" at bounding box center [616, 475] width 256 height 10
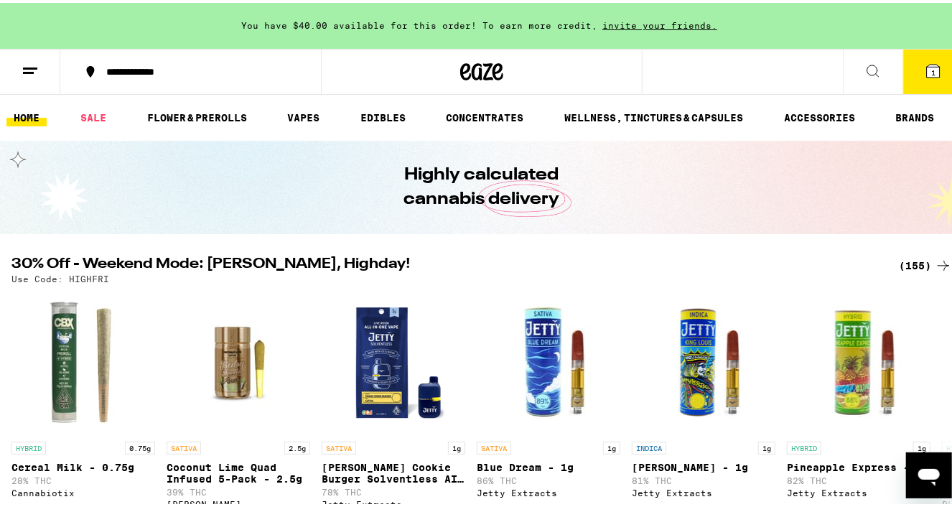
click at [908, 73] on button "1" at bounding box center [933, 69] width 60 height 45
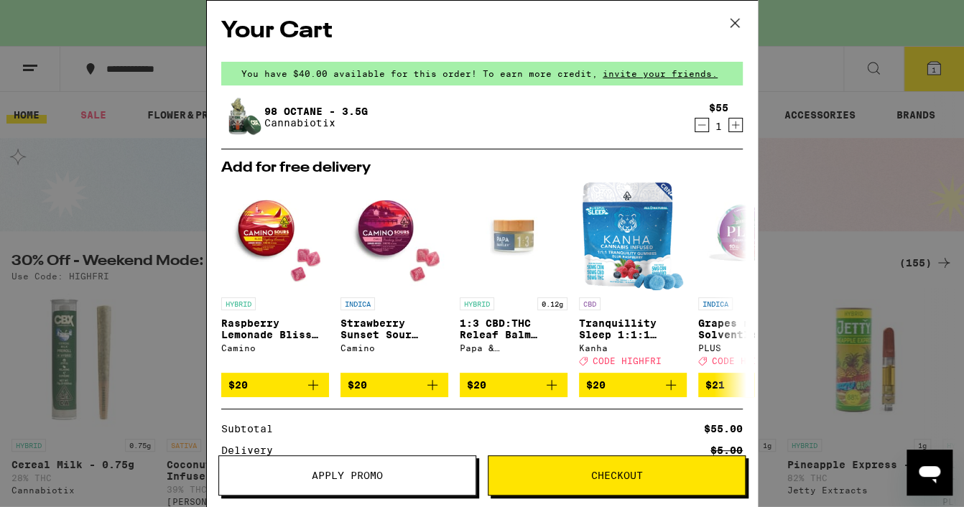
click at [404, 483] on button "Apply Promo" at bounding box center [347, 475] width 258 height 40
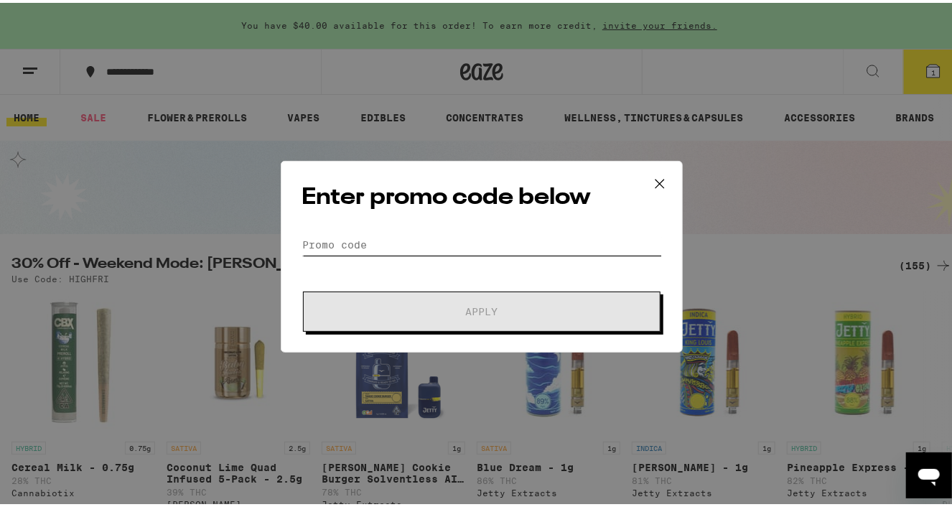
click at [442, 241] on input "Promo Code" at bounding box center [482, 242] width 360 height 22
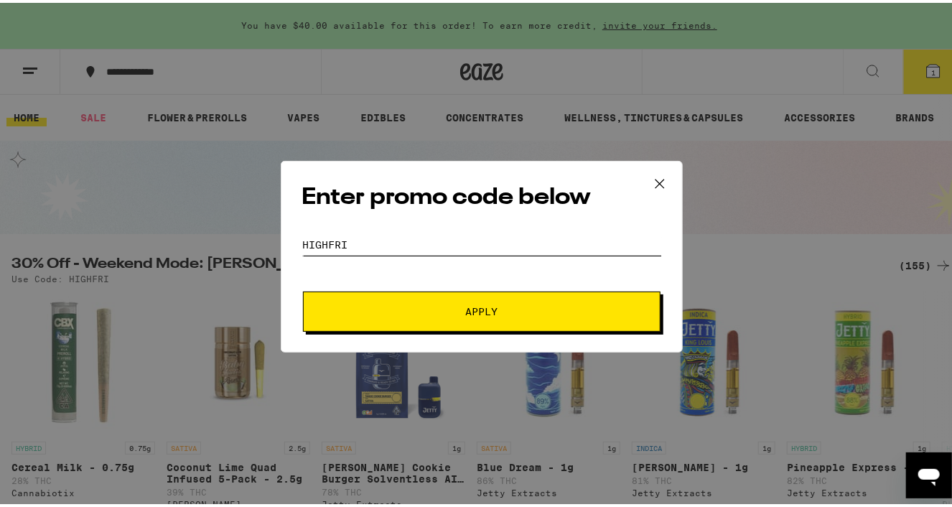
click at [303, 289] on button "Apply" at bounding box center [482, 309] width 358 height 40
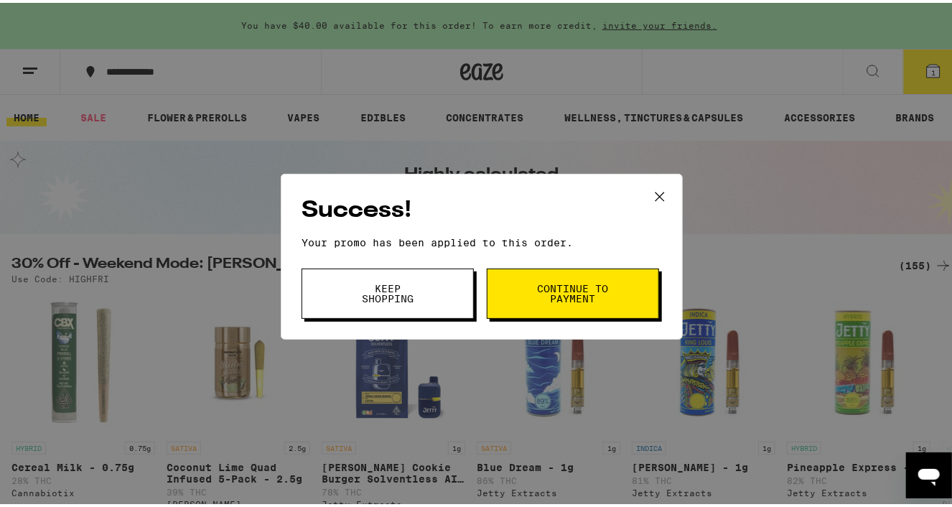
click at [575, 274] on button "Continue to payment" at bounding box center [573, 291] width 172 height 50
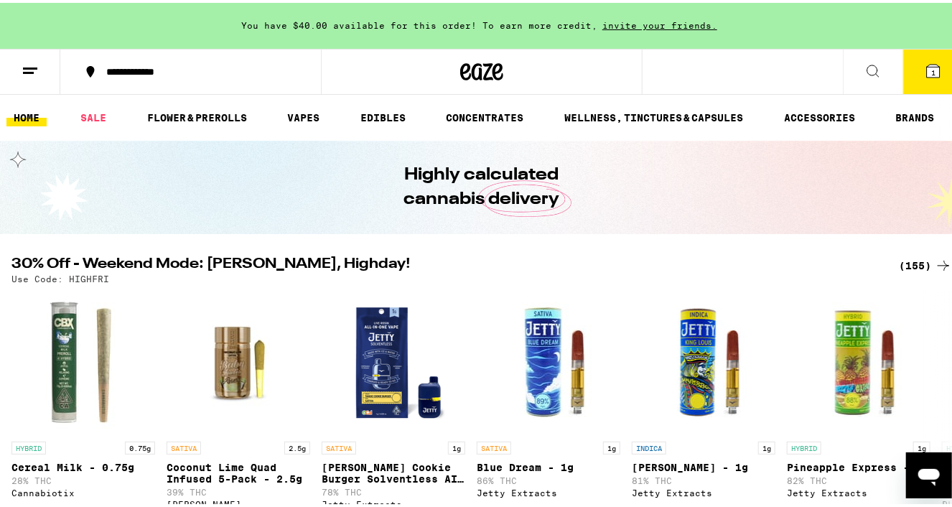
click at [913, 83] on button "1" at bounding box center [933, 69] width 60 height 45
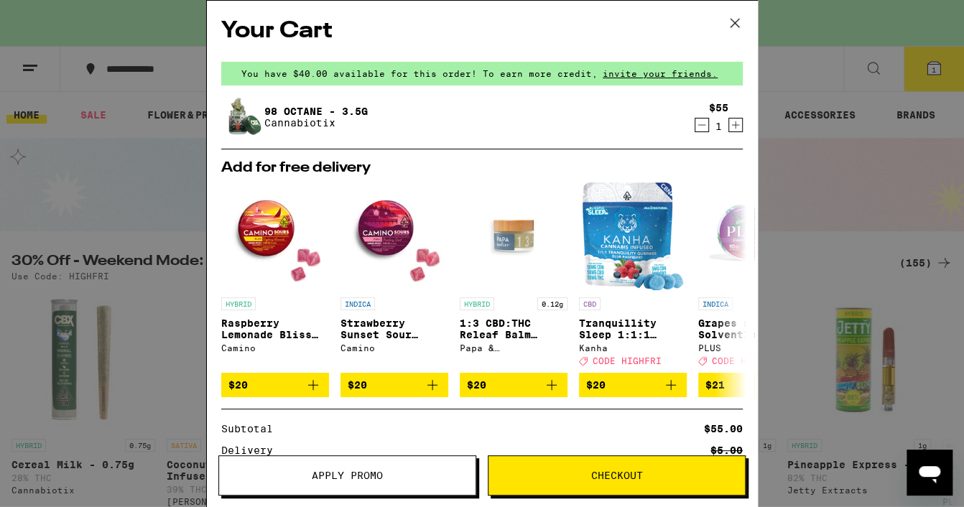
click at [695, 124] on icon "Decrement" at bounding box center [701, 124] width 13 height 17
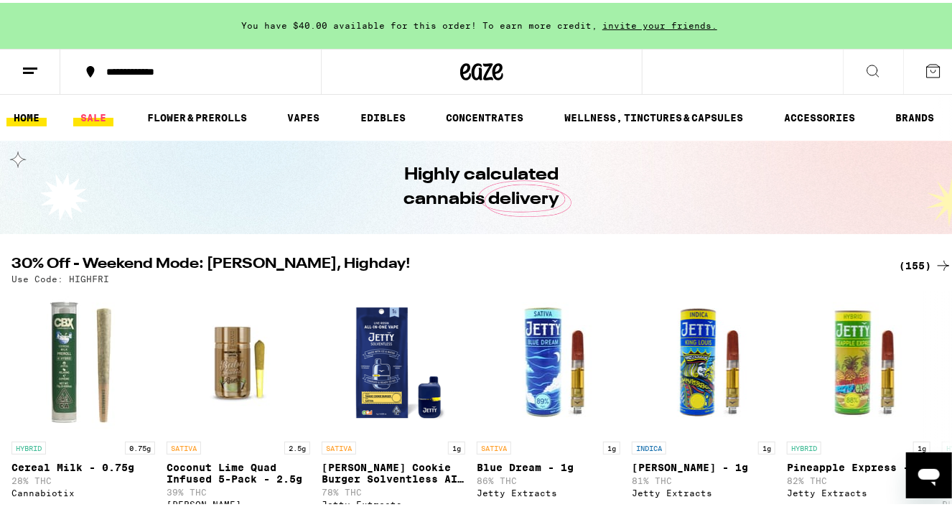
click at [95, 112] on link "SALE" at bounding box center [93, 114] width 40 height 17
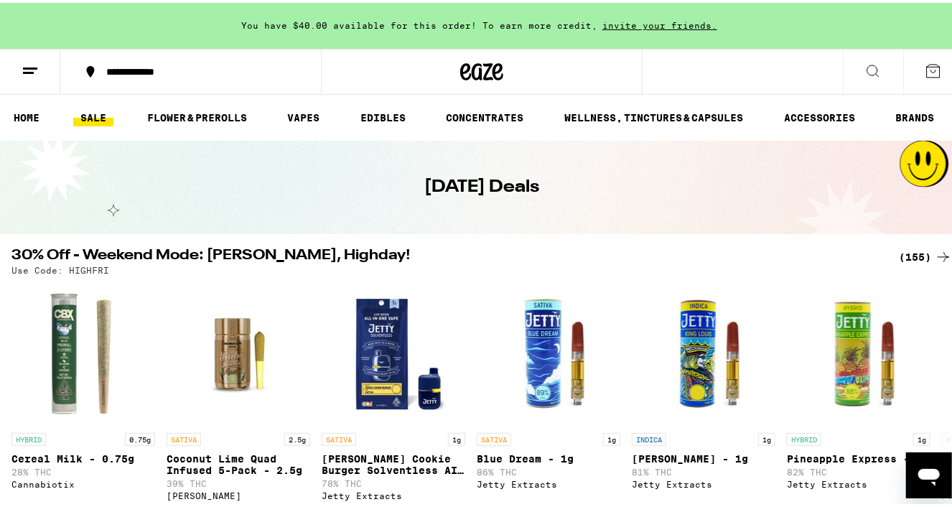
click at [935, 253] on icon at bounding box center [943, 254] width 17 height 17
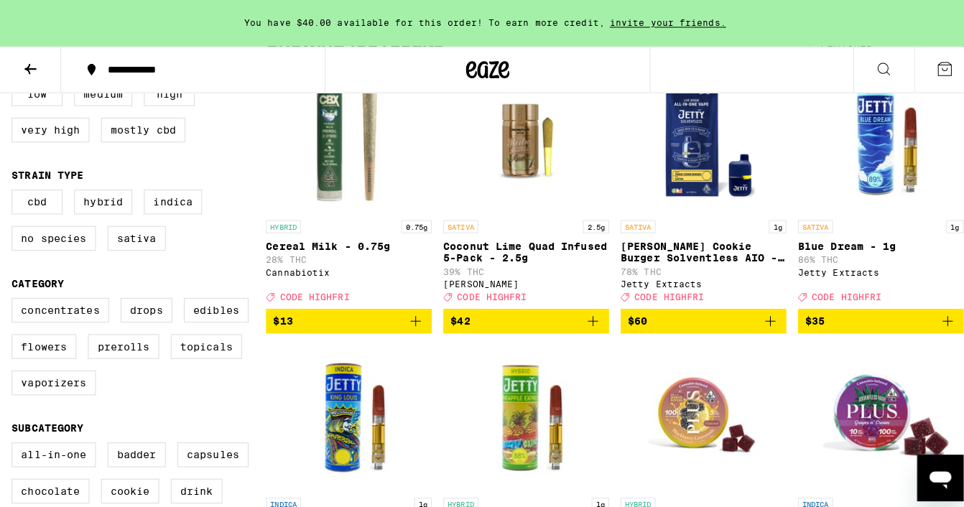
scroll to position [188, 0]
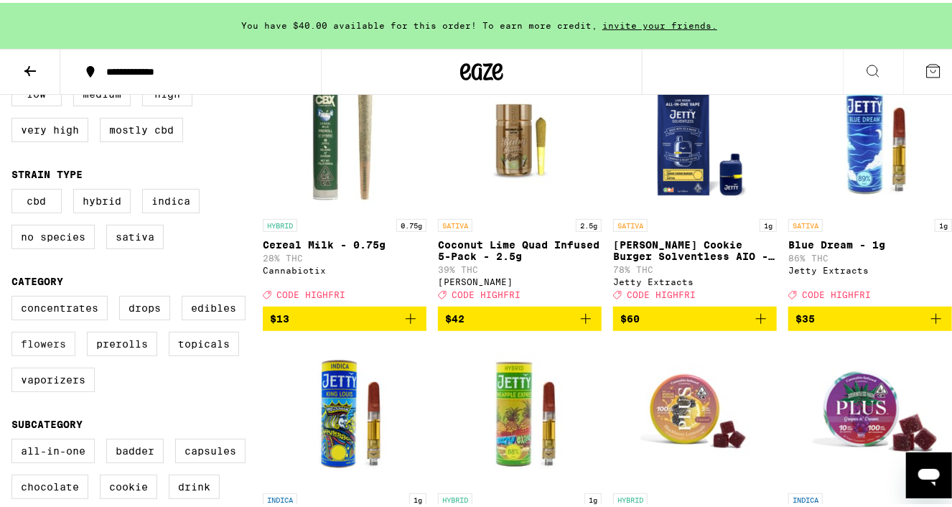
click at [34, 351] on label "Flowers" at bounding box center [43, 341] width 64 height 24
click at [15, 296] on input "Flowers" at bounding box center [14, 295] width 1 height 1
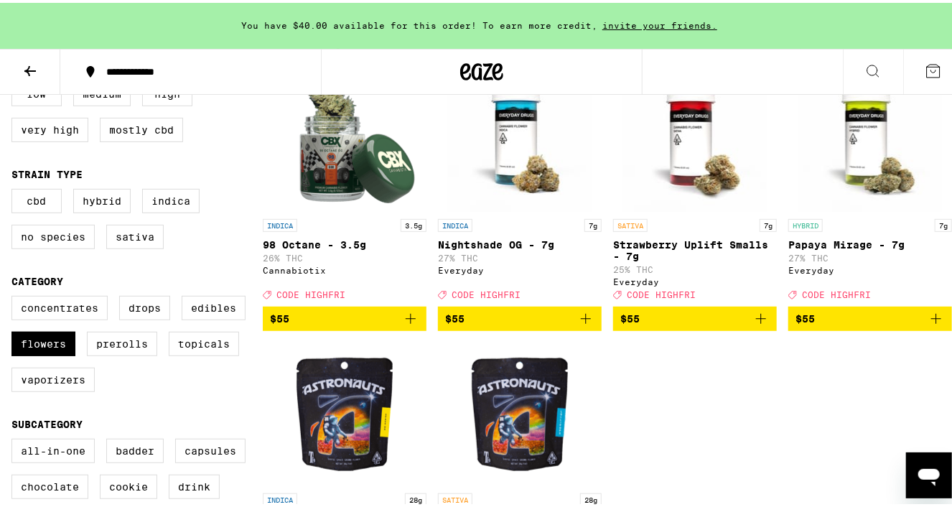
click at [539, 322] on span "$55" at bounding box center [519, 315] width 149 height 17
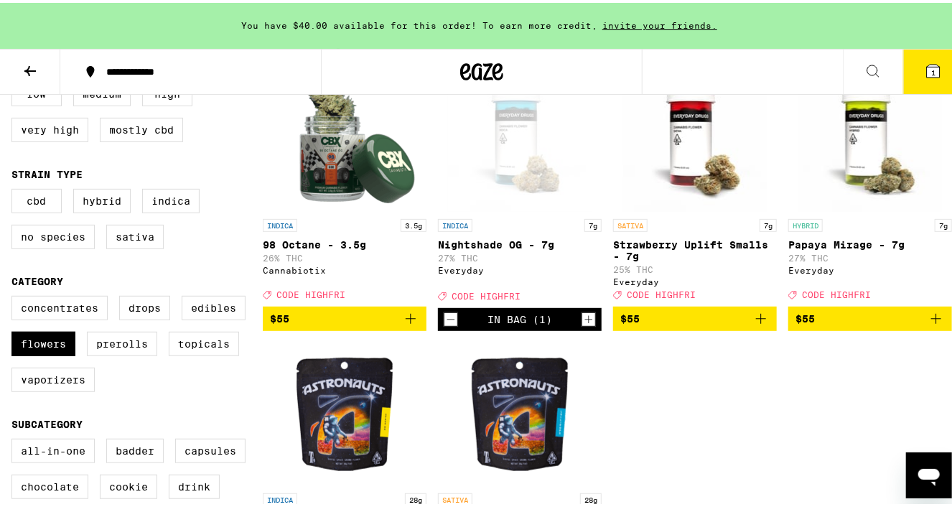
click at [930, 67] on icon at bounding box center [933, 68] width 17 height 17
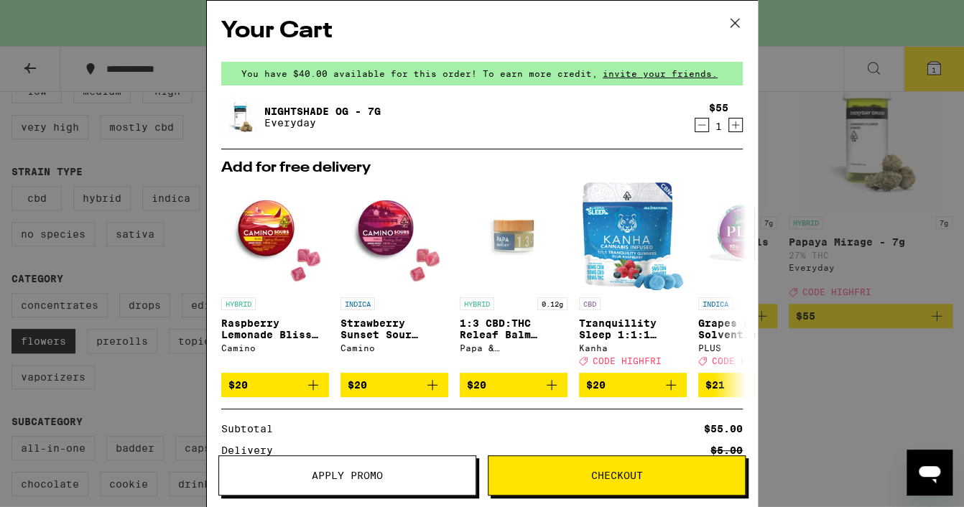
click at [572, 484] on button "Checkout" at bounding box center [617, 475] width 258 height 40
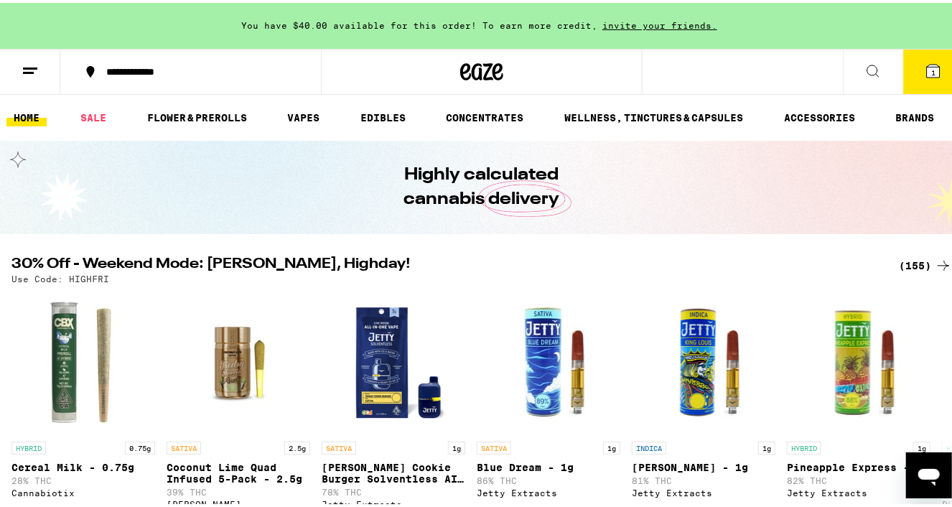
click at [910, 68] on button "1" at bounding box center [933, 69] width 60 height 45
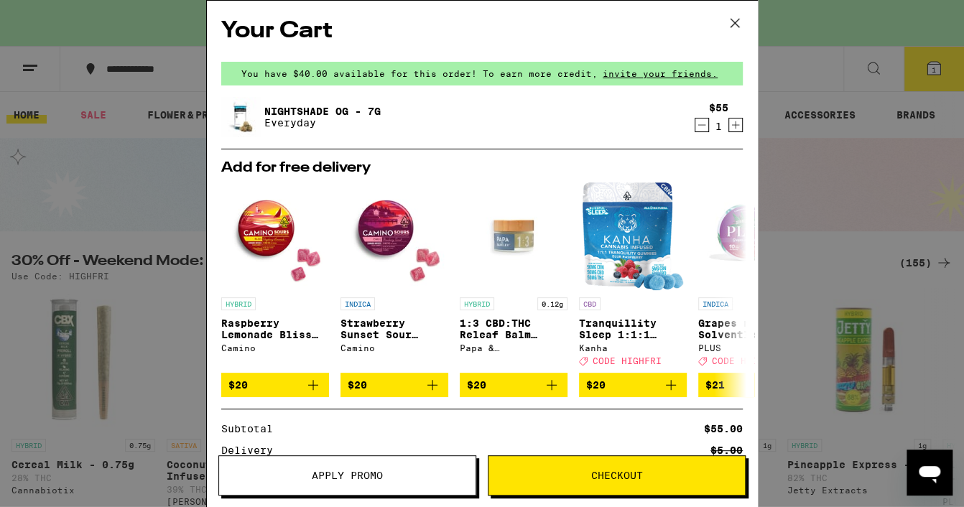
click at [405, 475] on span "Apply Promo" at bounding box center [347, 475] width 256 height 10
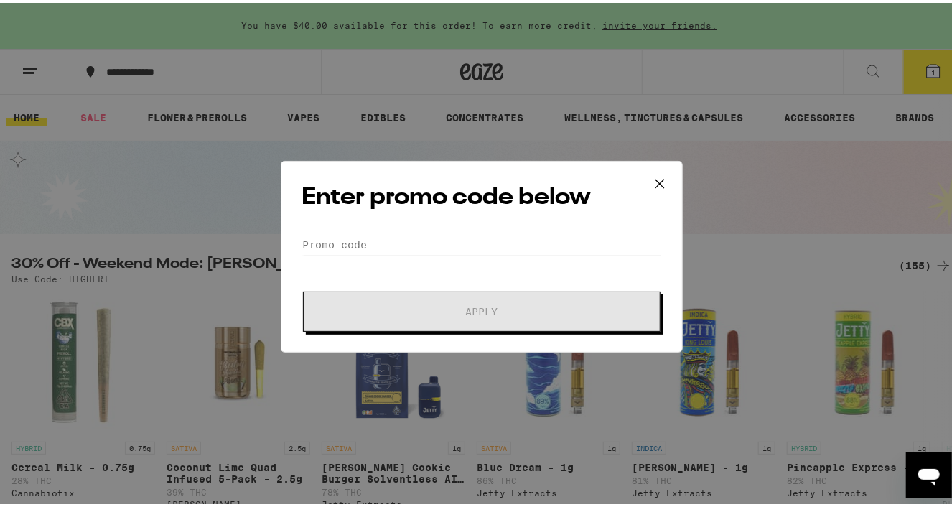
click at [460, 228] on div "Enter promo code below Promo Code Apply" at bounding box center [482, 254] width 402 height 192
click at [449, 236] on input "Promo Code" at bounding box center [482, 242] width 360 height 22
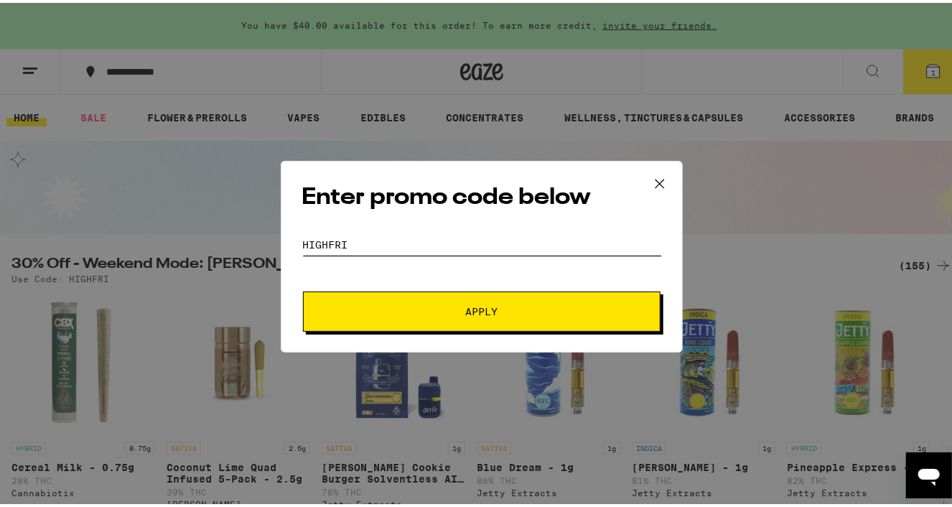
click at [303, 289] on button "Apply" at bounding box center [482, 309] width 358 height 40
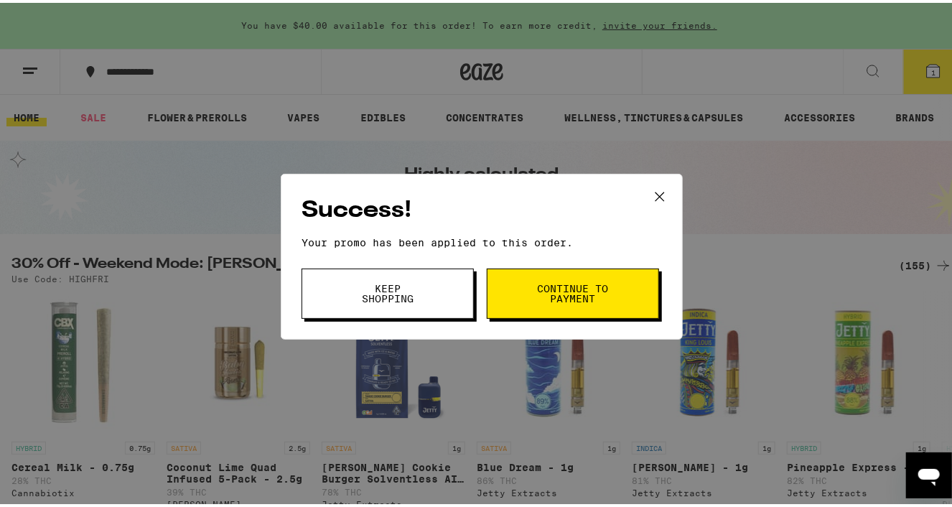
click at [549, 288] on span "Continue to payment" at bounding box center [572, 291] width 73 height 20
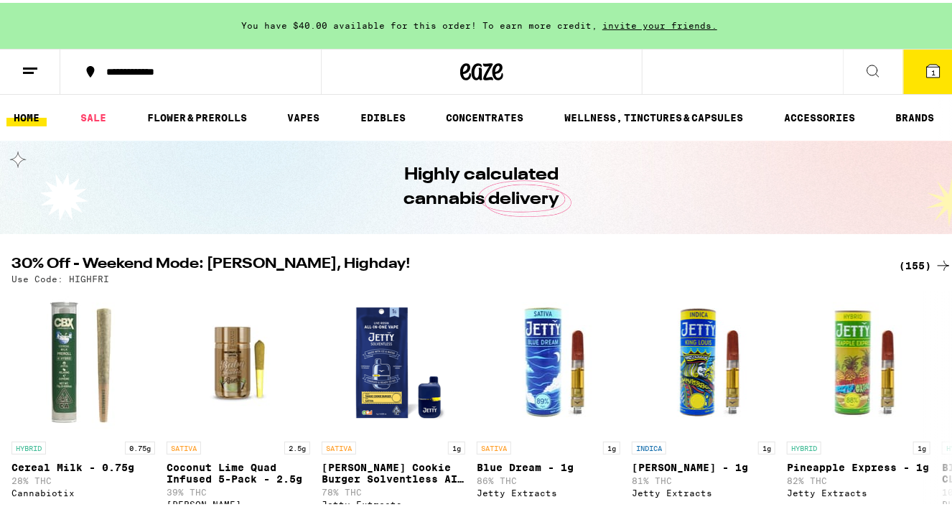
click at [927, 71] on icon at bounding box center [933, 68] width 13 height 13
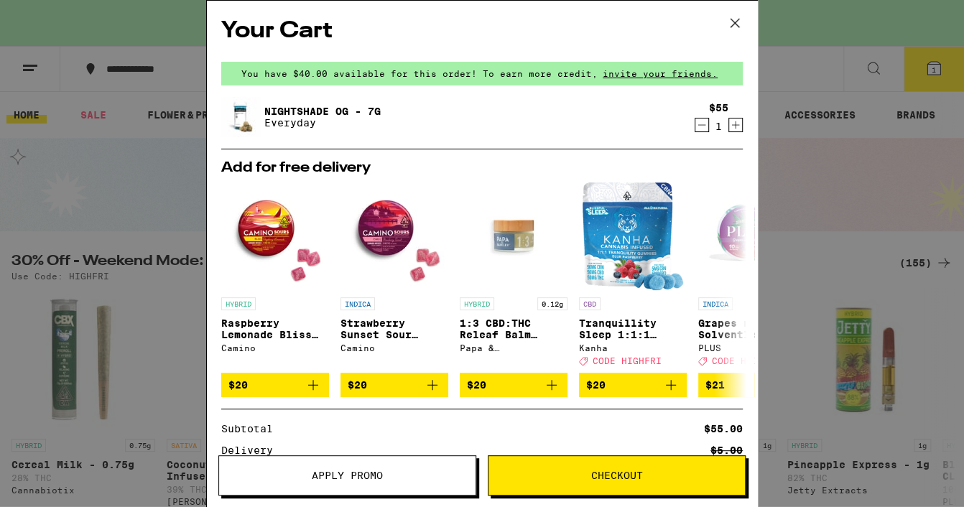
click at [402, 468] on button "Apply Promo" at bounding box center [347, 475] width 258 height 40
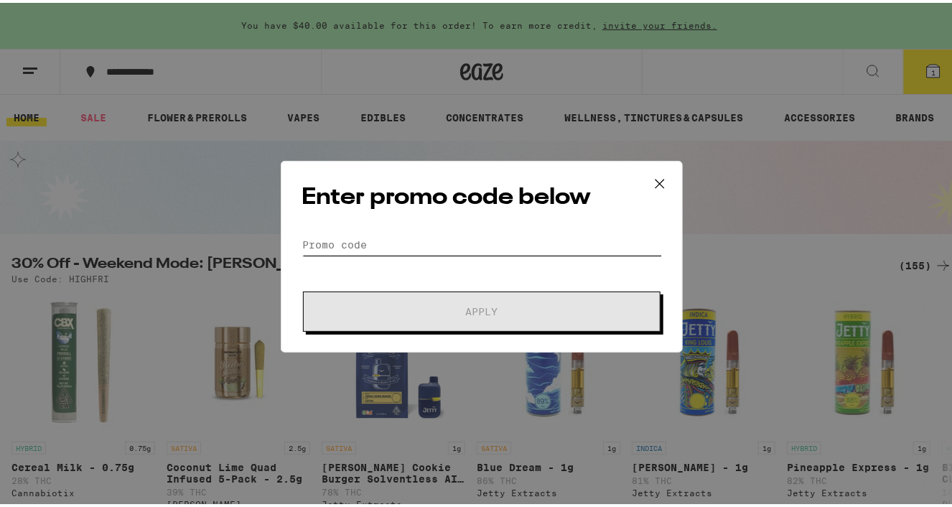
click at [446, 238] on input "Promo Code" at bounding box center [482, 242] width 360 height 22
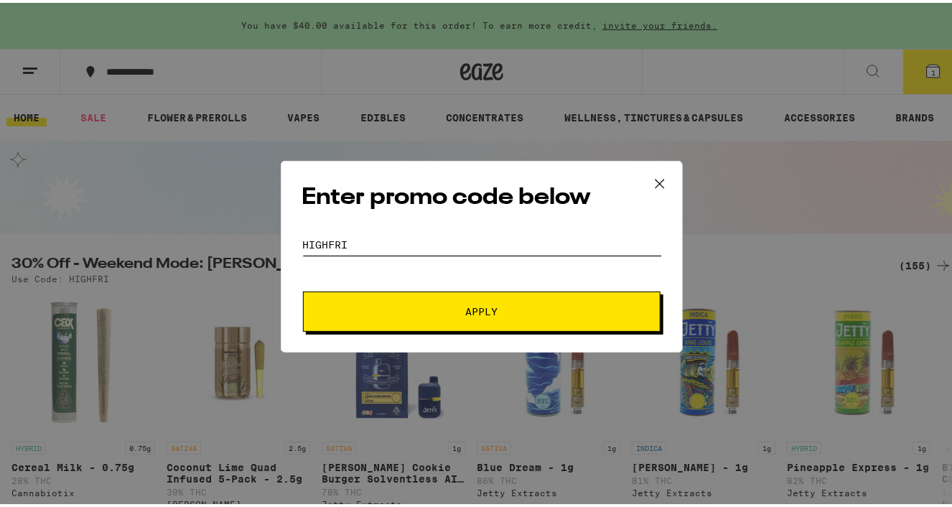
type input "HIGHFRI"
click at [303, 289] on button "Apply" at bounding box center [482, 309] width 358 height 40
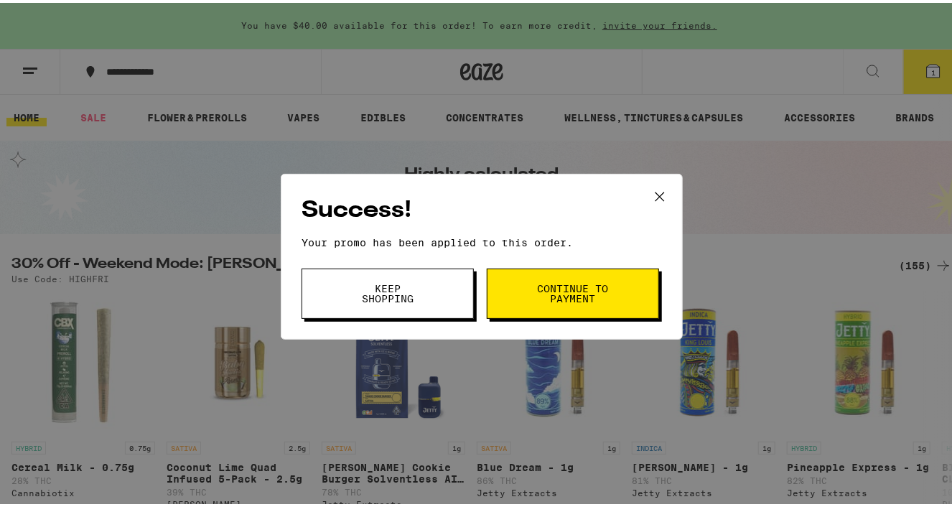
click at [569, 300] on span "Continue to payment" at bounding box center [572, 291] width 73 height 20
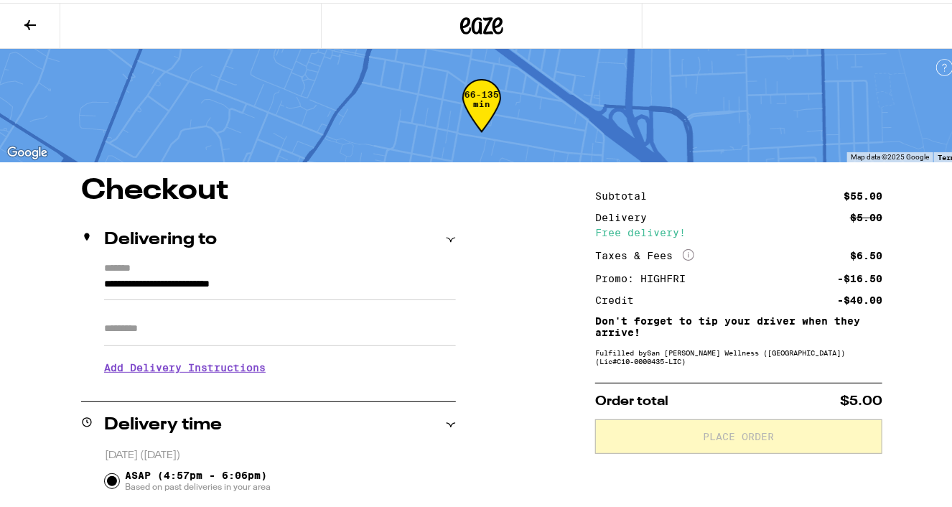
click at [237, 319] on input "Apt/Suite" at bounding box center [280, 326] width 352 height 34
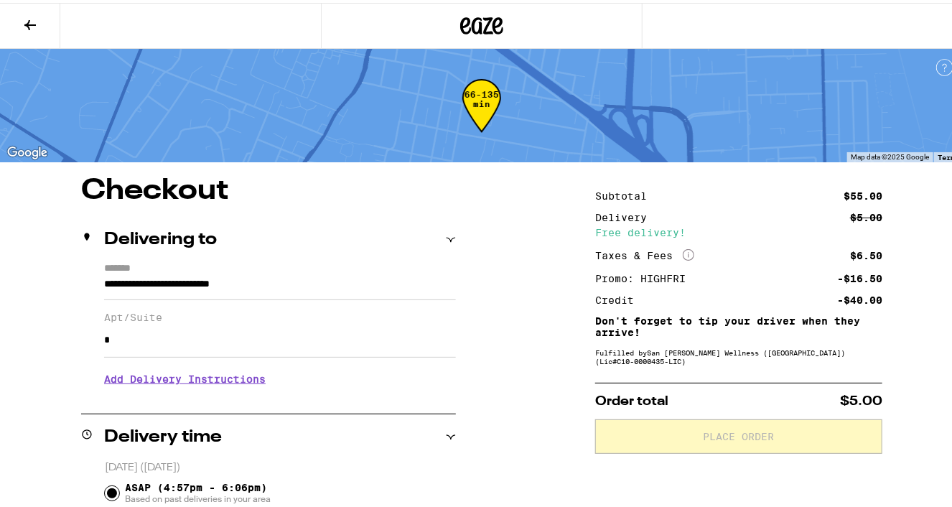
type input "*"
click at [31, 24] on icon at bounding box center [30, 22] width 17 height 17
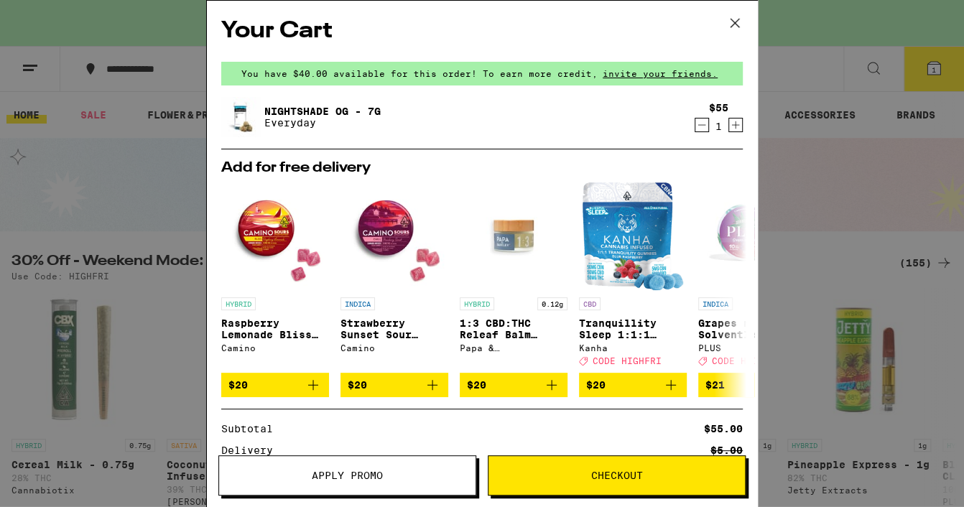
click at [736, 19] on icon at bounding box center [735, 23] width 22 height 22
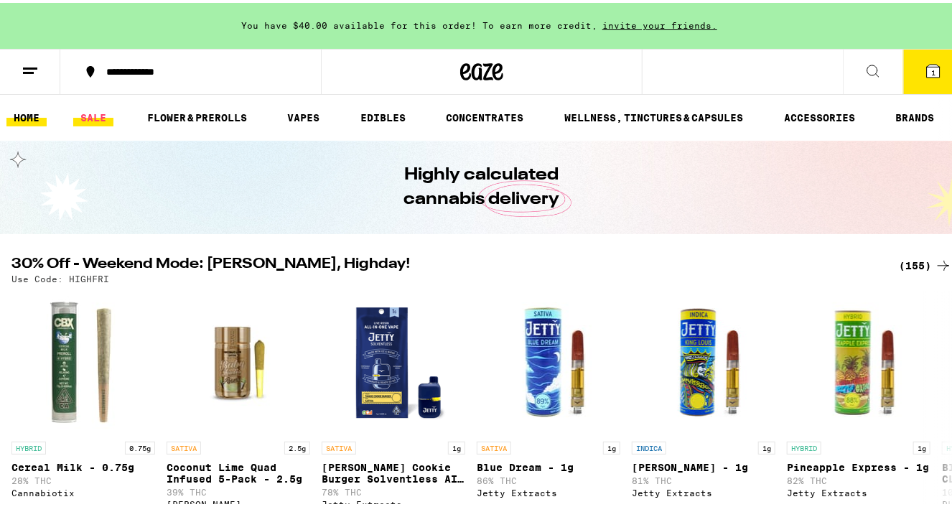
click at [93, 114] on link "SALE" at bounding box center [93, 114] width 40 height 17
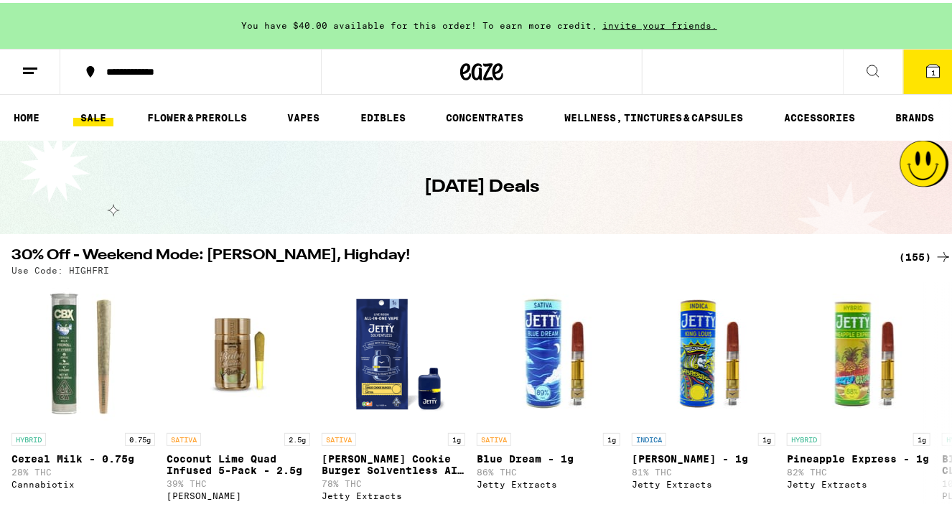
click at [23, 75] on icon at bounding box center [30, 68] width 17 height 17
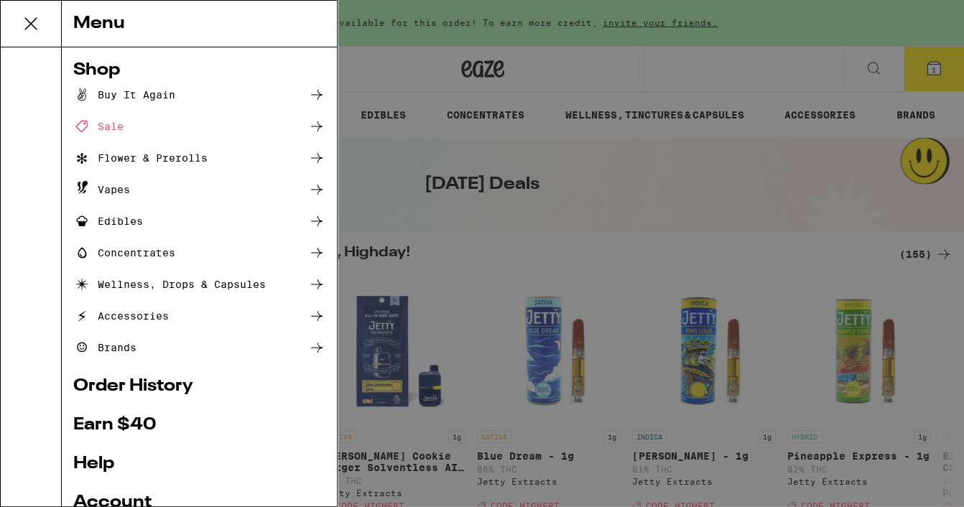
click at [582, 56] on div "Menu Shop Buy It Again Sale Flower & Prerolls Vapes Edibles Concentrates Wellne…" at bounding box center [482, 253] width 964 height 507
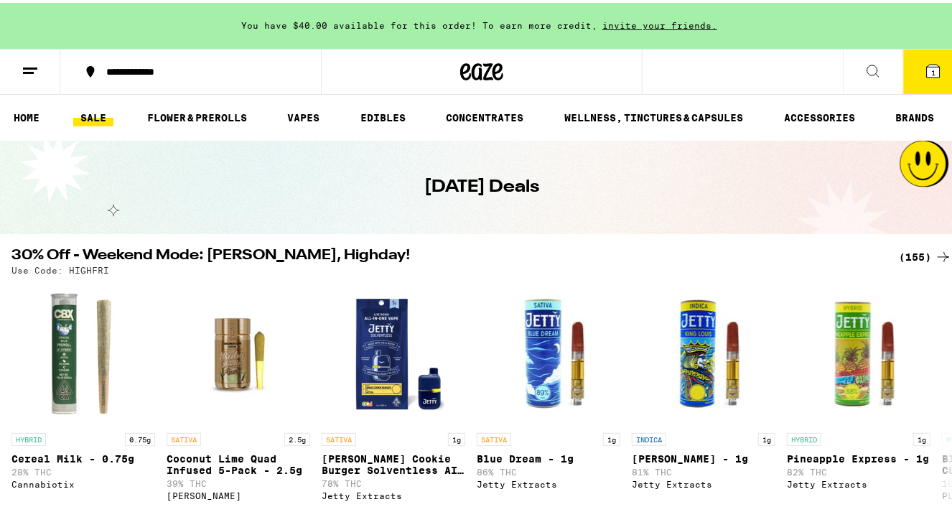
click at [923, 253] on div "(155)" at bounding box center [925, 254] width 53 height 17
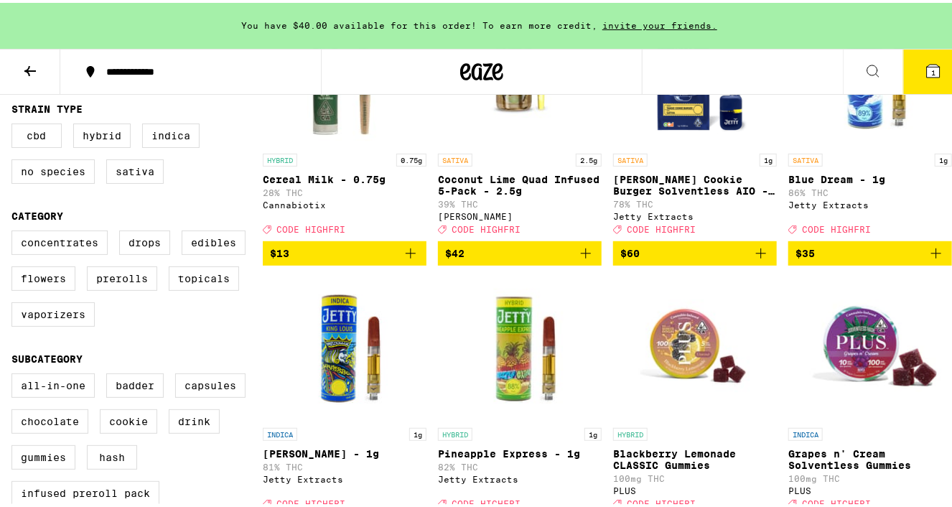
scroll to position [254, 0]
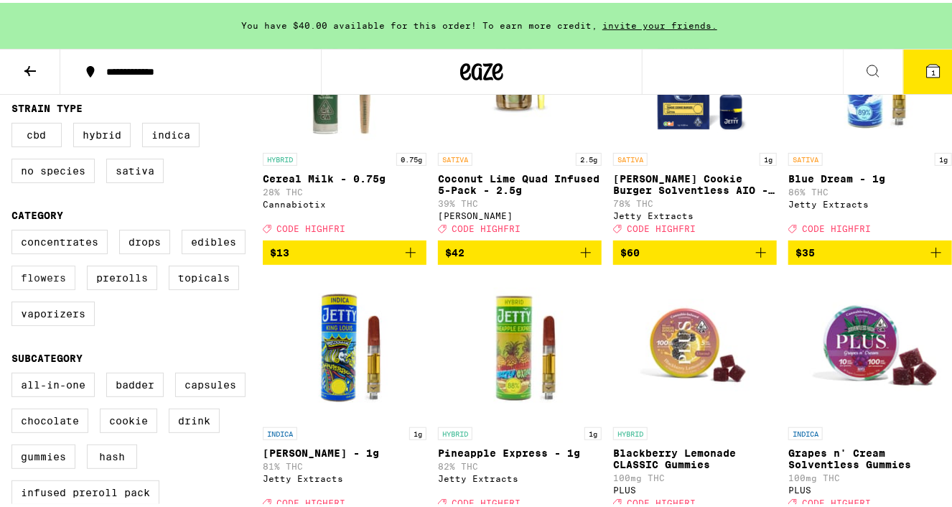
click at [26, 279] on label "Flowers" at bounding box center [43, 275] width 64 height 24
click at [15, 230] on input "Flowers" at bounding box center [14, 229] width 1 height 1
checkbox input "true"
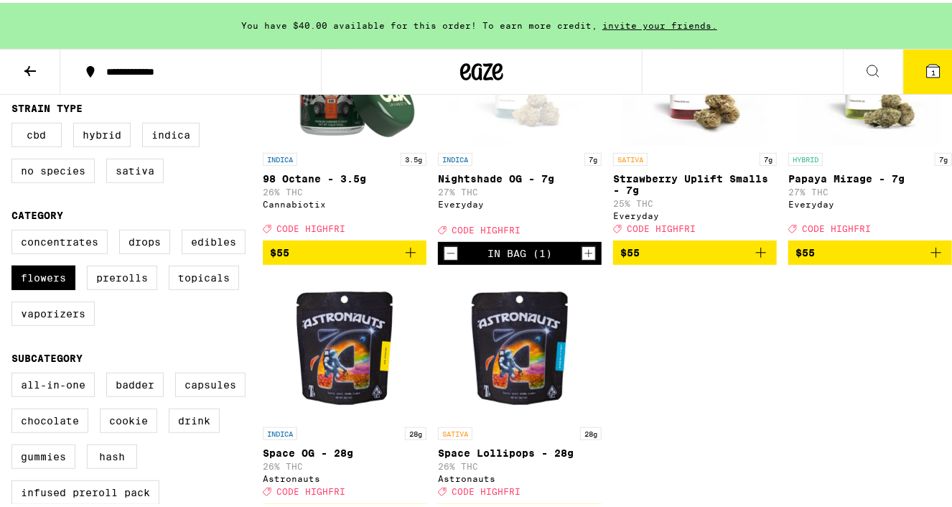
click at [583, 259] on icon "Increment" at bounding box center [588, 250] width 13 height 17
click at [935, 71] on button "2" at bounding box center [933, 69] width 60 height 45
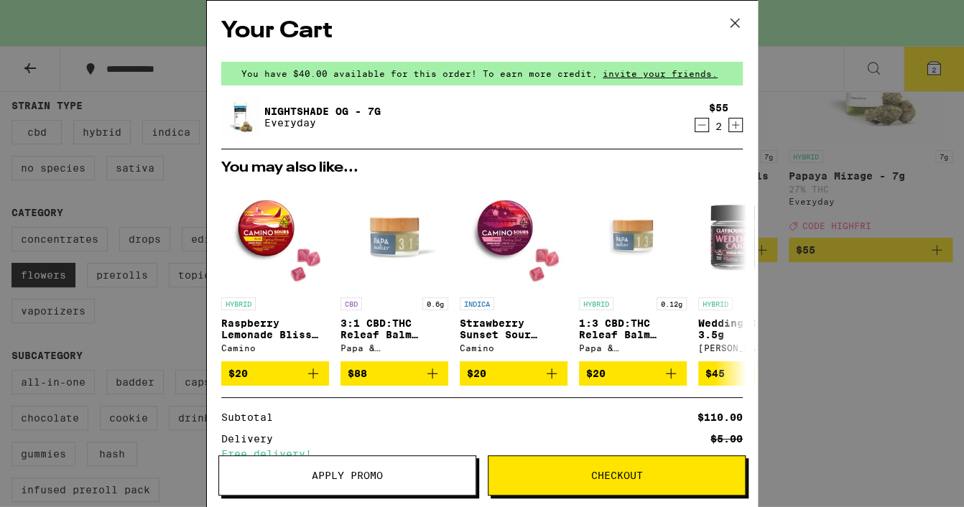
click at [325, 475] on span "Apply Promo" at bounding box center [347, 475] width 71 height 10
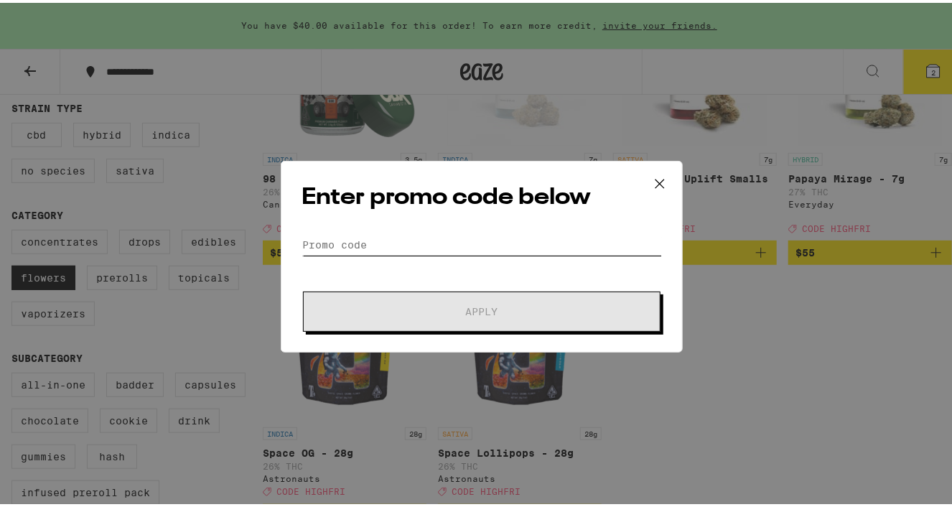
click at [437, 241] on input "Promo Code" at bounding box center [482, 242] width 360 height 22
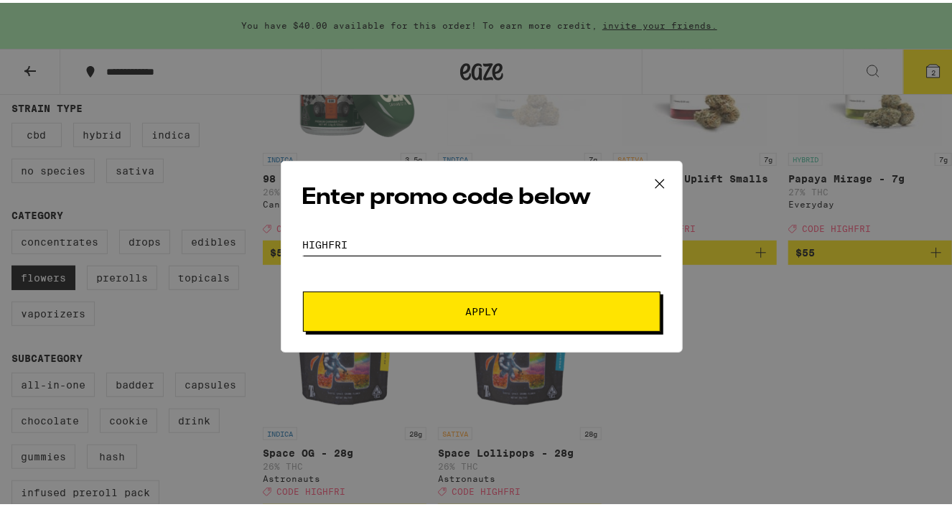
type input "HIGHFRI"
click at [303, 289] on button "Apply" at bounding box center [482, 309] width 358 height 40
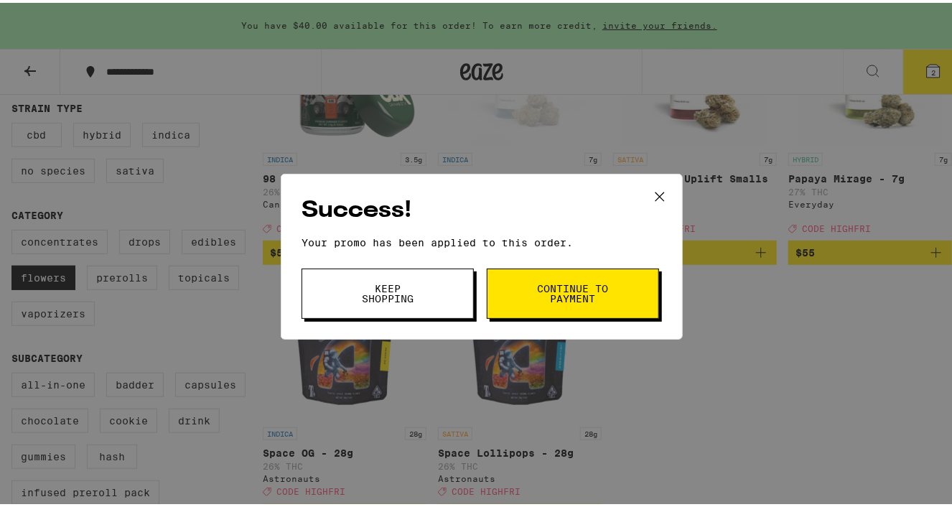
click at [554, 291] on span "Continue to payment" at bounding box center [572, 291] width 73 height 20
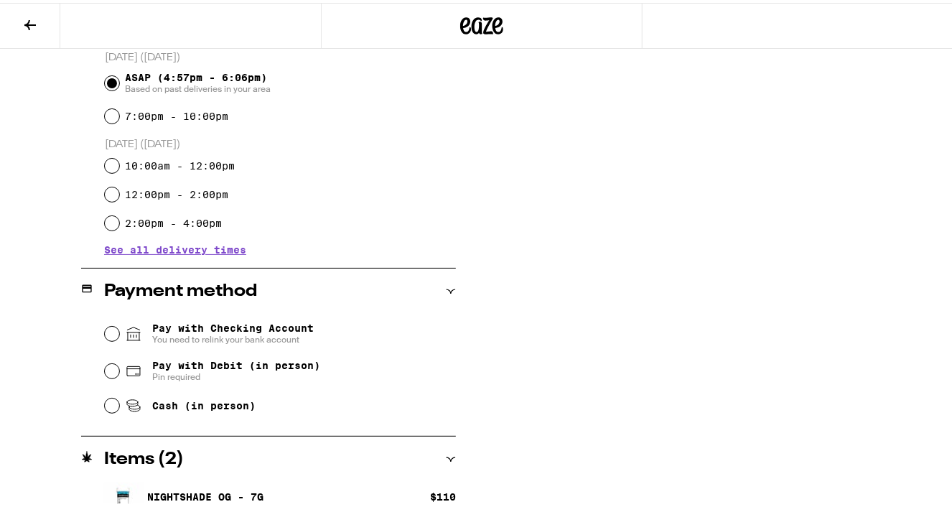
scroll to position [434, 0]
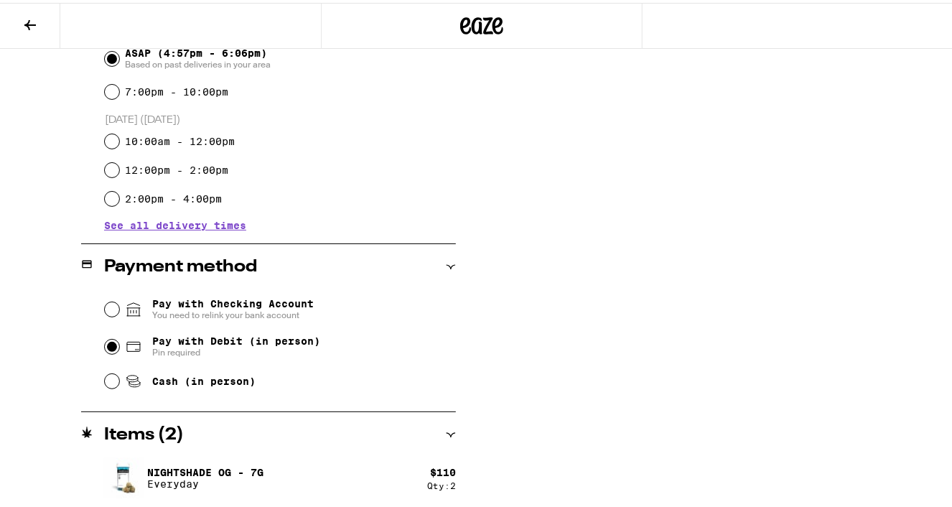
click at [106, 345] on input "Pay with Debit (in person) Pin required" at bounding box center [112, 344] width 14 height 14
radio input "true"
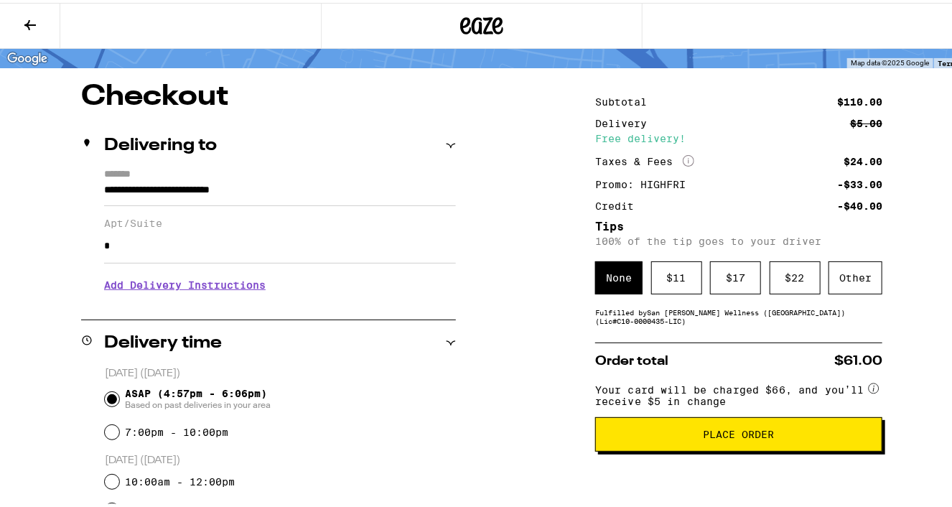
scroll to position [90, 0]
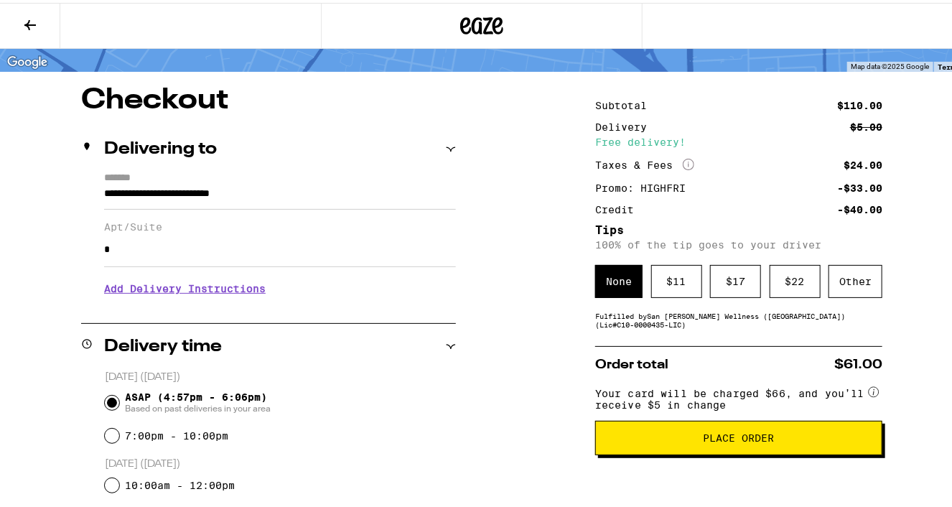
click at [204, 290] on h3 "Add Delivery Instructions" at bounding box center [280, 285] width 352 height 33
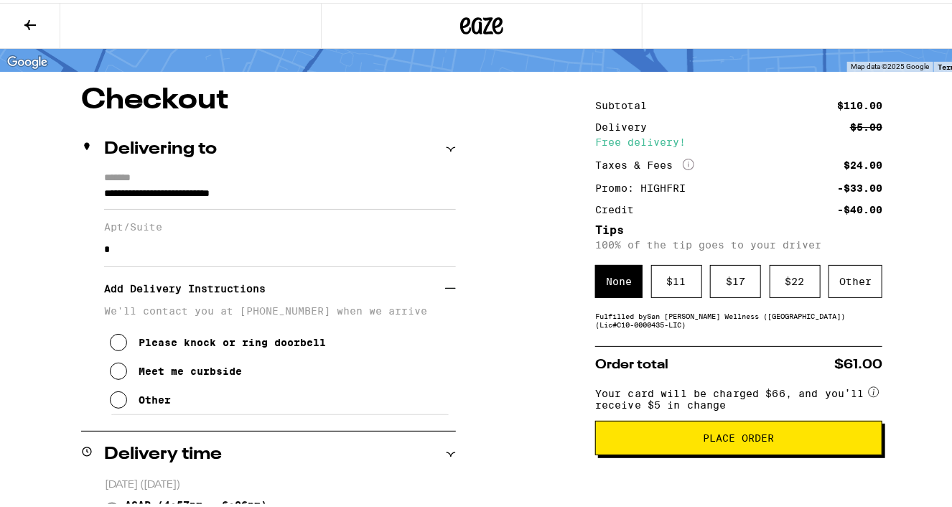
click at [120, 374] on icon at bounding box center [118, 368] width 17 height 17
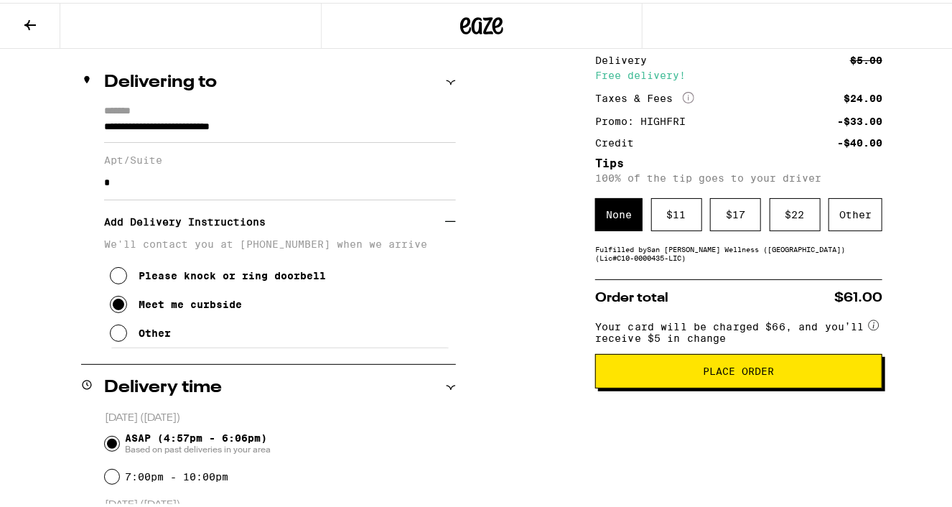
scroll to position [161, 0]
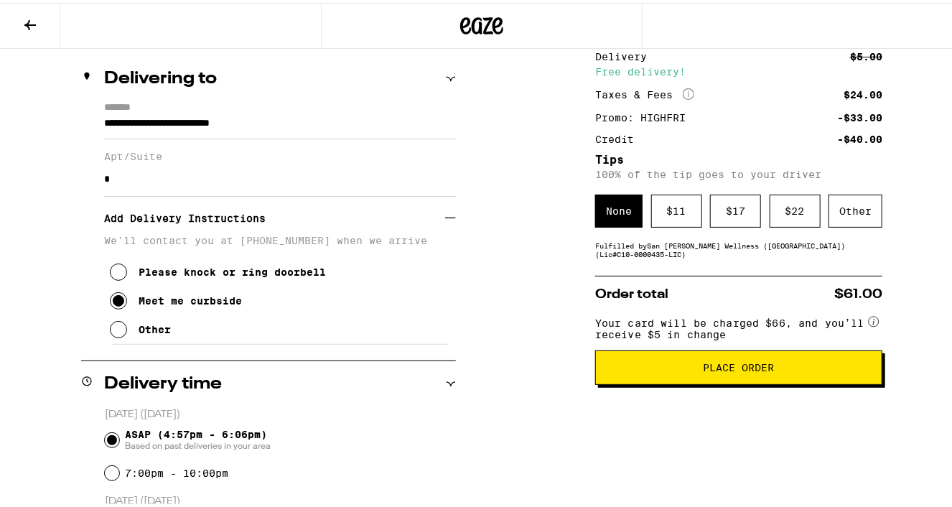
click at [795, 370] on span "Place Order" at bounding box center [738, 365] width 263 height 10
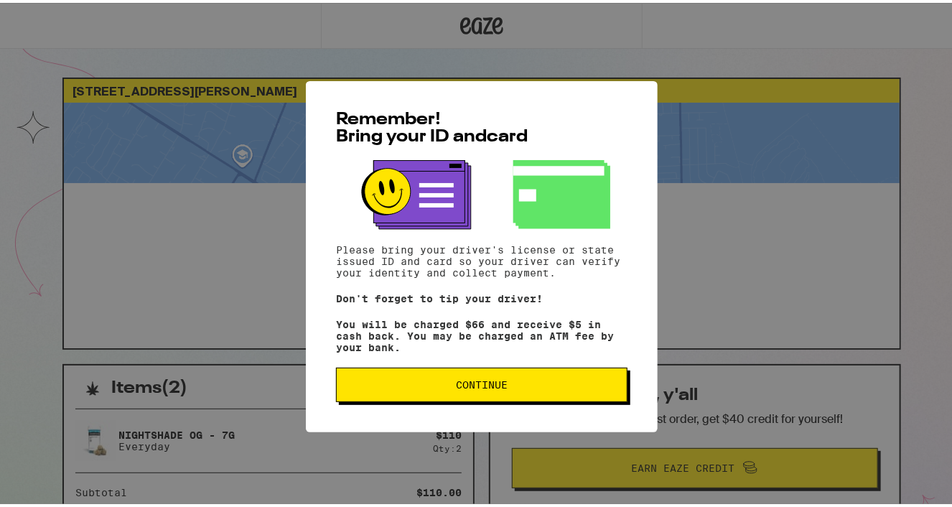
click at [490, 394] on button "Continue" at bounding box center [481, 382] width 291 height 34
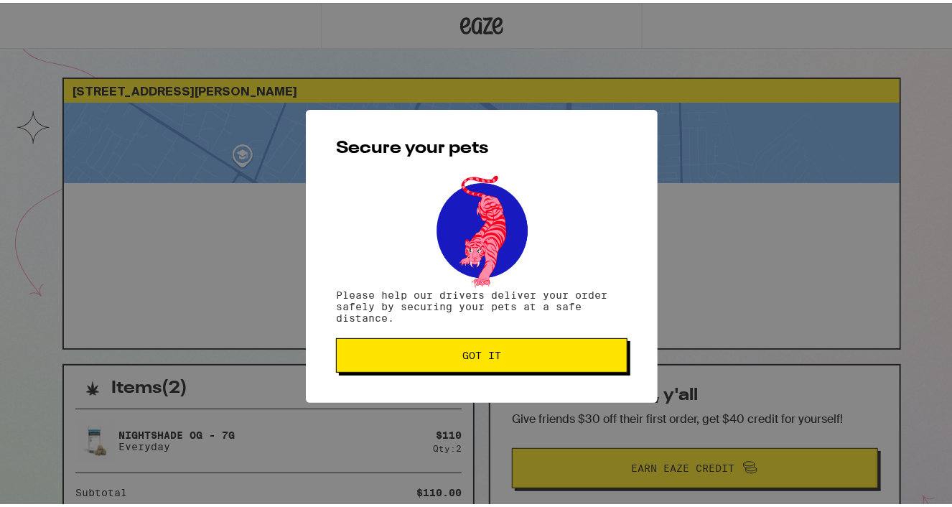
click at [494, 354] on span "Got it" at bounding box center [481, 352] width 39 height 10
